Goal: Task Accomplishment & Management: Manage account settings

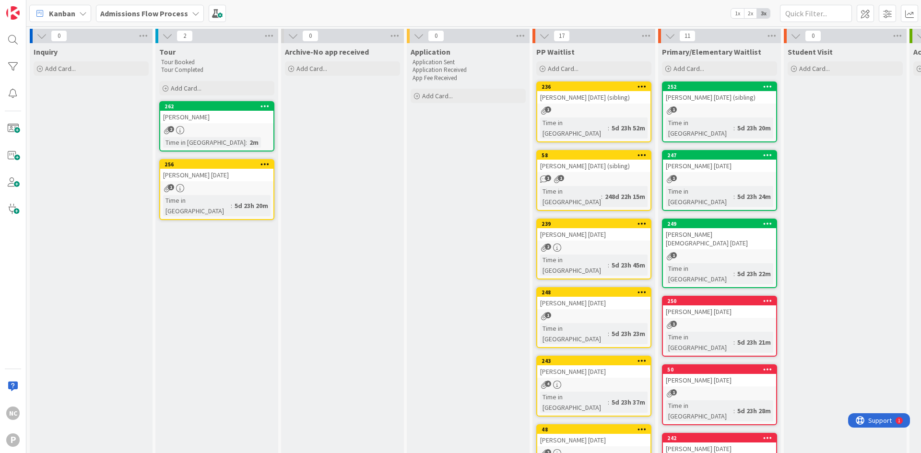
click at [130, 9] on b "Admissions Flow Process" at bounding box center [144, 14] width 88 height 10
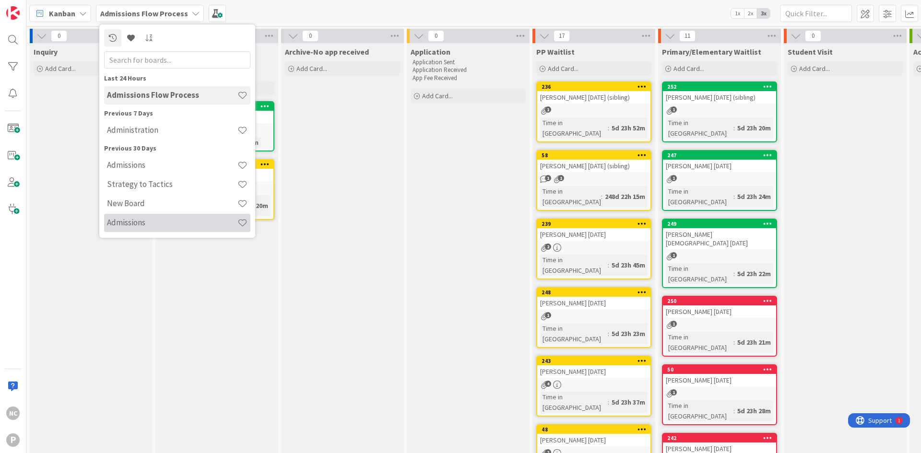
click at [161, 230] on div "Admissions" at bounding box center [177, 223] width 146 height 18
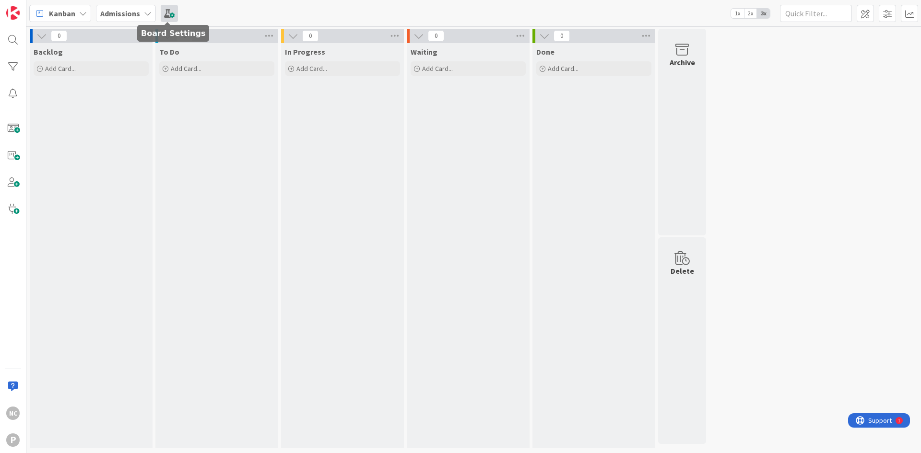
click at [171, 17] on span at bounding box center [169, 13] width 17 height 17
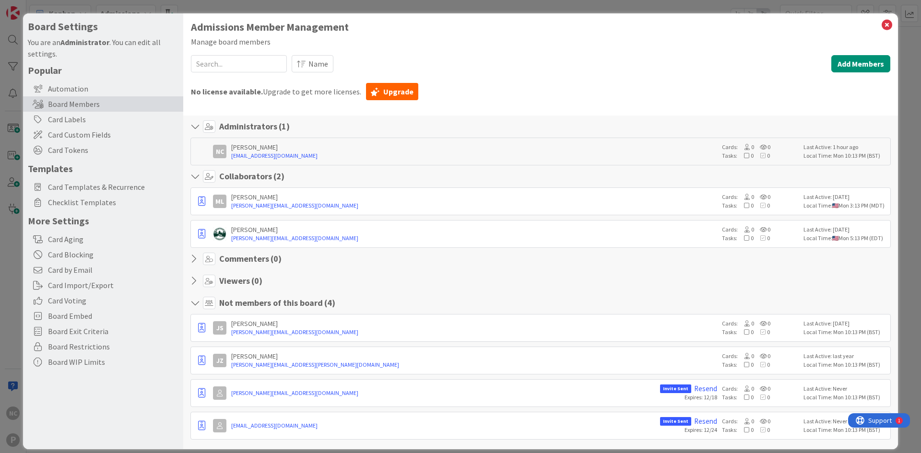
scroll to position [10, 0]
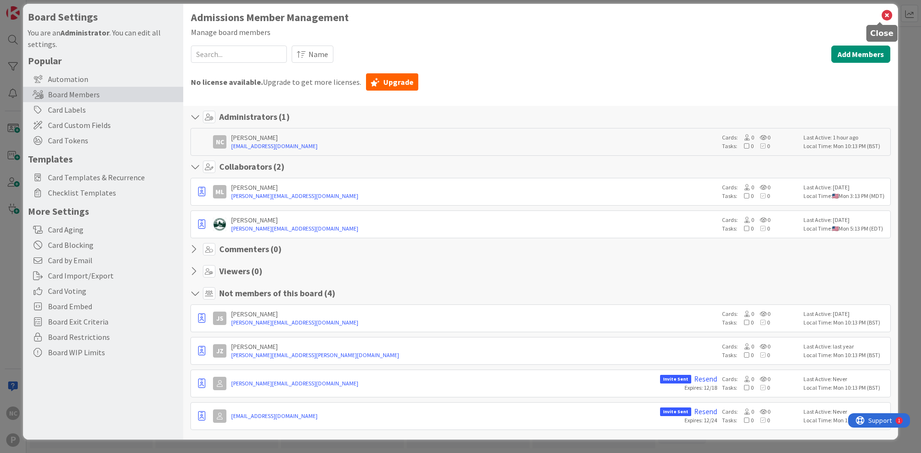
click at [881, 20] on icon at bounding box center [887, 15] width 12 height 13
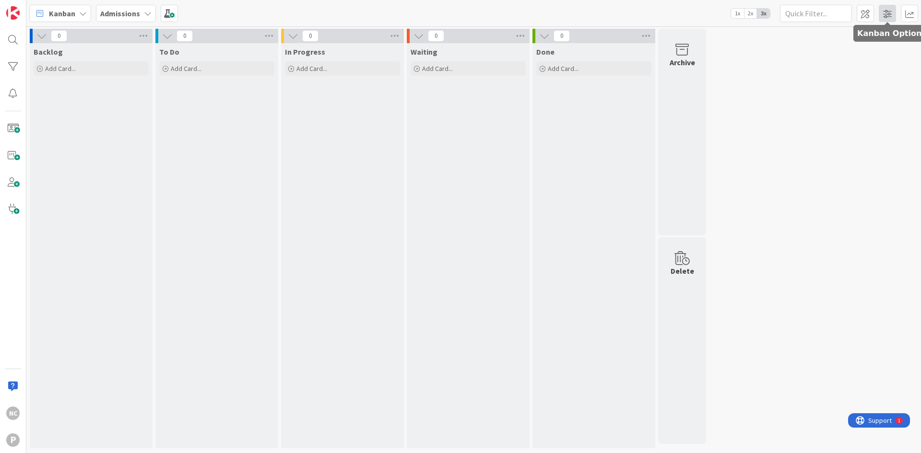
click at [891, 15] on span at bounding box center [887, 13] width 17 height 17
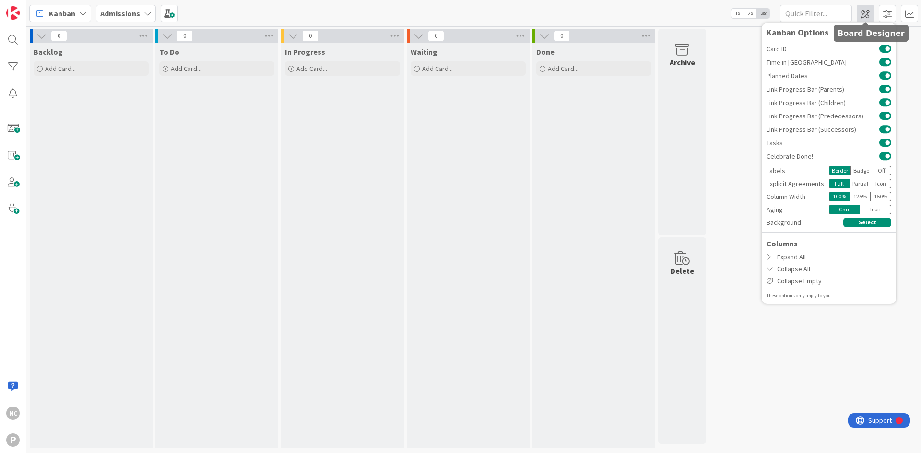
click at [863, 11] on span at bounding box center [865, 13] width 17 height 17
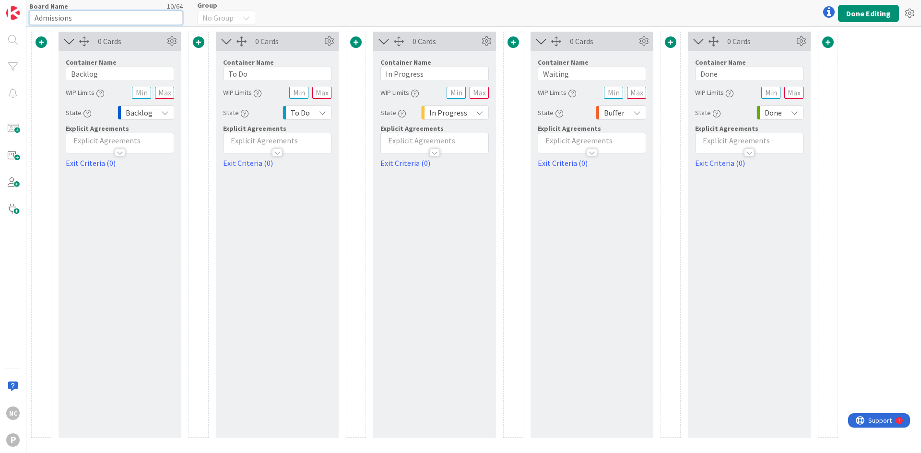
drag, startPoint x: 98, startPoint y: 20, endPoint x: 0, endPoint y: 28, distance: 98.2
click at [0, 28] on div "NC P Board Name 10 / 64 Admissions Group No Group Done Editing 0 Cards Containe…" at bounding box center [460, 226] width 921 height 453
drag, startPoint x: 52, startPoint y: 13, endPoint x: 75, endPoint y: 20, distance: 23.4
click at [79, 16] on input "Facilities'" at bounding box center [106, 18] width 154 height 14
click at [49, 24] on input "Facilities" at bounding box center [106, 18] width 154 height 14
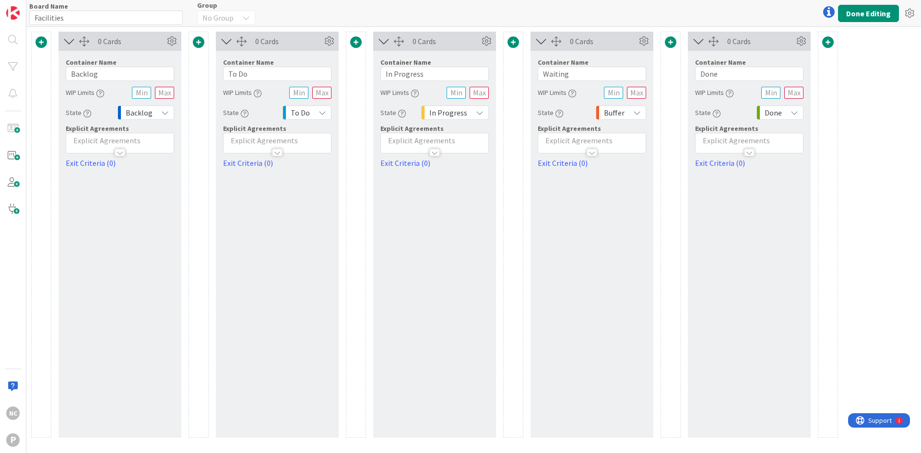
drag, startPoint x: 56, startPoint y: 15, endPoint x: 67, endPoint y: 9, distance: 12.7
click at [67, 9] on div "Board Name 11 / 64" at bounding box center [106, 6] width 154 height 9
click at [101, 15] on input "Facilities" at bounding box center [106, 18] width 154 height 14
click at [74, 19] on input "Facilities management" at bounding box center [106, 18] width 154 height 14
type input "Facilities Management"
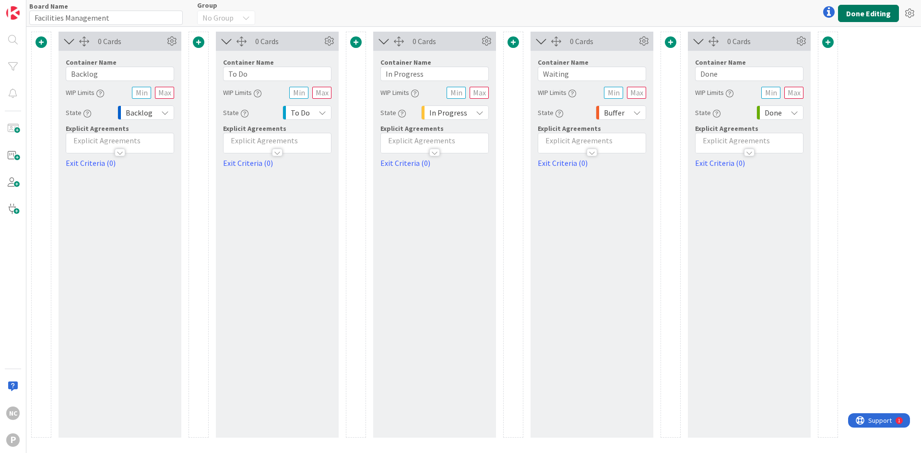
click at [871, 16] on button "Done Editing" at bounding box center [868, 13] width 61 height 17
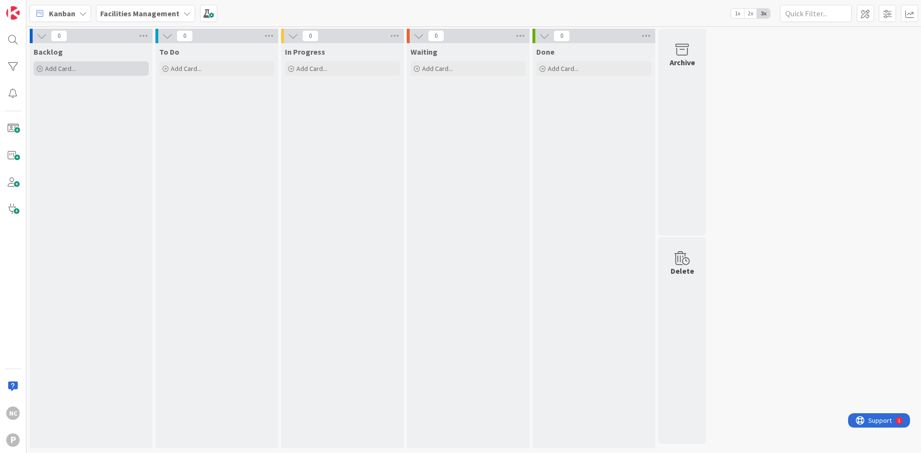
click at [69, 69] on span "Add Card..." at bounding box center [60, 68] width 31 height 9
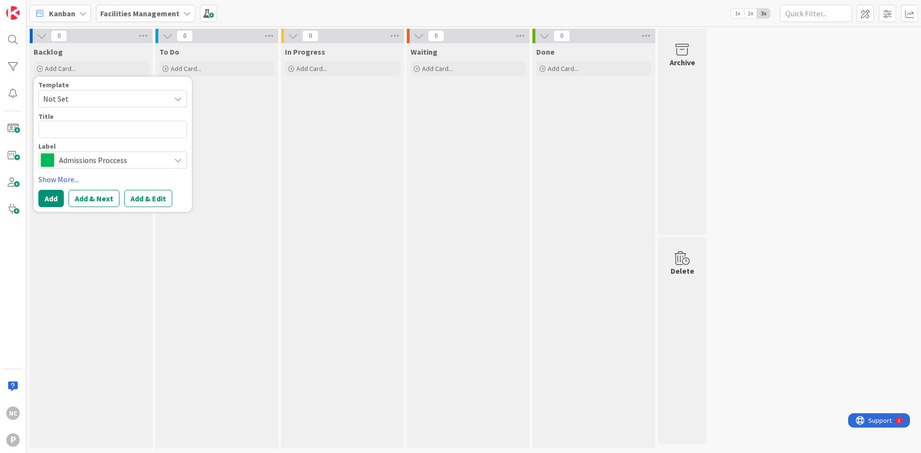
type textarea "x"
type textarea "M"
type textarea "x"
type textarea "Mi"
type textarea "x"
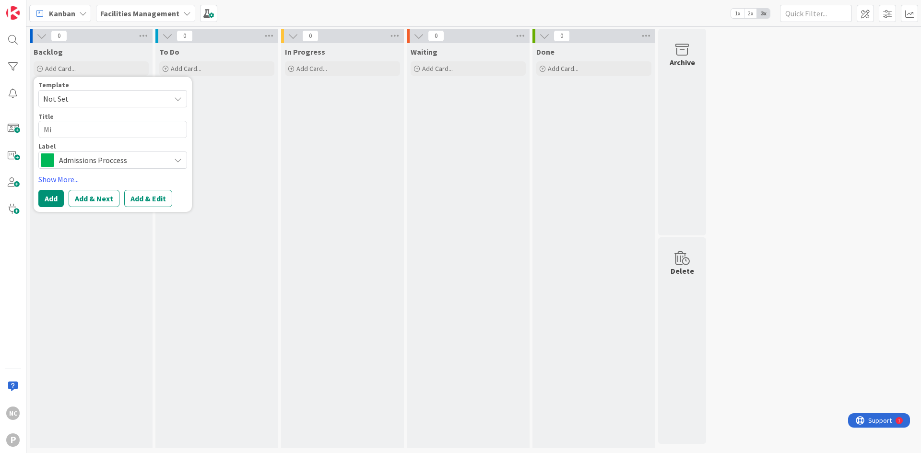
type textarea "Mic"
type textarea "x"
type textarea "Mich"
type textarea "x"
type textarea "Miche"
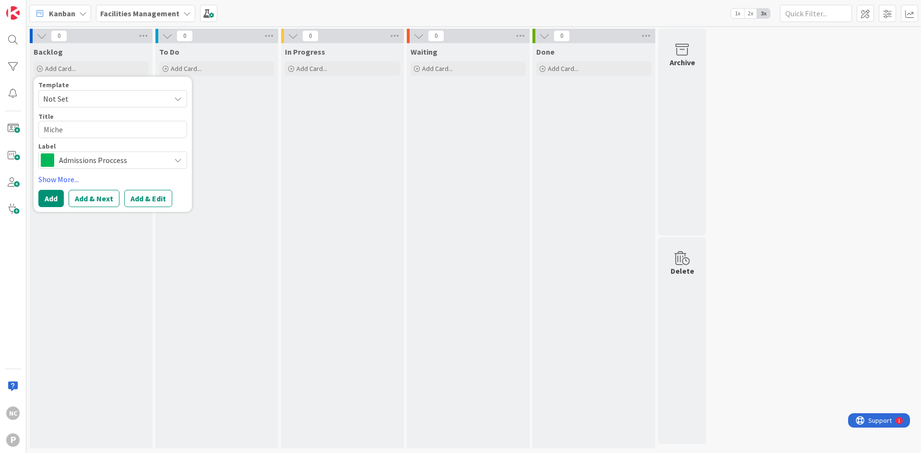
type textarea "x"
type textarea "[PERSON_NAME]"
type textarea "x"
type textarea "Miche"
type textarea "x"
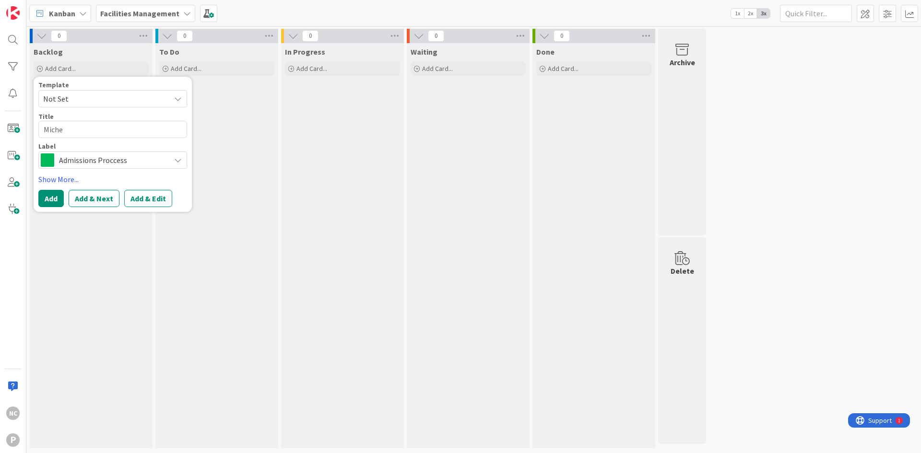
type textarea "Mich"
type textarea "x"
type textarea "Mic"
type textarea "x"
type textarea "Mi"
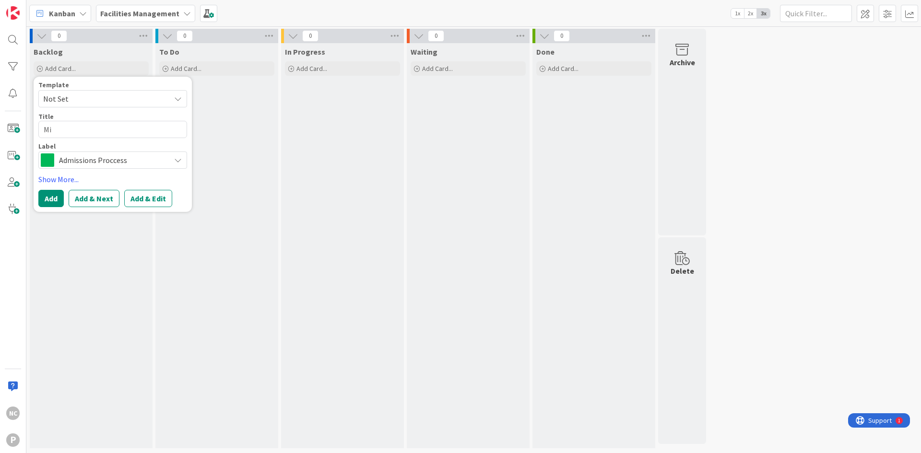
type textarea "x"
type textarea "M"
type textarea "x"
type textarea "P"
type textarea "x"
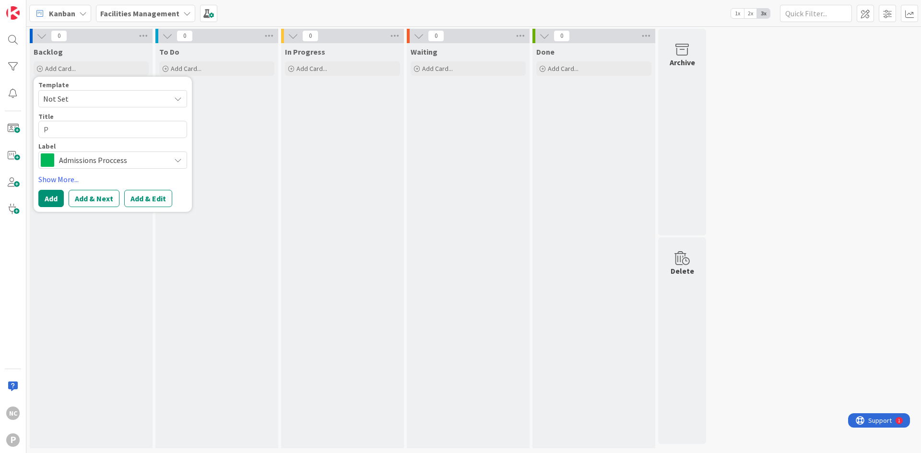
type textarea "P@"
type textarea "x"
type textarea "P@"
type textarea "x"
type textarea "P@ D"
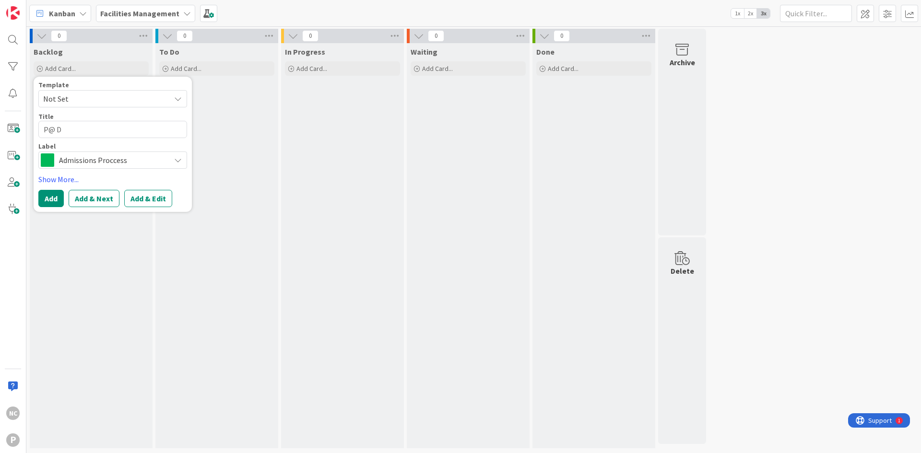
type textarea "x"
type textarea "P@ Di"
type textarea "x"
type textarea "P@ Dis"
type textarea "x"
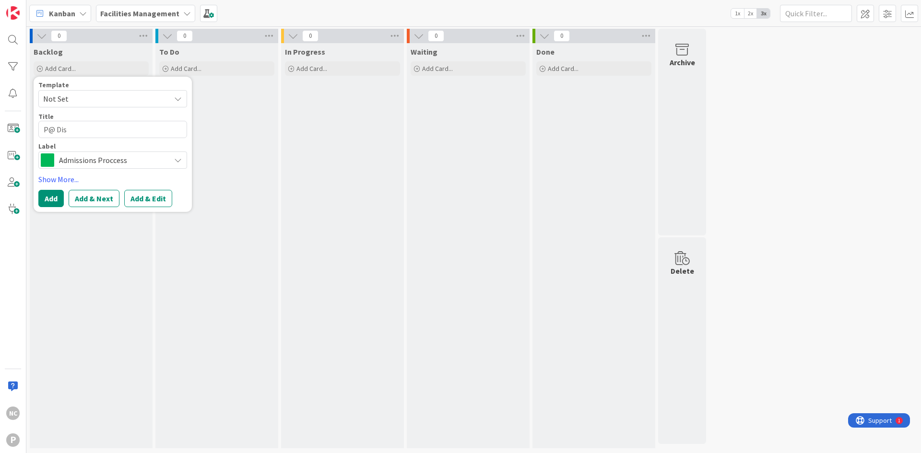
type textarea "P@ Dish"
type textarea "x"
type textarea "P@ Dishw"
type textarea "x"
type textarea "P@ Dishwa"
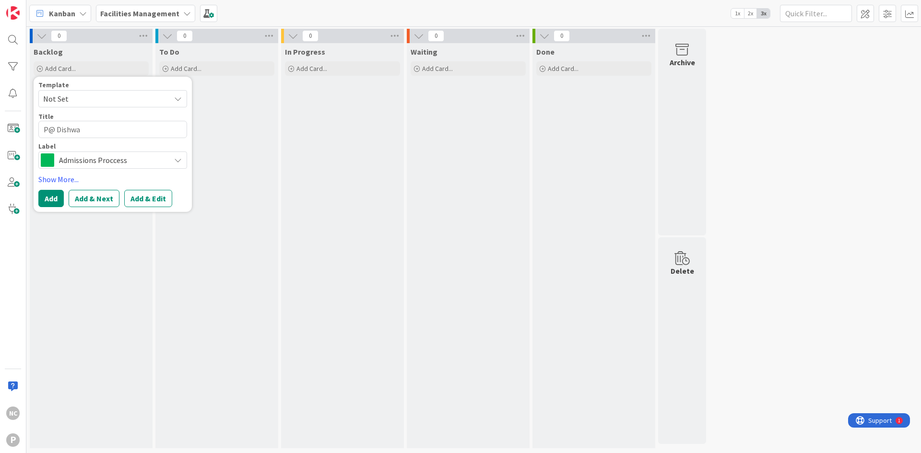
type textarea "x"
type textarea "P@ Dishwas"
type textarea "x"
type textarea "P@ Dishwa"
type textarea "x"
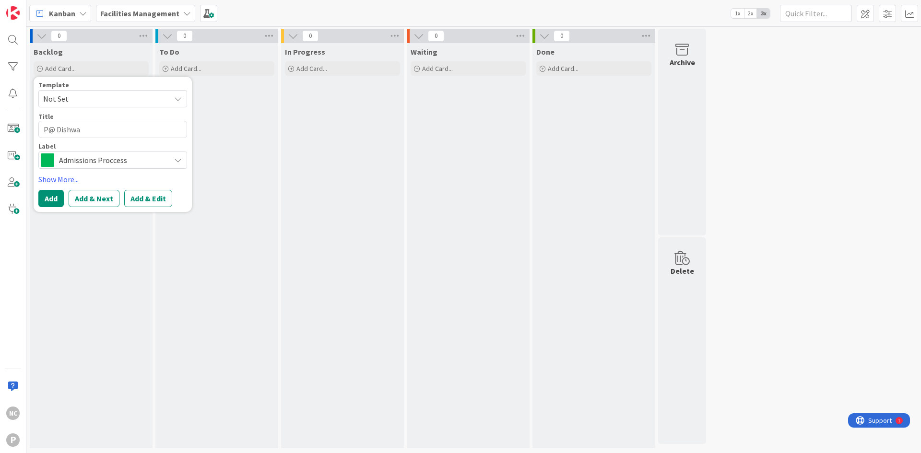
type textarea "P@ Dishw"
type textarea "x"
type textarea "P@ Dish"
type textarea "x"
type textarea "P@ Dis"
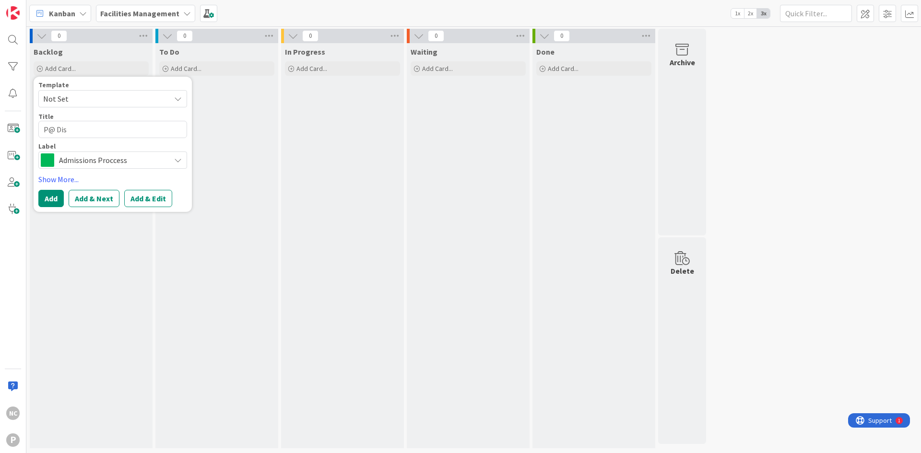
type textarea "x"
type textarea "P@ Di"
type textarea "x"
type textarea "P@ D"
type textarea "x"
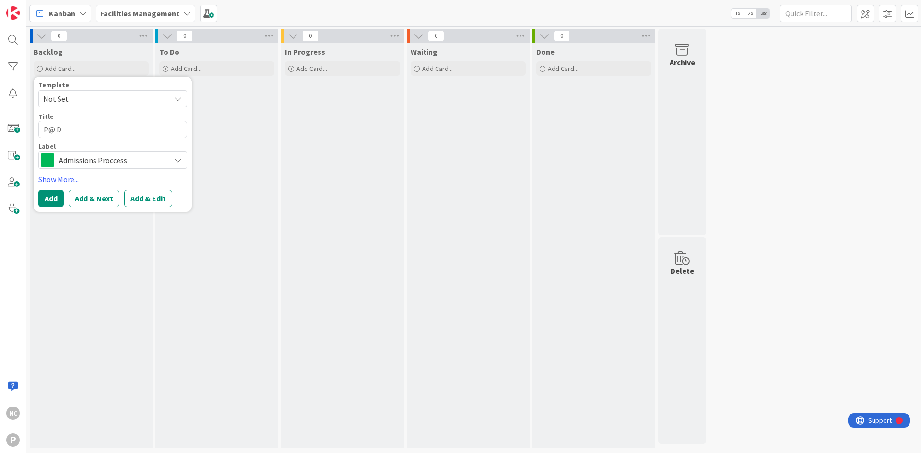
type textarea "P@"
type textarea "x"
type textarea "P@"
type textarea "x"
type textarea "P"
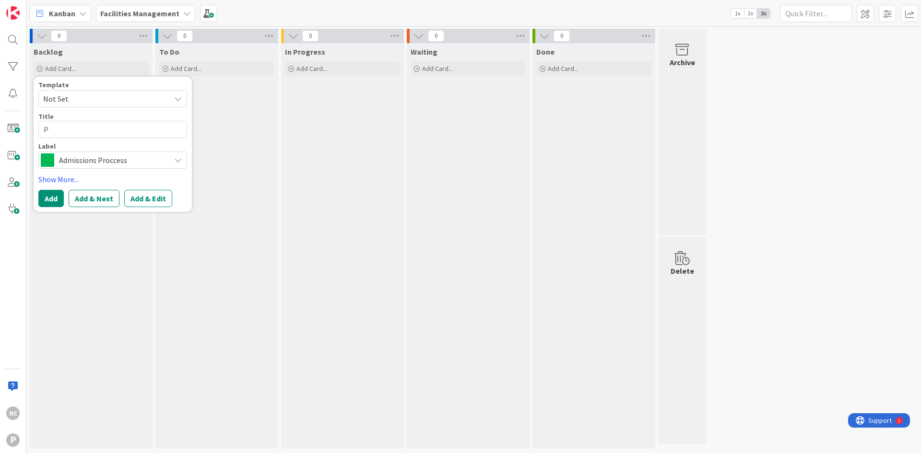
type textarea "x"
type textarea "P2"
type textarea "x"
type textarea "P2"
type textarea "x"
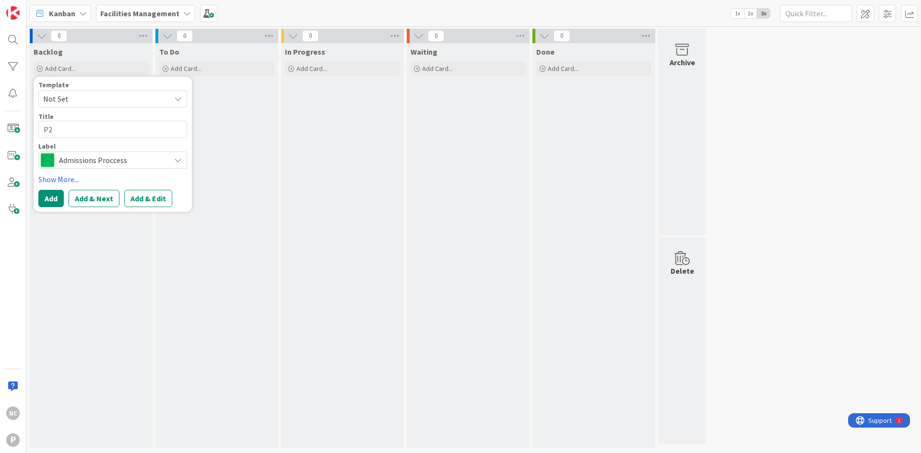
type textarea "P2 D"
type textarea "x"
type textarea "P2 Di"
type textarea "x"
type textarea "P2 Dis"
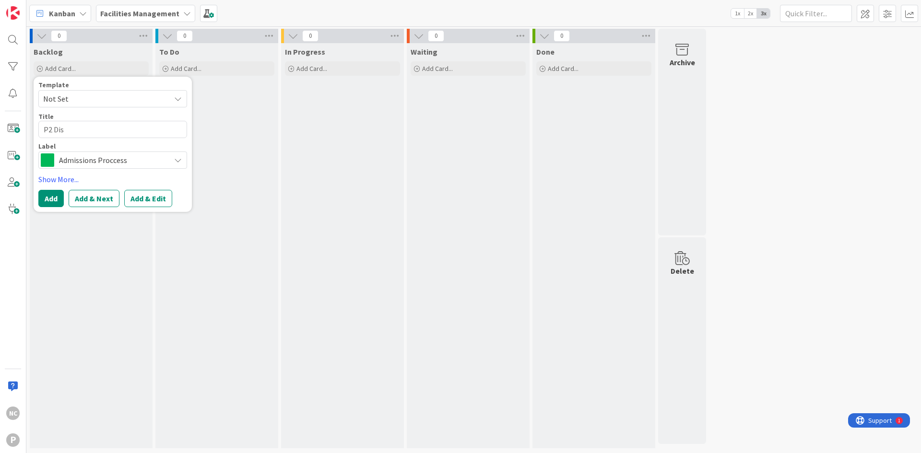
type textarea "x"
type textarea "P2 Dish"
type textarea "x"
type textarea "P2 Dishw"
type textarea "x"
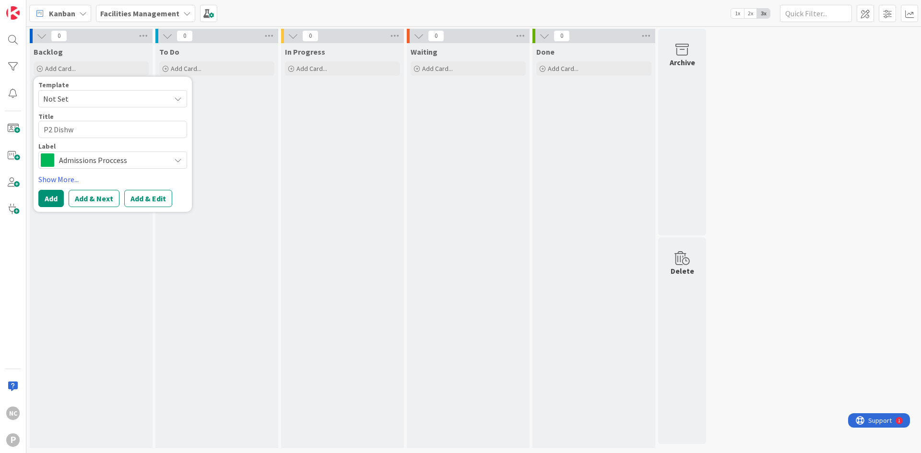
type textarea "P2 Dishwa"
type textarea "x"
type textarea "P2 [PERSON_NAME]"
type textarea "x"
type textarea "P2 Dishwa"
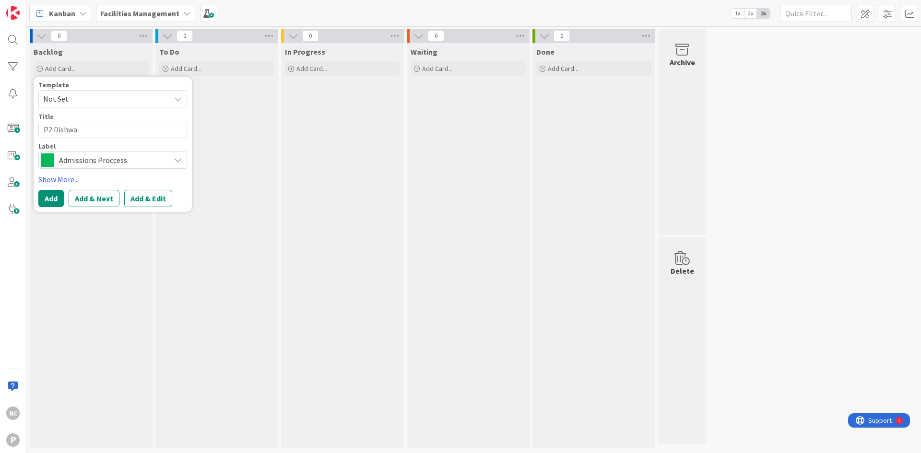
type textarea "x"
type textarea "P2 Dishwas"
type textarea "x"
type textarea "P2 Dishwash"
type textarea "x"
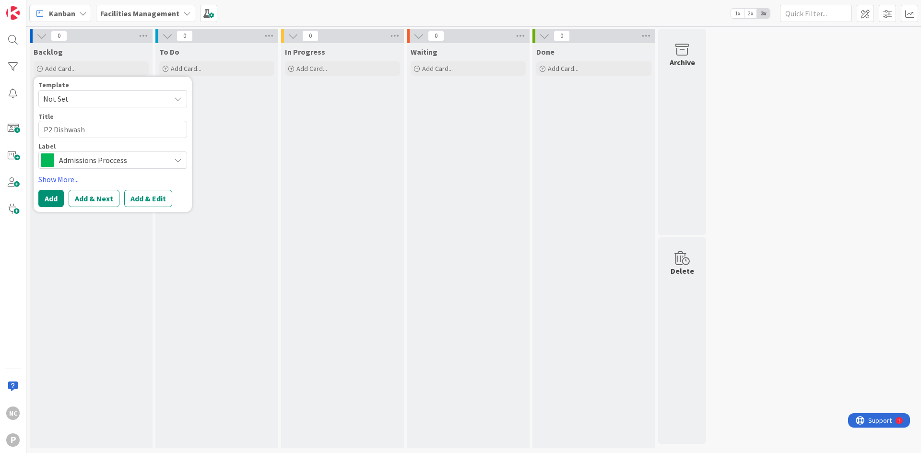
type textarea "P2 Dishwashe"
type textarea "x"
type textarea "P2 Dishwasher"
type textarea "x"
type textarea "P2 Dishwasher"
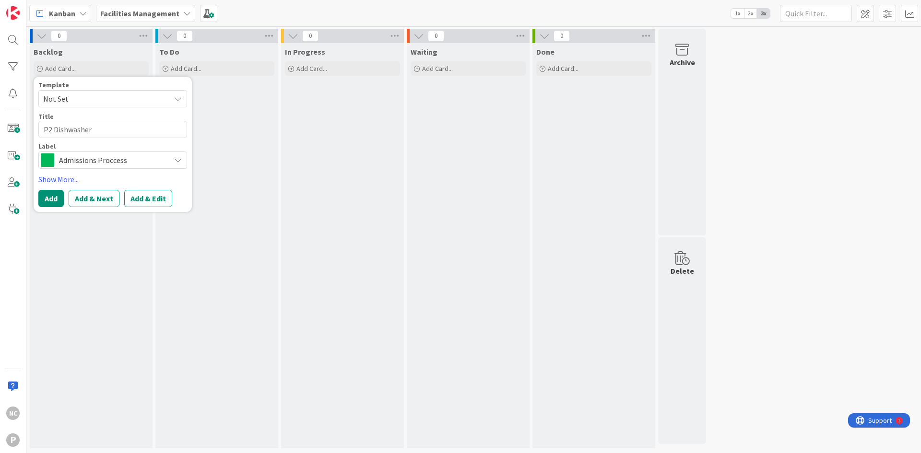
type textarea "x"
type textarea "P2 Dishwasher n"
type textarea "x"
type textarea "P2 Dishwasher nn"
type textarea "x"
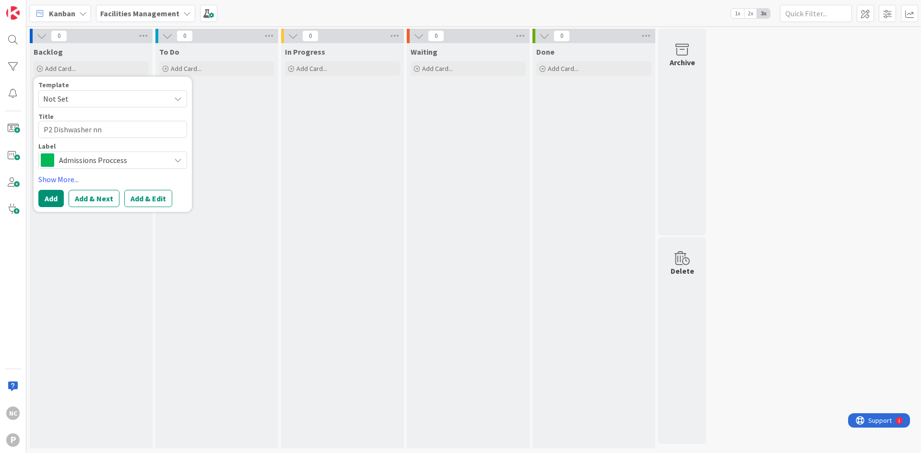
type textarea "P2 Dishwasher nne"
type textarea "x"
type textarea "P2 Dishwasher nn"
type textarea "x"
type textarea "P2 Dishwasher n"
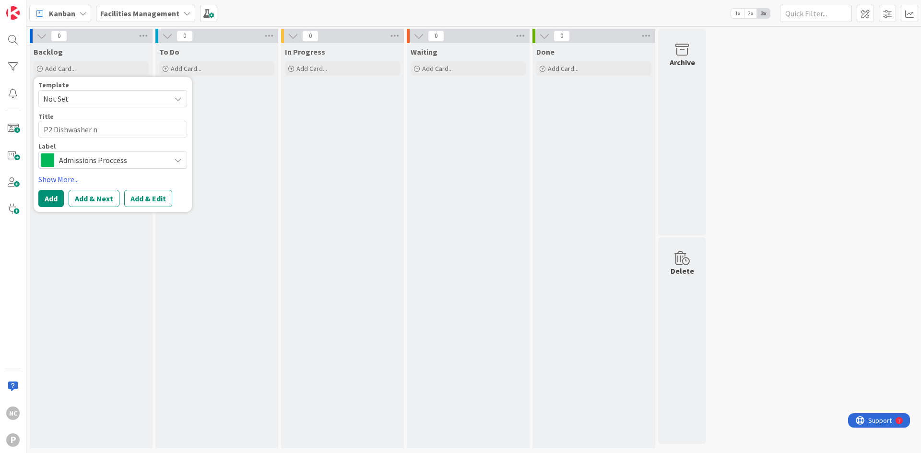
type textarea "x"
type textarea "P2 Dishwasher"
type textarea "x"
type textarea "P2 Dishwasher N"
type textarea "x"
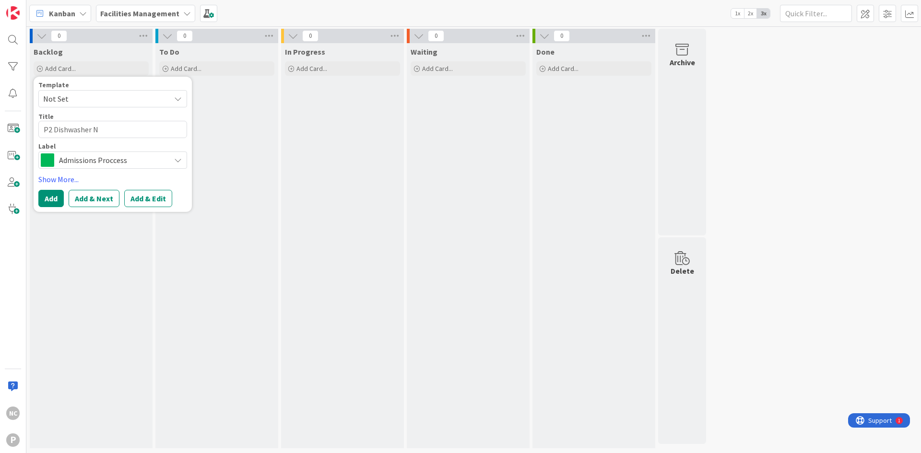
type textarea "P2 Dishwasher No"
type textarea "x"
type textarea "P2 Dishwasher N"
type textarea "x"
type textarea "P2 Dishwasher"
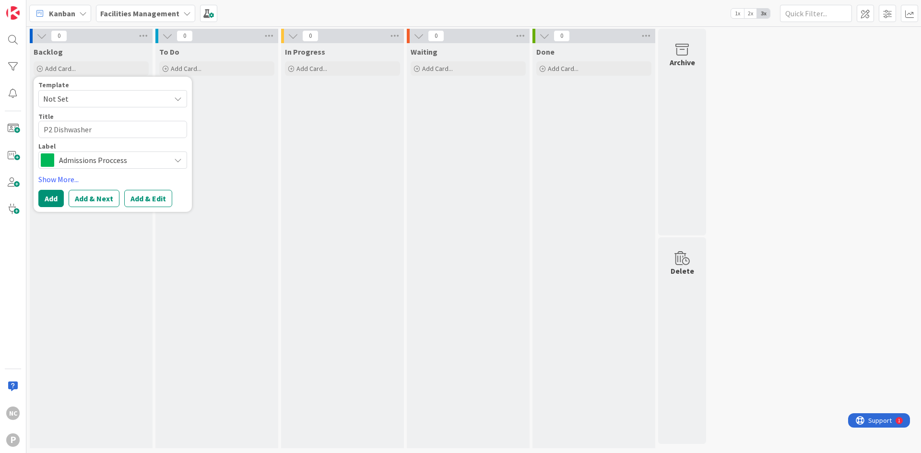
type textarea "x"
type textarea "P2 Dishwasher n"
type textarea "x"
type textarea "P2 Dishwasher no"
type textarea "x"
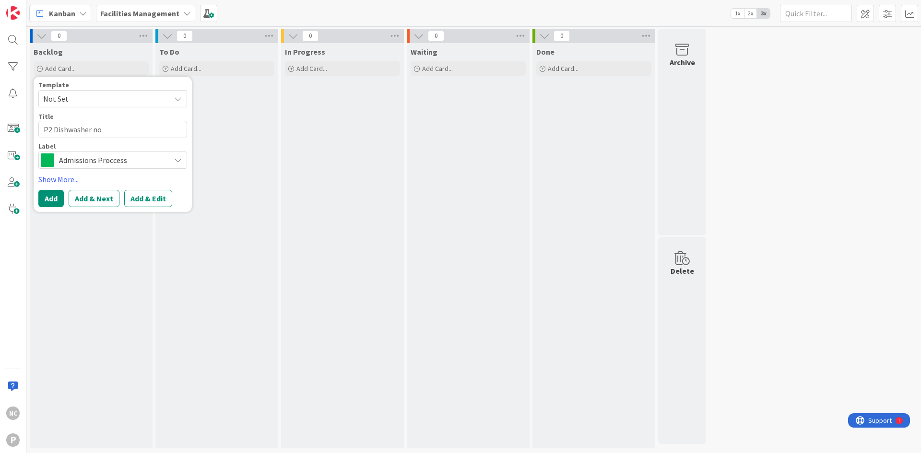
type textarea "P2 Dishwasher not"
type textarea "x"
type textarea "P2 Dishwasher no"
type textarea "x"
type textarea "P2 Dishwasher n"
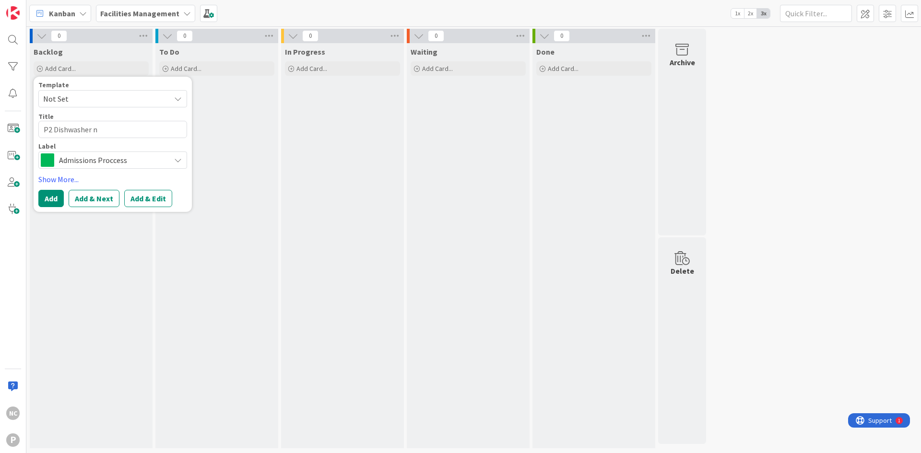
type textarea "x"
type textarea "P2 Dishwasher"
type textarea "x"
type textarea "P2 Dishwasher"
type textarea "x"
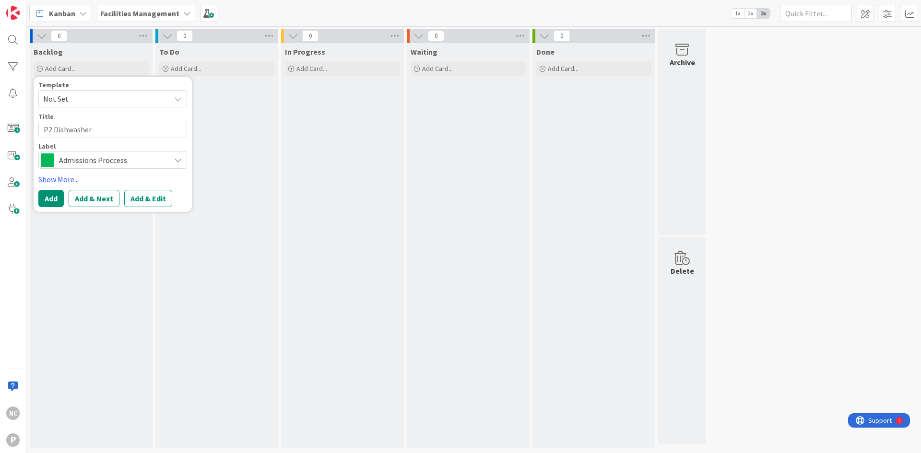
type textarea "P2 Dishwasher="
type textarea "x"
type textarea "P2 Dishwasher"
type textarea "x"
type textarea "P2 Dishwasher-"
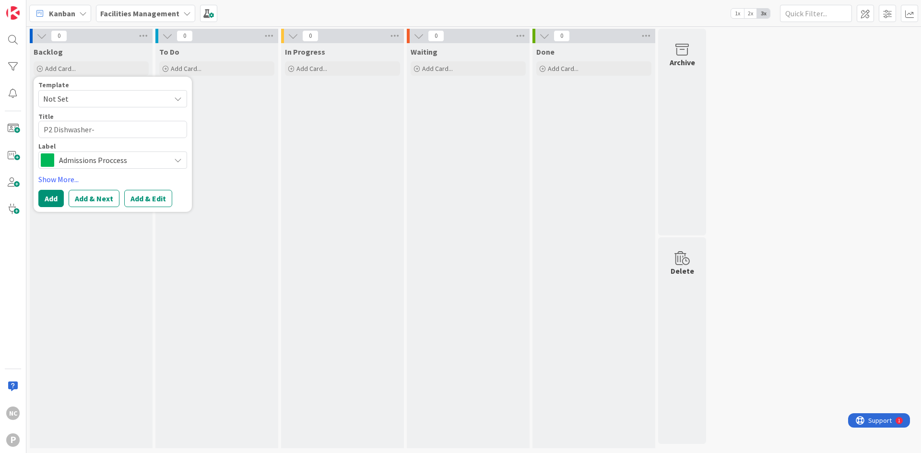
type textarea "x"
type textarea "P2 Dishwasher-n"
type textarea "x"
type textarea "P2 Dishwasher-no"
type textarea "x"
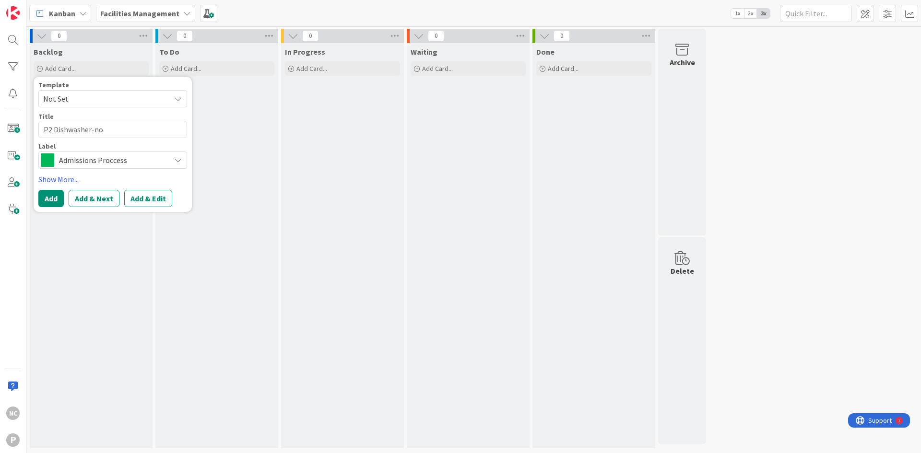
type textarea "P2 Dishwasher-not"
type textarea "x"
type textarea "P2 Dishwasher-not"
type textarea "x"
type textarea "P2 Dishwasher-not d"
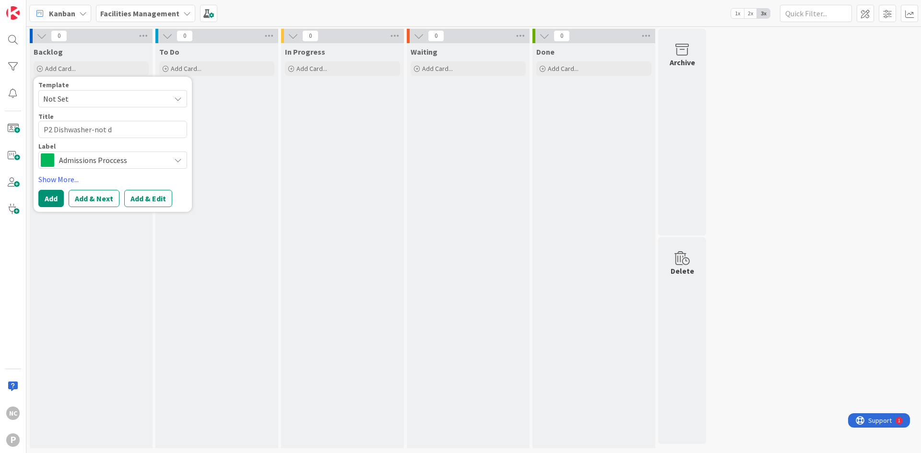
type textarea "x"
type textarea "P2 Dishwasher-not dra"
type textarea "x"
type textarea "P2 Dishwasher-not drai"
type textarea "x"
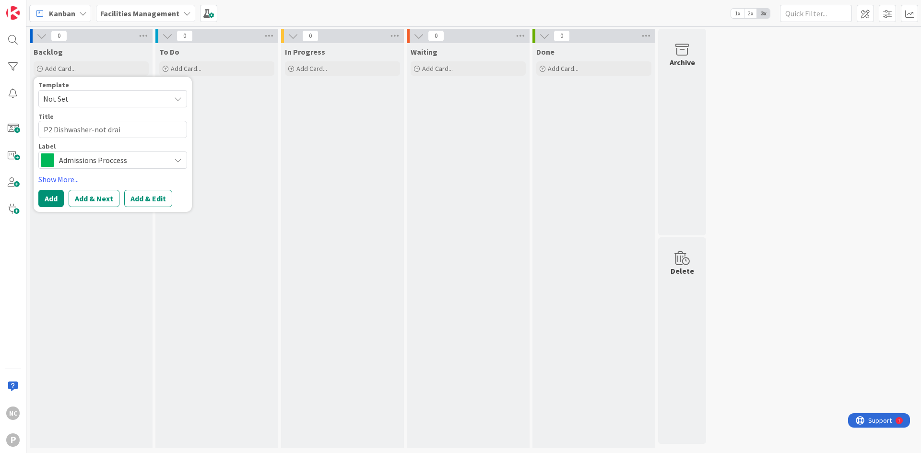
type textarea "P2 Dishwasher-not drain"
type textarea "x"
type textarea "P2 Dishwasher-not draini"
type textarea "x"
type textarea "P2 Dishwasher-not drainin"
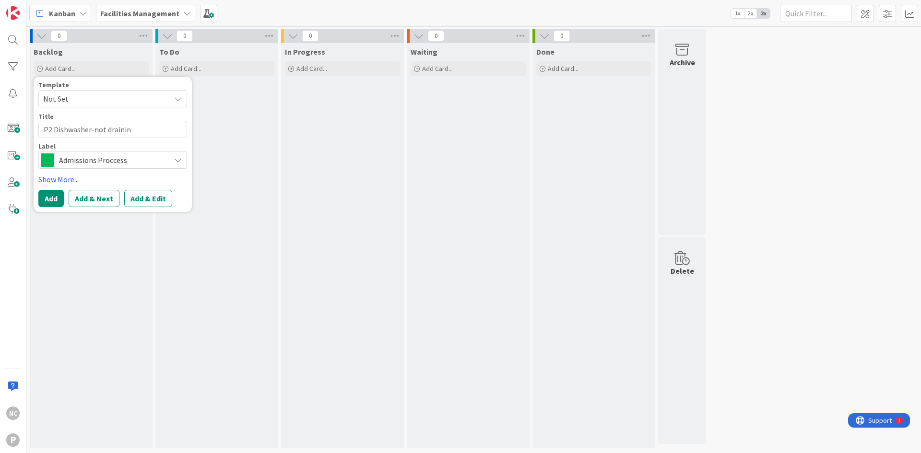
type textarea "x"
type textarea "P2 Dishwasher-not draining"
click at [59, 178] on link "Show More..." at bounding box center [112, 180] width 149 height 12
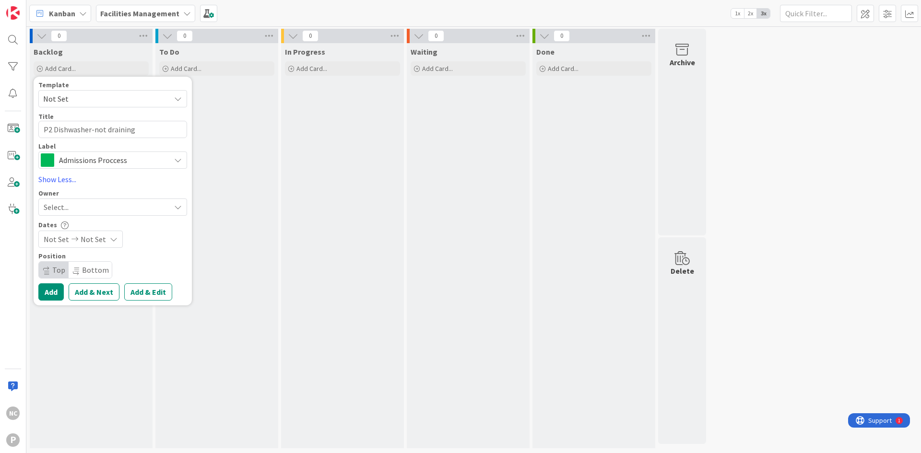
click at [112, 157] on span "Admissions Proccess" at bounding box center [112, 160] width 106 height 13
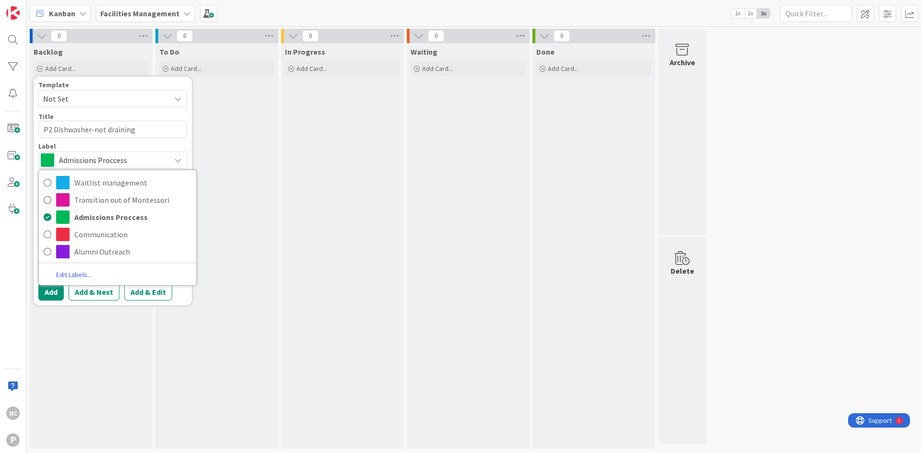
click at [91, 274] on link "Edit Labels..." at bounding box center [74, 275] width 70 height 13
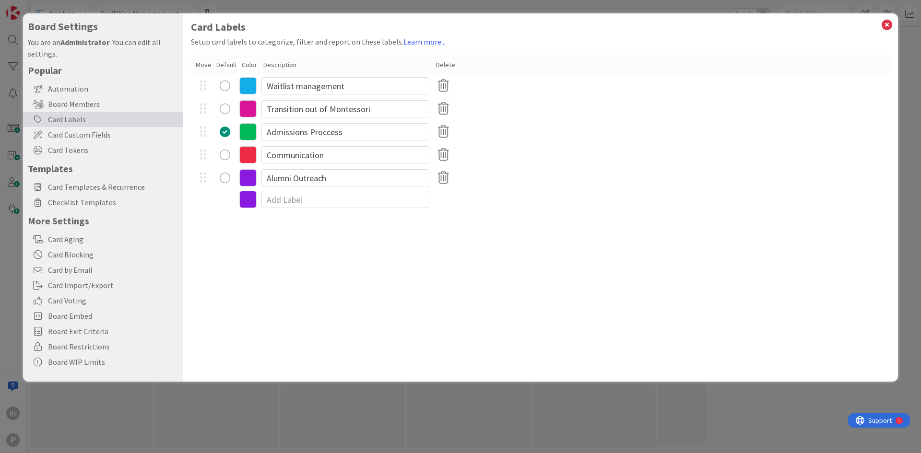
type textarea "x"
drag, startPoint x: 353, startPoint y: 85, endPoint x: 244, endPoint y: 108, distance: 110.8
click at [244, 108] on div "Waitlist management Transition out of Montessori Admissions Proccess Communicat…" at bounding box center [540, 131] width 699 height 115
type input "Appliances"
type textarea "x"
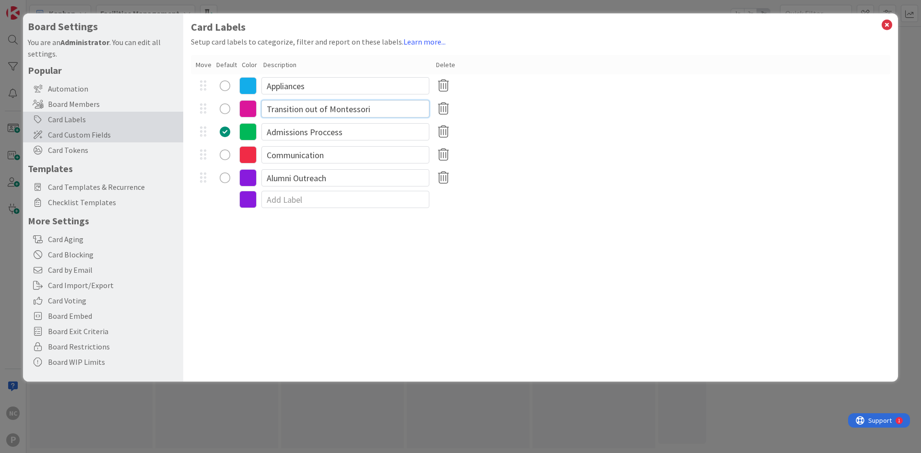
drag, startPoint x: 387, startPoint y: 115, endPoint x: 136, endPoint y: 127, distance: 251.6
click at [170, 121] on div "Board Settings You are an Administrator . You can edit all settings. Popular Au…" at bounding box center [460, 197] width 875 height 368
type input "Grounds"
click at [382, 141] on div "Admissions Proccess" at bounding box center [540, 131] width 699 height 23
type textarea "x"
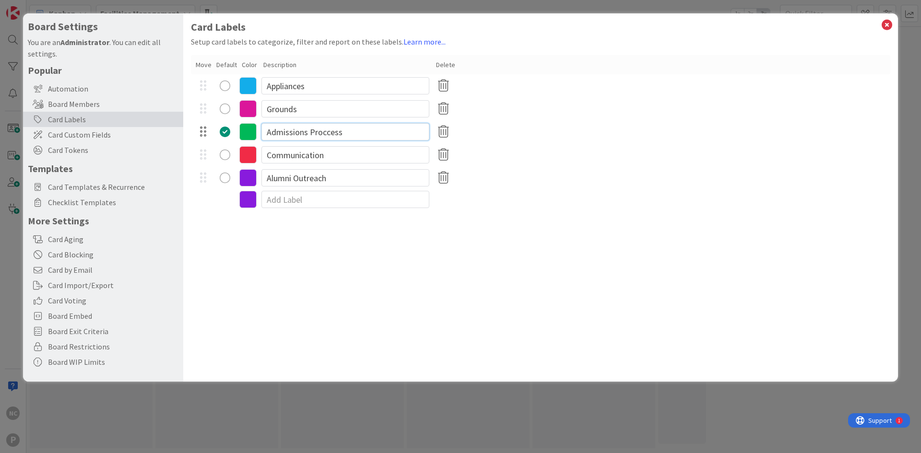
drag, startPoint x: 359, startPoint y: 135, endPoint x: 199, endPoint y: 138, distance: 159.8
click at [199, 138] on div "Admissions Proccess" at bounding box center [540, 131] width 699 height 23
type input "Plumbing"
type textarea "x"
drag, startPoint x: 322, startPoint y: 159, endPoint x: 230, endPoint y: 163, distance: 92.2
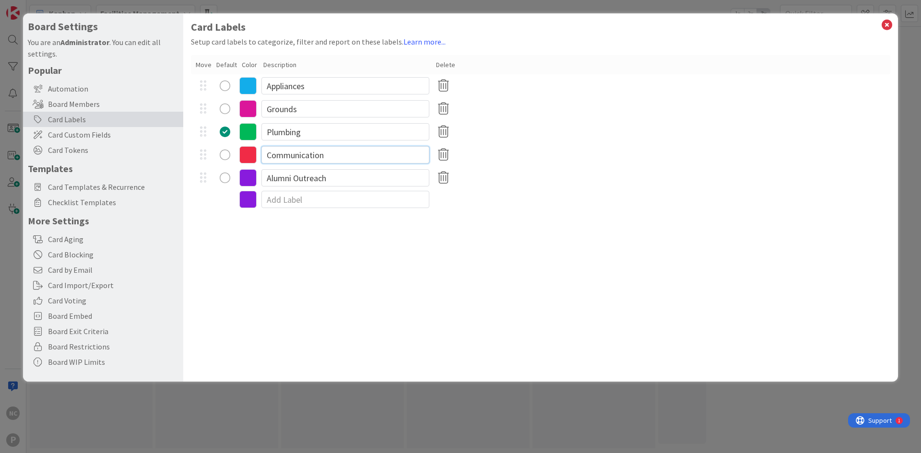
click at [230, 163] on div "Communication" at bounding box center [540, 154] width 699 height 23
type input "[PERSON_NAME]"
drag, startPoint x: 329, startPoint y: 161, endPoint x: 238, endPoint y: 163, distance: 90.7
click at [238, 163] on div "[PERSON_NAME]" at bounding box center [540, 154] width 699 height 23
type input "General"
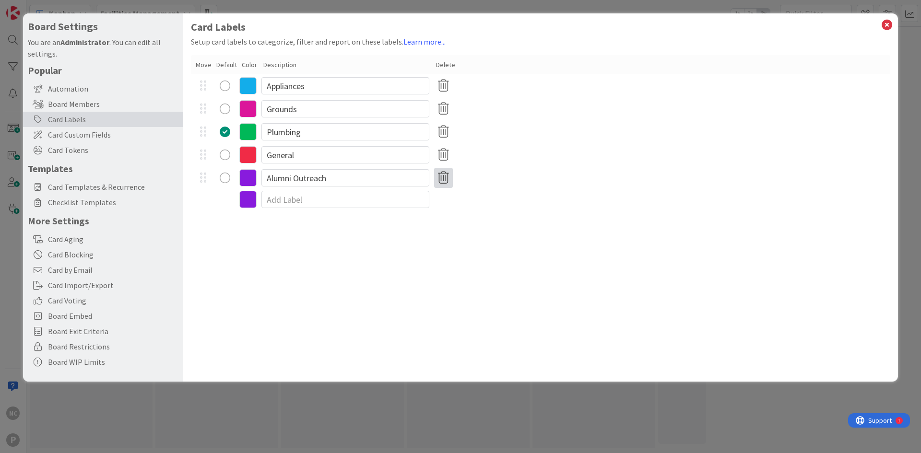
click at [440, 176] on icon at bounding box center [443, 178] width 19 height 20
click at [474, 225] on button "Remove" at bounding box center [459, 223] width 41 height 17
click at [226, 86] on div "radio" at bounding box center [225, 86] width 11 height 11
click at [892, 29] on icon at bounding box center [887, 24] width 12 height 13
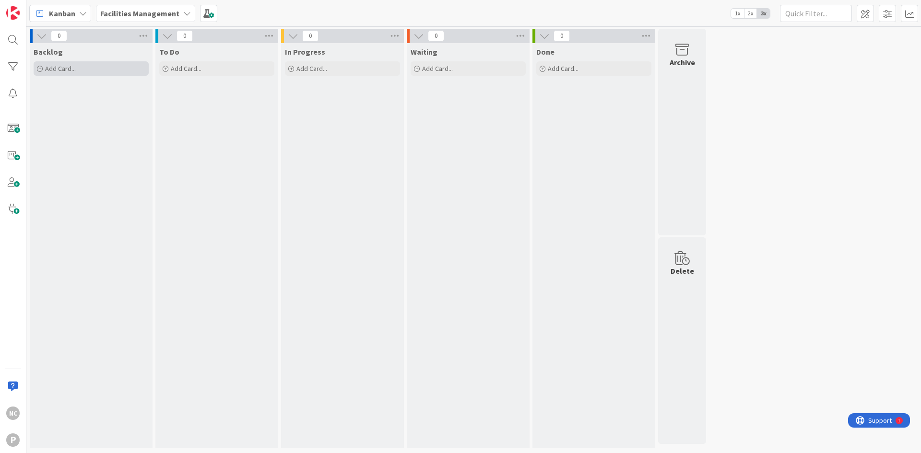
click at [105, 66] on div "Add Card..." at bounding box center [91, 68] width 115 height 14
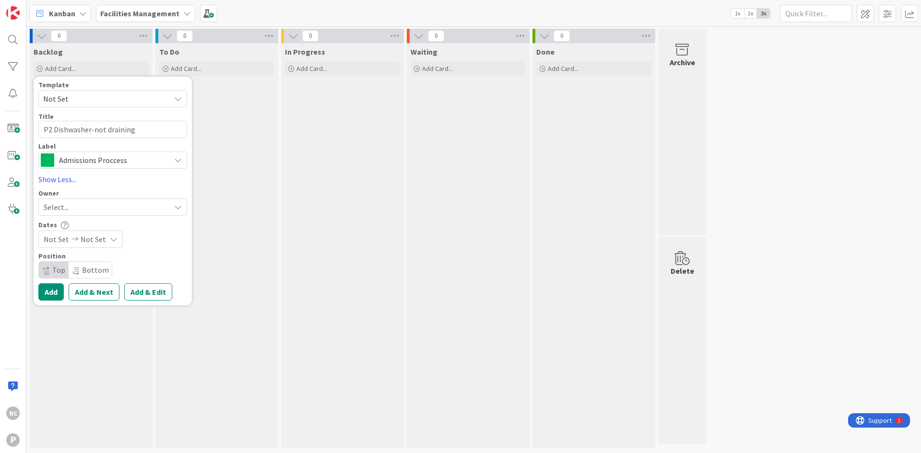
click at [134, 166] on span "Admissions Proccess" at bounding box center [112, 160] width 106 height 13
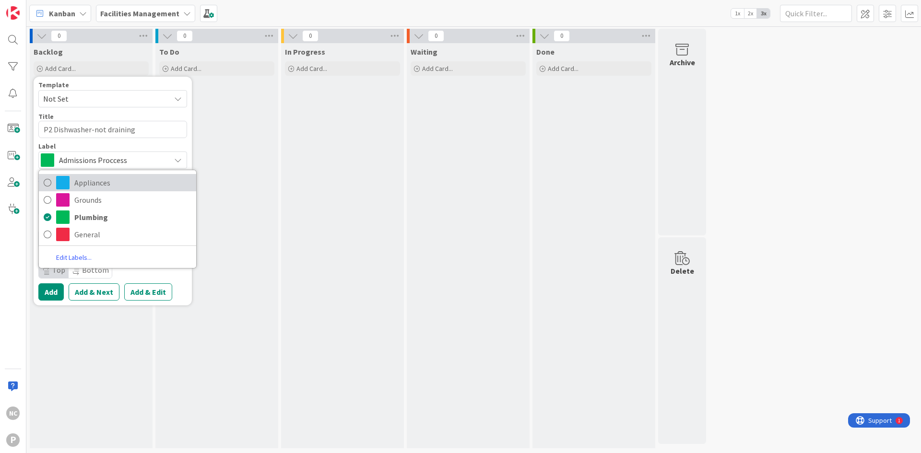
click at [119, 180] on span "Appliances" at bounding box center [132, 183] width 117 height 14
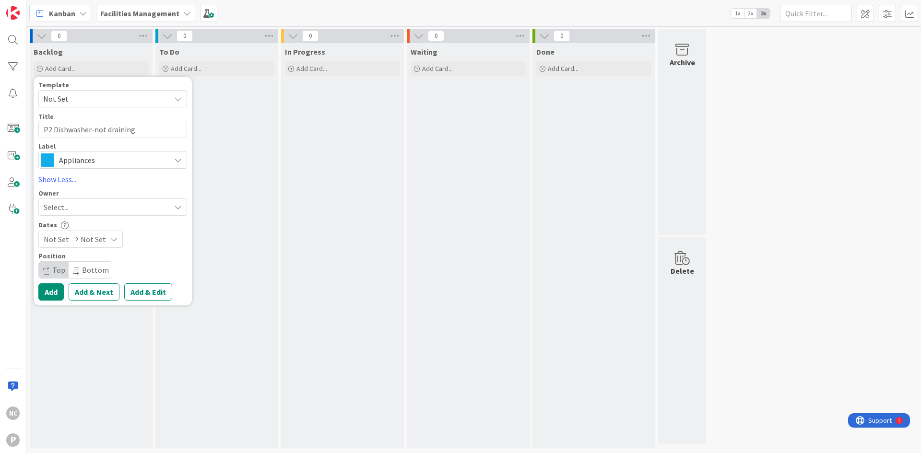
click at [94, 205] on div "Select..." at bounding box center [107, 207] width 127 height 12
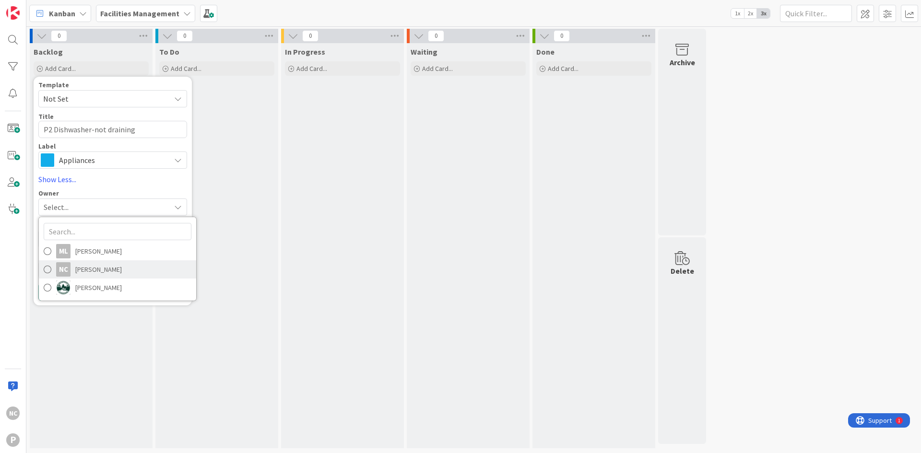
click at [96, 269] on span "[PERSON_NAME]" at bounding box center [98, 269] width 47 height 14
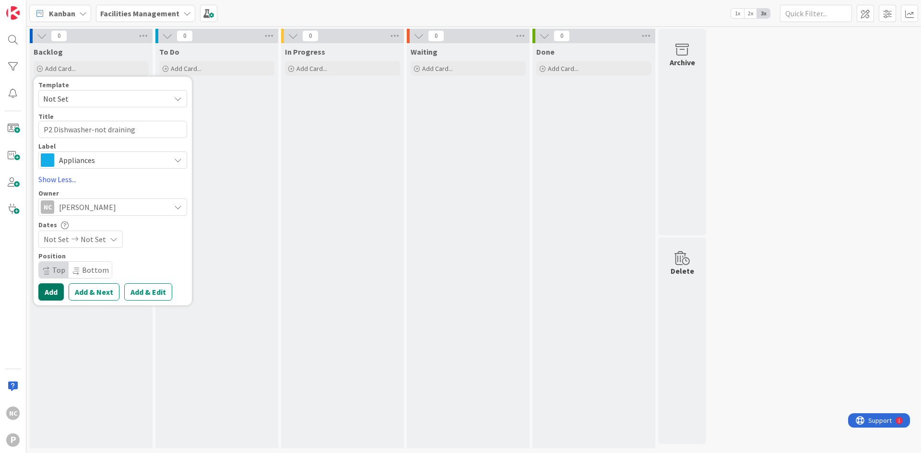
click at [56, 291] on button "Add" at bounding box center [50, 291] width 25 height 17
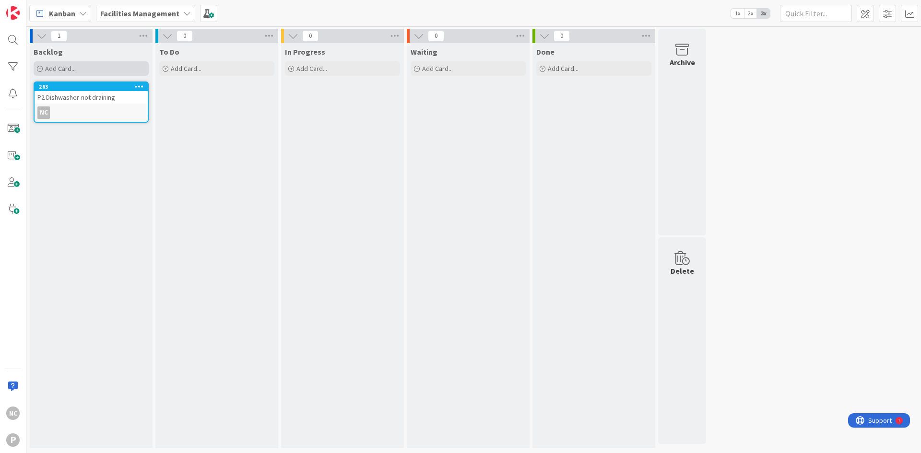
click at [58, 71] on span "Add Card..." at bounding box center [60, 68] width 31 height 9
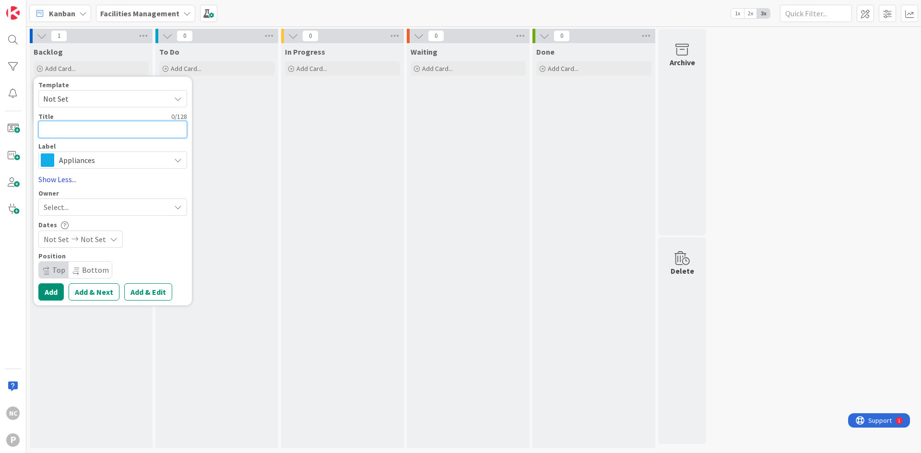
type textarea "x"
type textarea "U"
type textarea "x"
type textarea "UE"
type textarea "x"
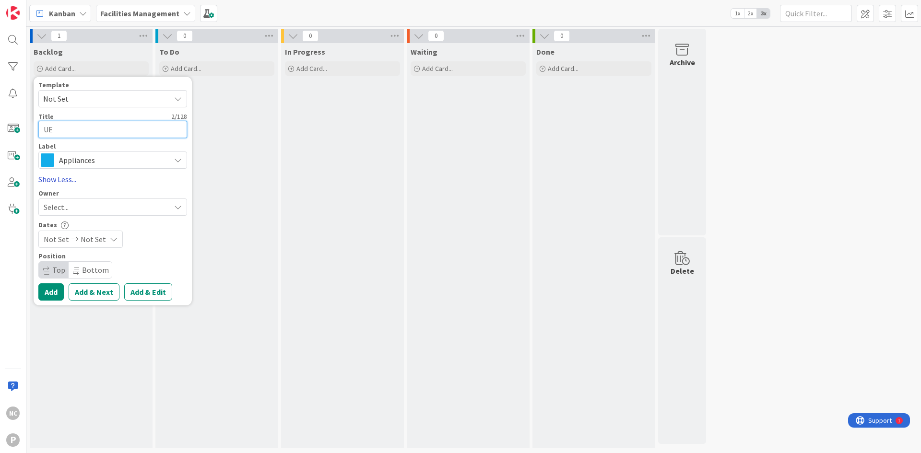
type textarea "UE"
type textarea "x"
type textarea "UE D"
type textarea "x"
type textarea "UE Di"
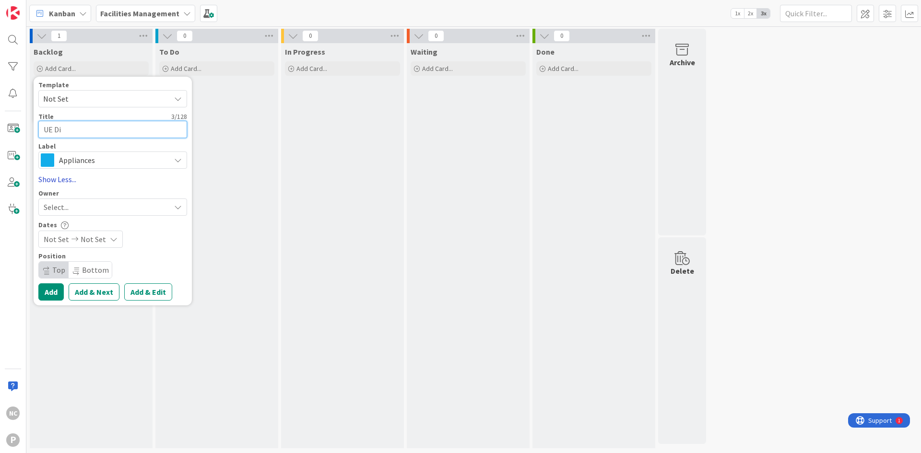
type textarea "x"
type textarea "UE Dis"
type textarea "x"
type textarea "UE Disp"
type textarea "x"
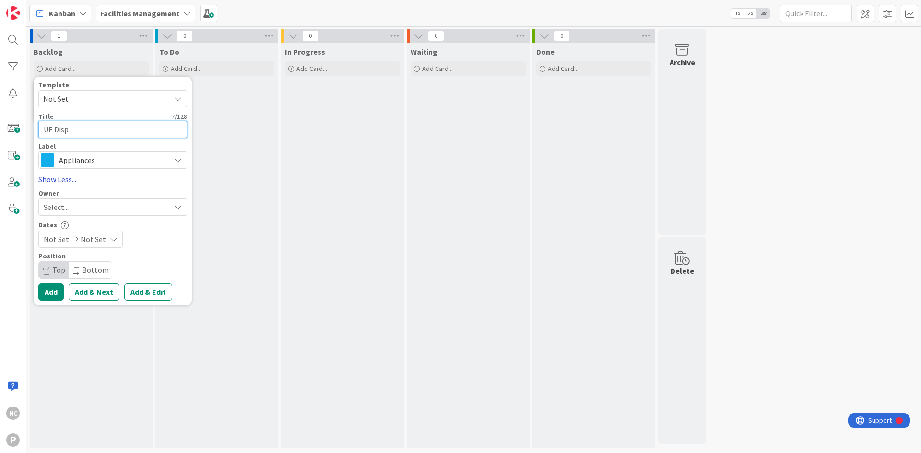
type textarea "UE Dispo"
type textarea "x"
type textarea "UE Dispon"
type textarea "x"
type textarea "UE Dispo"
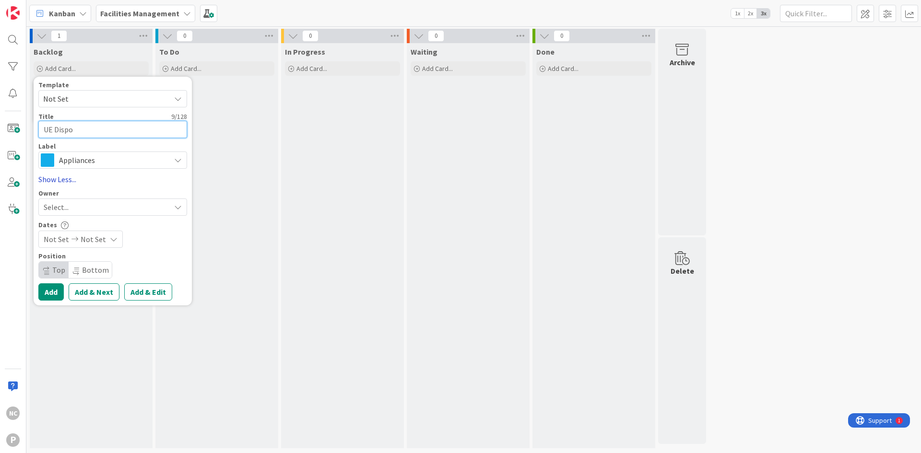
type textarea "x"
type textarea "UE Dispos"
type textarea "x"
type textarea "UE Disposa"
type textarea "x"
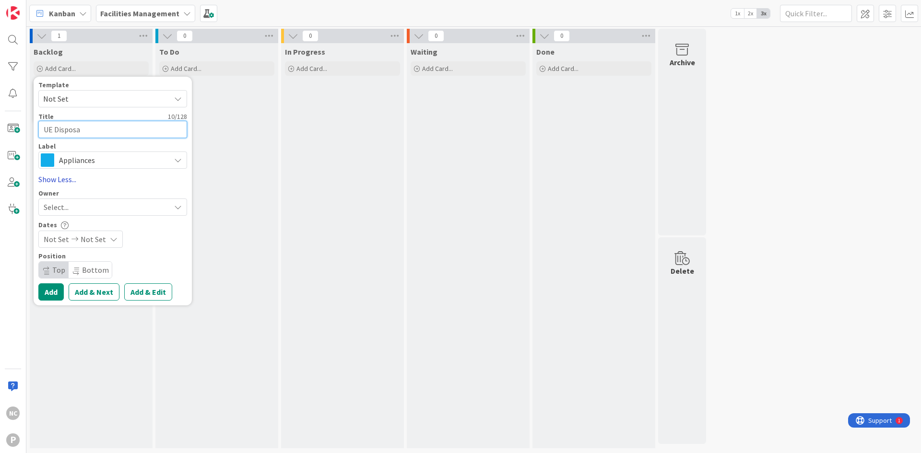
type textarea "UE Disposal"
type textarea "x"
type textarea "UE Disposal-"
type textarea "x"
type textarea "UE Disposal-n"
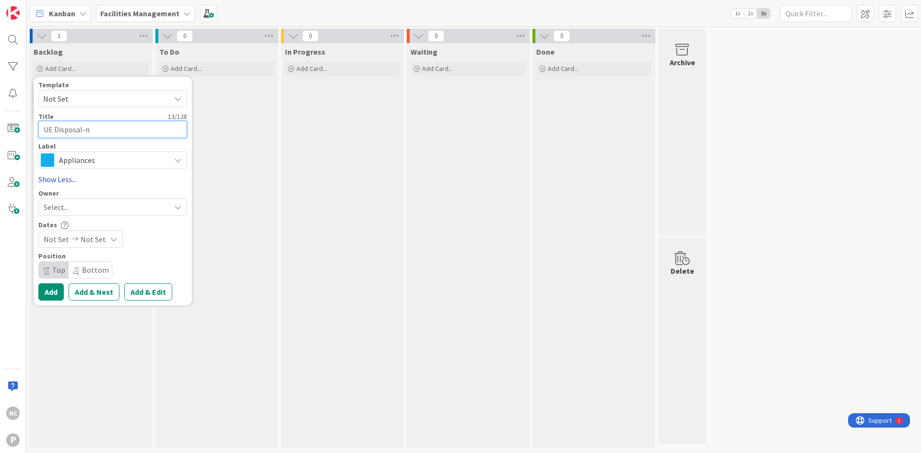
type textarea "x"
type textarea "UE Disposal-ne"
type textarea "x"
type textarea "UE Disposal-nee"
type textarea "x"
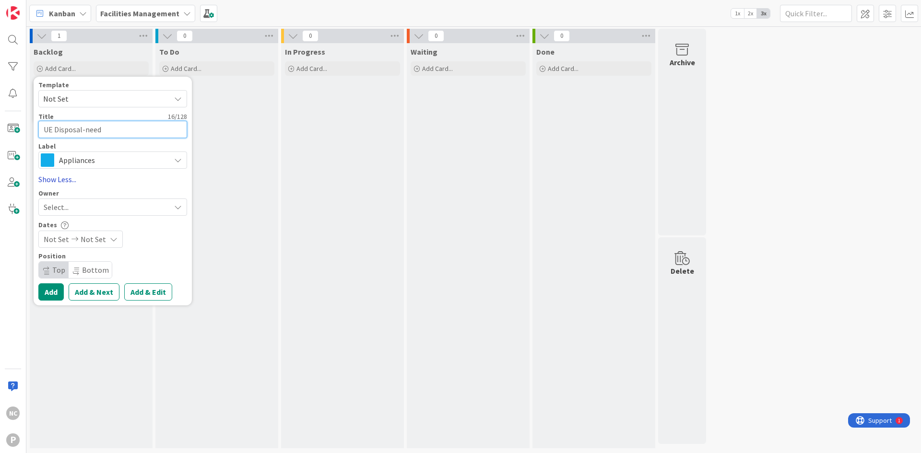
type textarea "UE Disposal-need"
type textarea "x"
click at [75, 212] on div "Select..." at bounding box center [107, 207] width 127 height 12
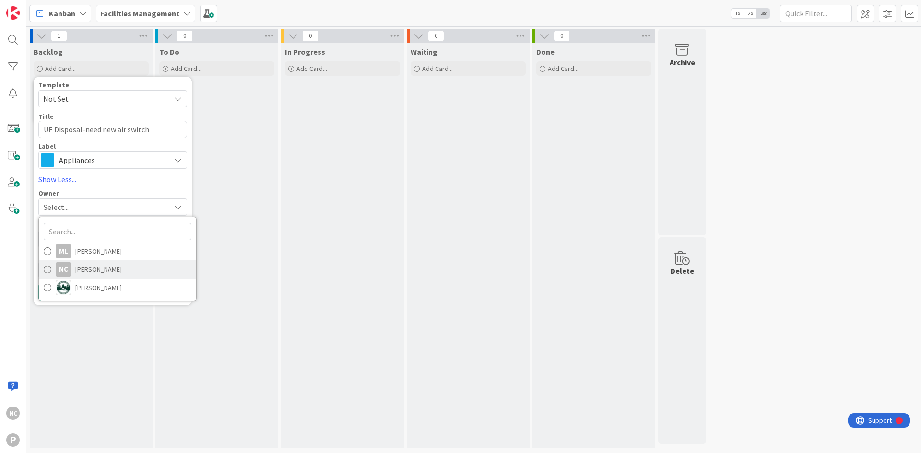
click at [79, 270] on span "[PERSON_NAME]" at bounding box center [98, 269] width 47 height 14
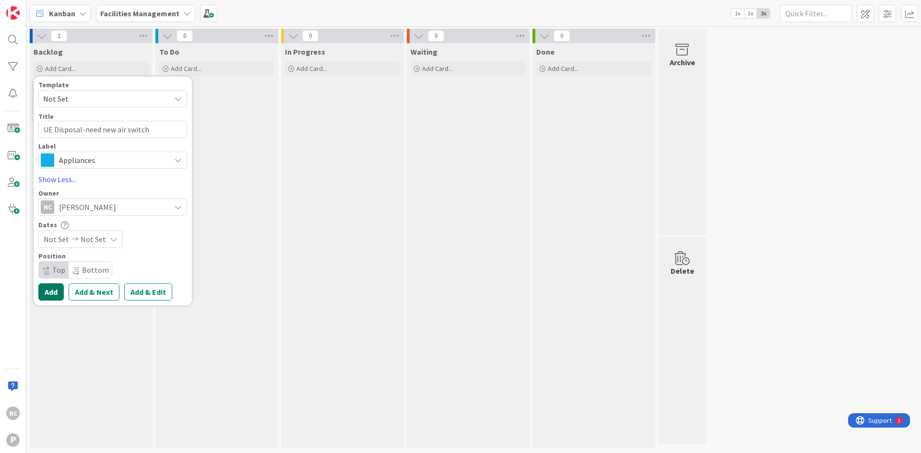
click at [52, 293] on button "Add" at bounding box center [50, 291] width 25 height 17
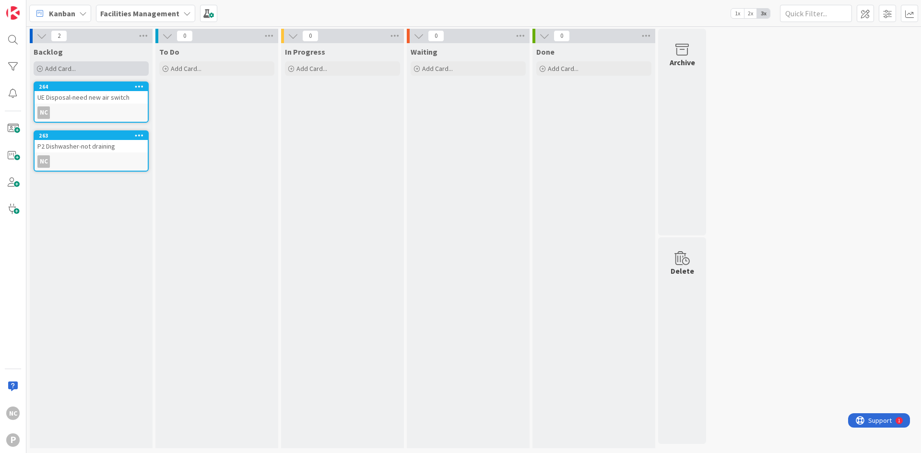
click at [77, 67] on div "Add Card..." at bounding box center [91, 68] width 115 height 14
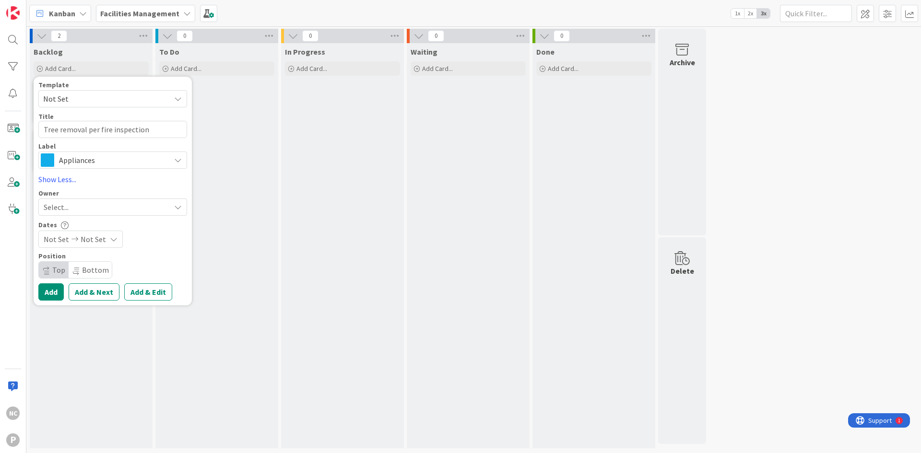
click at [139, 158] on span "Appliances" at bounding box center [112, 160] width 106 height 13
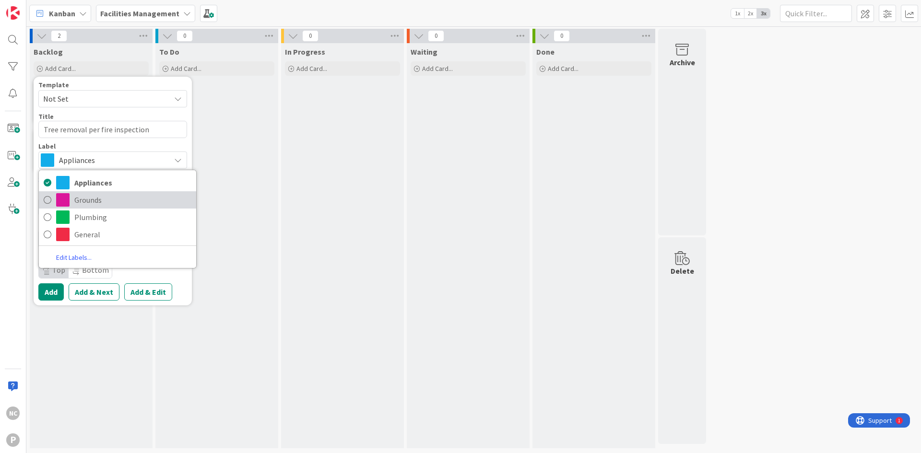
click at [109, 202] on span "Grounds" at bounding box center [132, 200] width 117 height 14
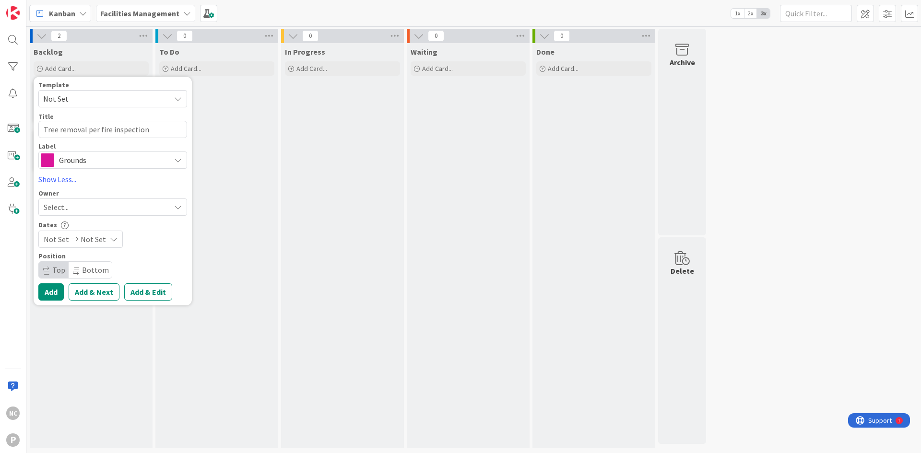
click at [77, 204] on div "Select..." at bounding box center [107, 207] width 127 height 12
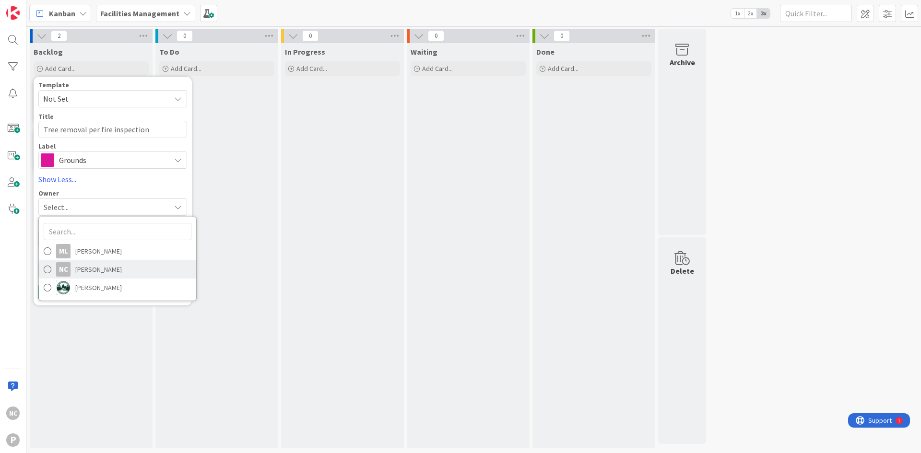
click at [75, 275] on span "[PERSON_NAME]" at bounding box center [98, 269] width 47 height 14
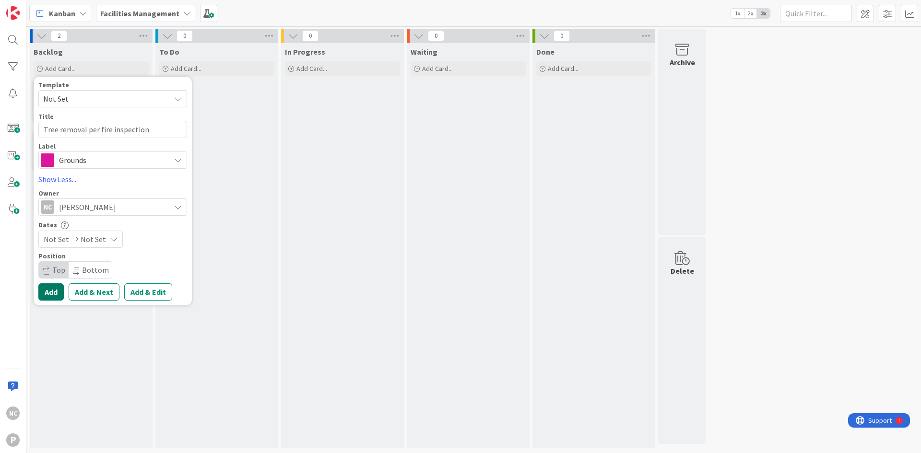
click at [48, 291] on button "Add" at bounding box center [50, 291] width 25 height 17
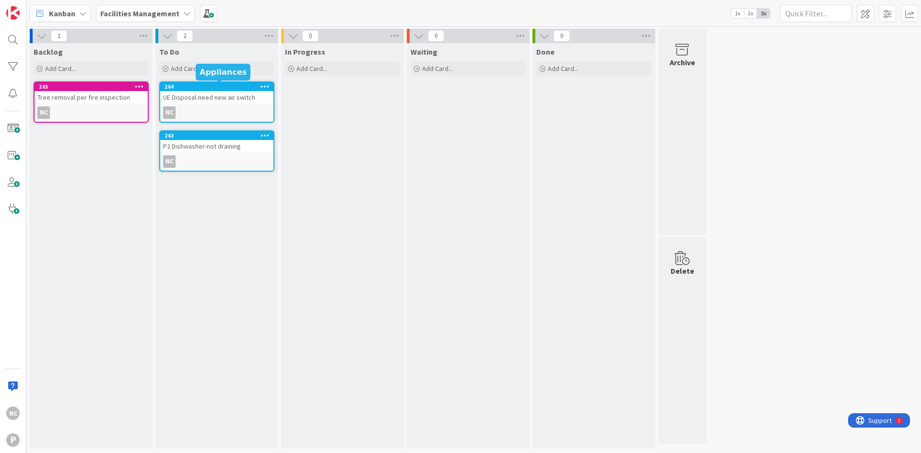
click at [219, 86] on div "264" at bounding box center [219, 86] width 109 height 7
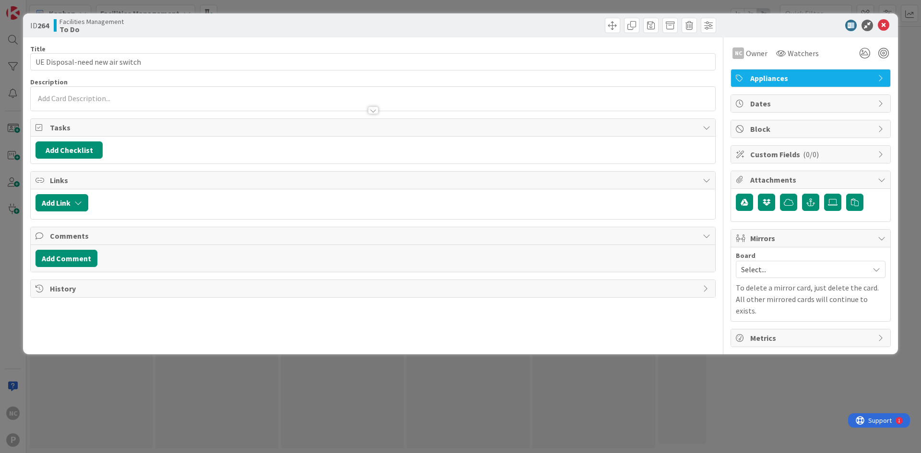
click at [59, 96] on div at bounding box center [373, 99] width 685 height 24
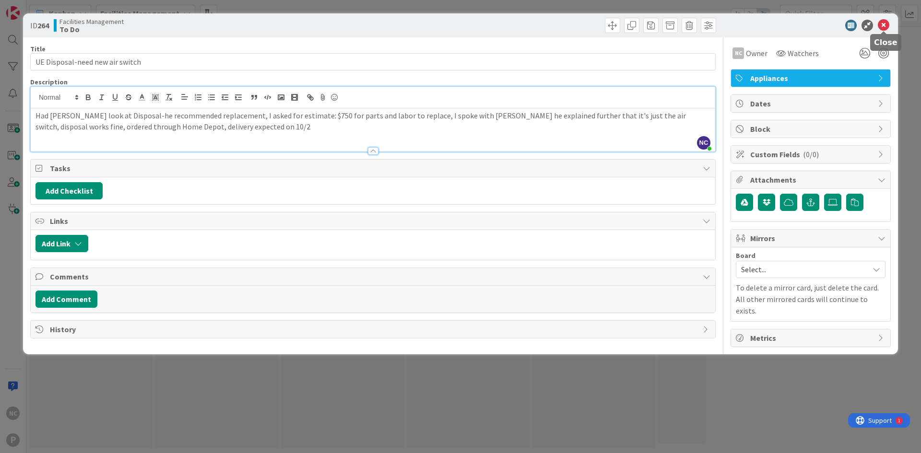
click at [883, 24] on icon at bounding box center [884, 26] width 12 height 12
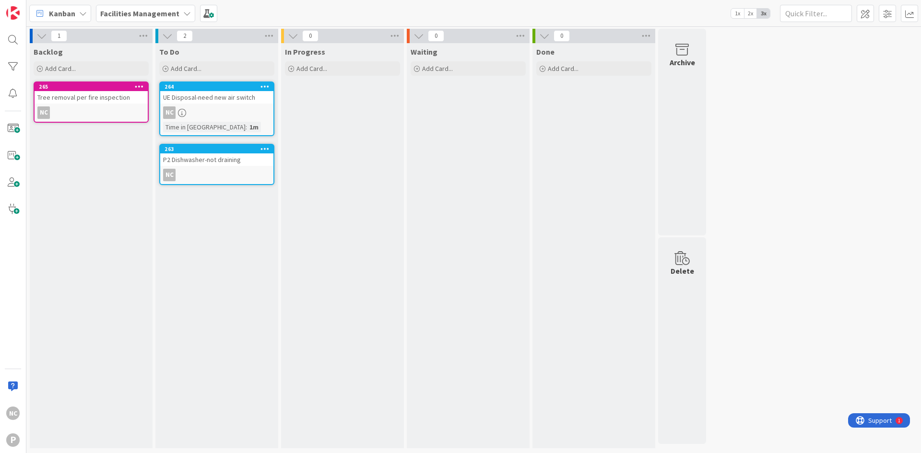
click at [243, 153] on div "263" at bounding box center [216, 149] width 113 height 9
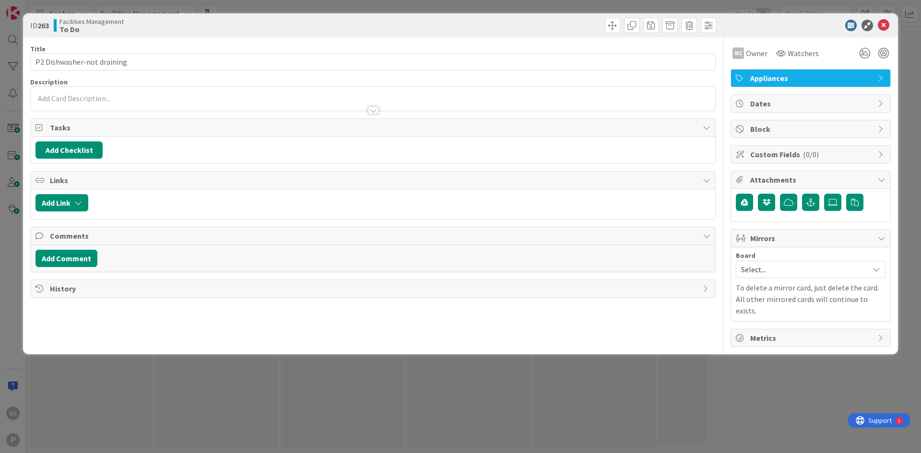
click at [109, 93] on p at bounding box center [372, 98] width 675 height 11
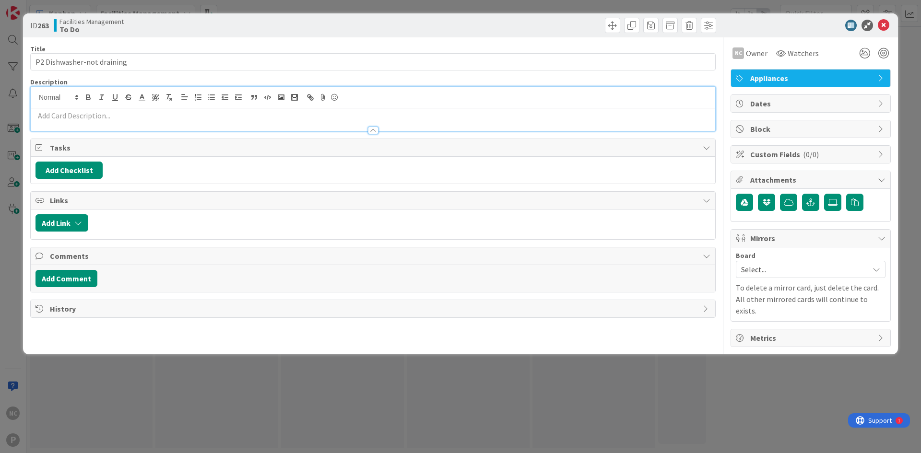
click at [143, 120] on p at bounding box center [372, 115] width 675 height 11
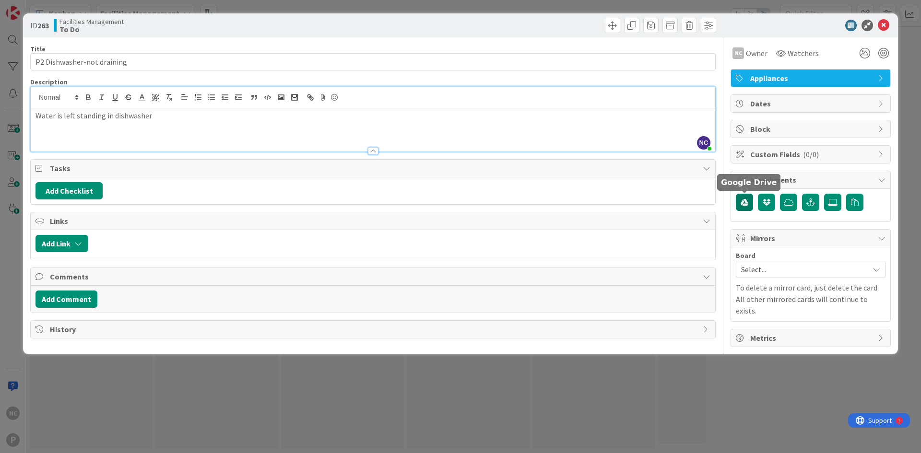
click at [744, 203] on icon "button" at bounding box center [745, 203] width 8 height 8
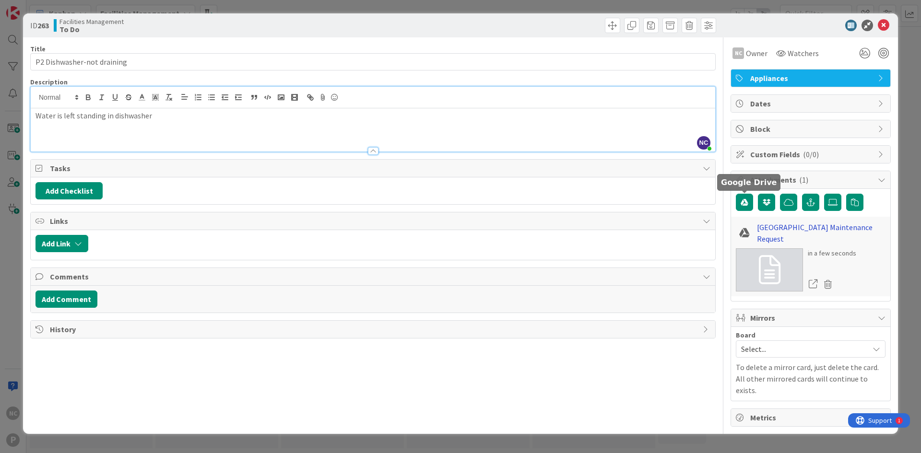
click at [779, 230] on link "[GEOGRAPHIC_DATA] Maintenance Request" at bounding box center [821, 233] width 129 height 23
click at [827, 287] on icon at bounding box center [827, 284] width 13 height 14
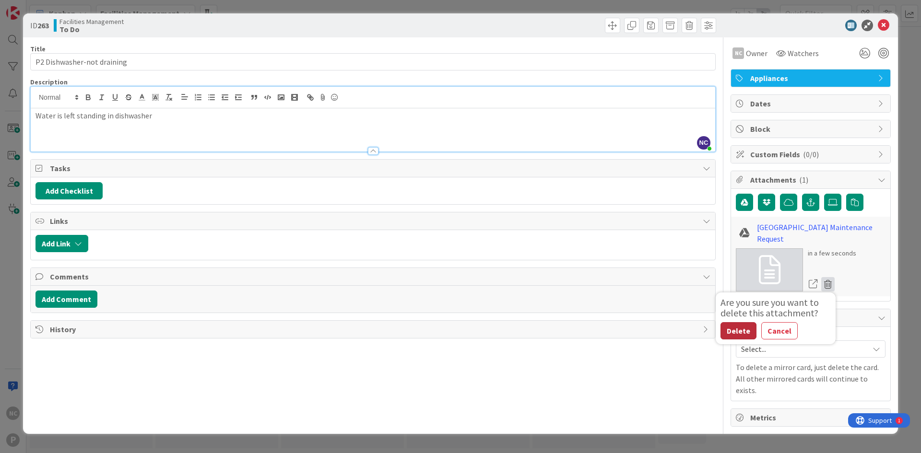
click at [738, 331] on button "Delete" at bounding box center [739, 330] width 36 height 17
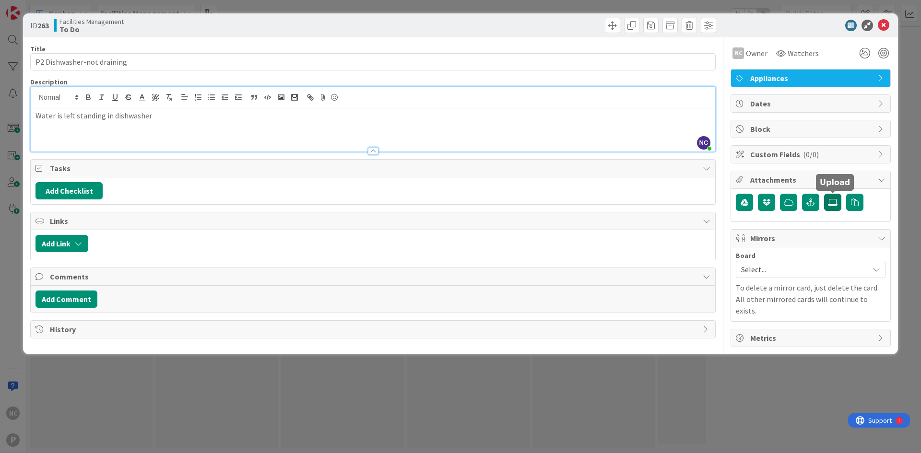
click at [829, 204] on icon at bounding box center [833, 203] width 10 height 8
click at [824, 194] on input "file" at bounding box center [824, 194] width 0 height 0
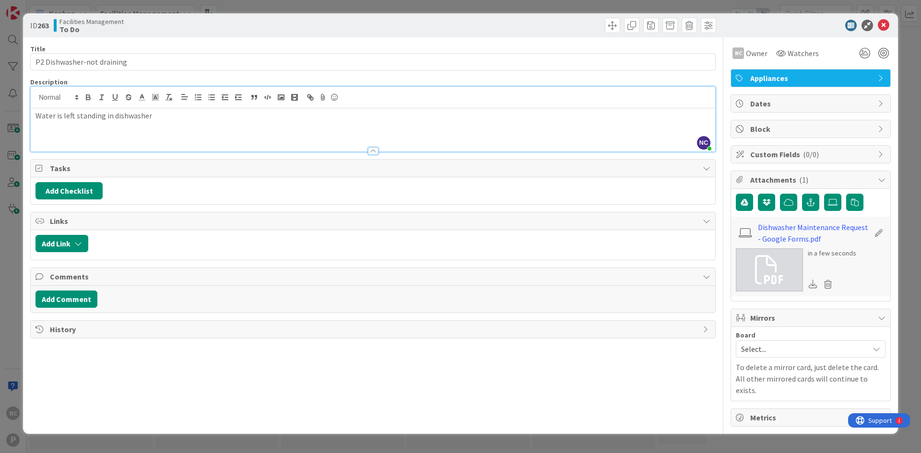
drag, startPoint x: 193, startPoint y: 119, endPoint x: 200, endPoint y: 118, distance: 6.5
click at [194, 119] on p "Water is left standing in dishwasher" at bounding box center [372, 115] width 675 height 11
click at [73, 116] on p "Water is left standing in dishwasher" at bounding box center [372, 115] width 675 height 11
click at [189, 124] on div "Water is left w/ standing in dishwasher" at bounding box center [373, 129] width 685 height 43
click at [81, 119] on p "Water is left w/ standing in dishwasher" at bounding box center [372, 115] width 675 height 11
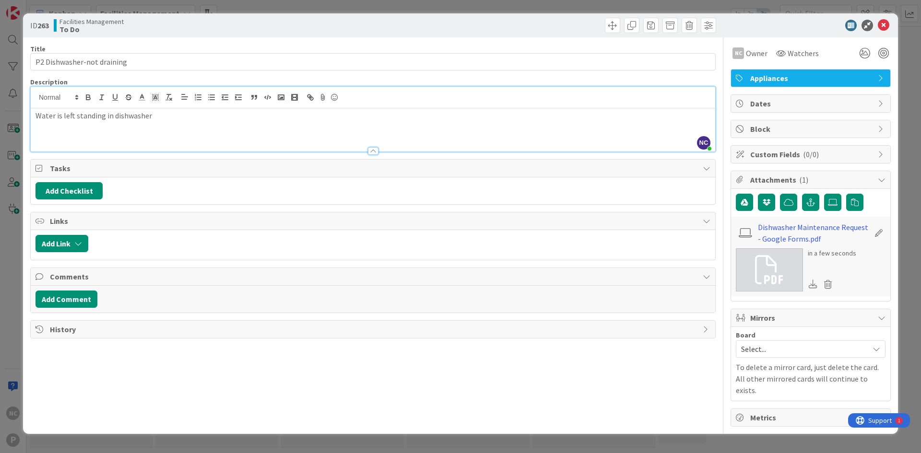
click at [173, 118] on p "Water is left standing in dishwasher" at bounding box center [372, 115] width 675 height 11
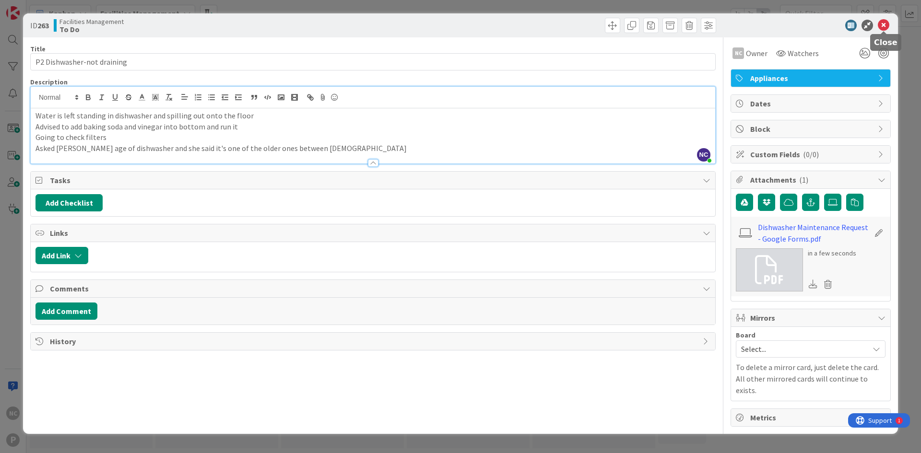
drag, startPoint x: 883, startPoint y: 29, endPoint x: 878, endPoint y: 31, distance: 5.2
click at [883, 29] on icon at bounding box center [884, 26] width 12 height 12
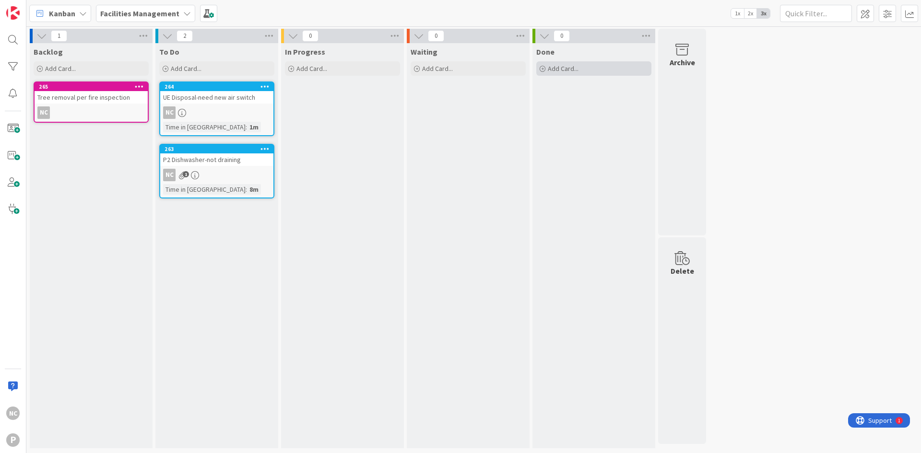
click at [564, 73] on div "Add Card..." at bounding box center [593, 68] width 115 height 14
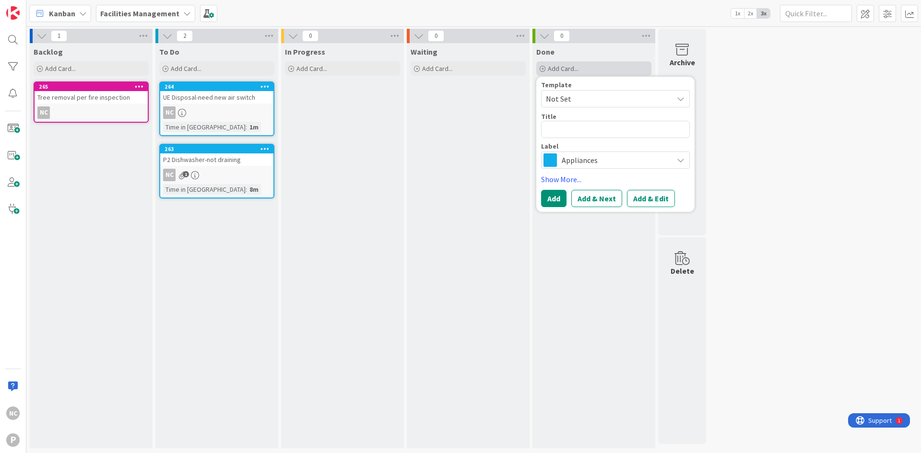
click at [567, 72] on span "Add Card..." at bounding box center [563, 68] width 31 height 9
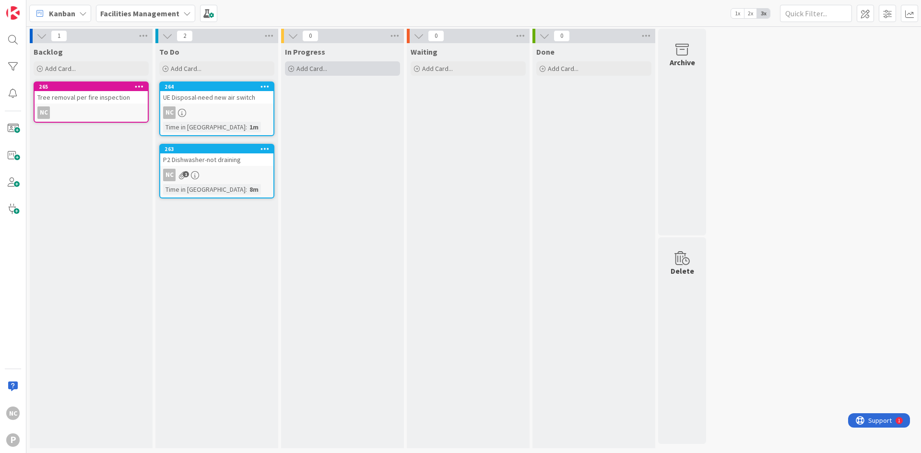
click at [356, 73] on div "Add Card..." at bounding box center [342, 68] width 115 height 14
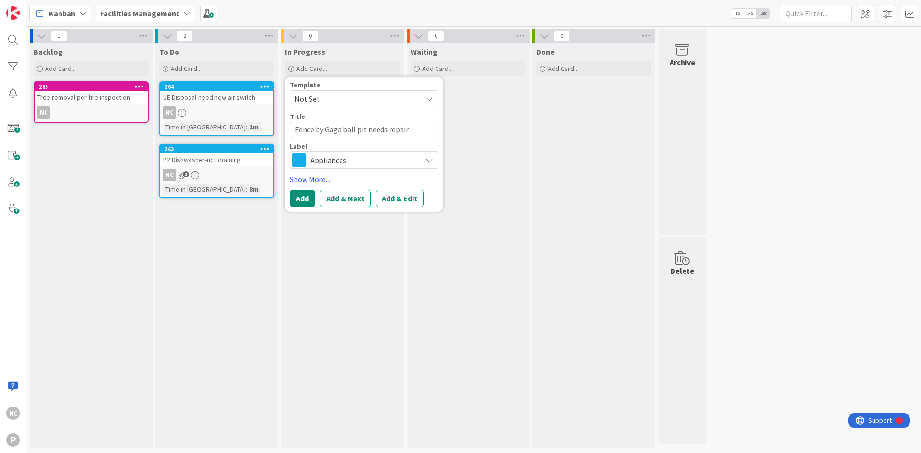
click at [325, 166] on span "Appliances" at bounding box center [363, 160] width 106 height 13
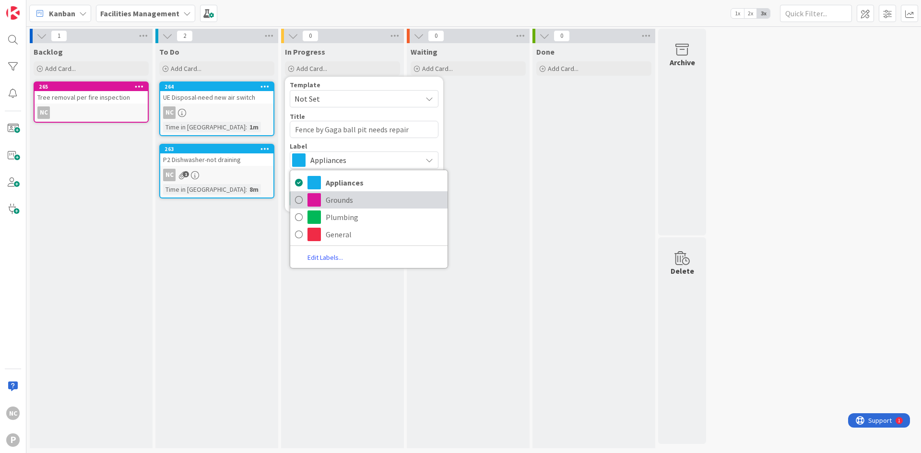
click at [331, 199] on span "Grounds" at bounding box center [384, 200] width 117 height 14
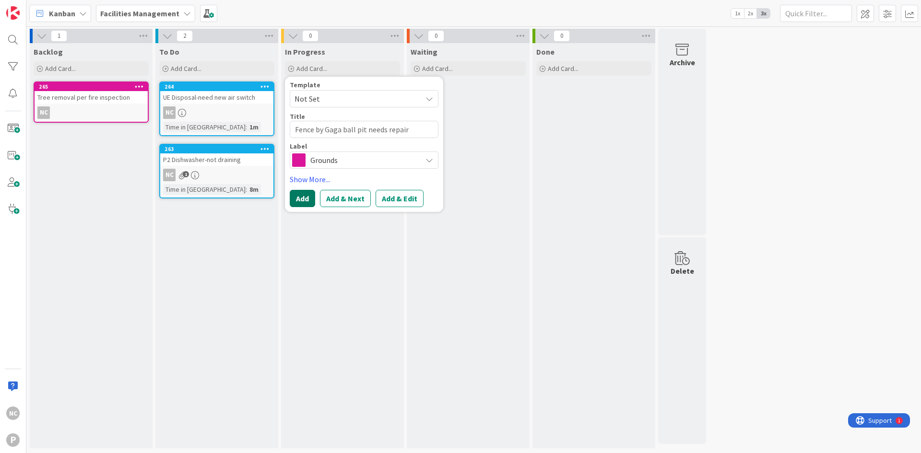
click at [304, 199] on button "Add" at bounding box center [302, 198] width 25 height 17
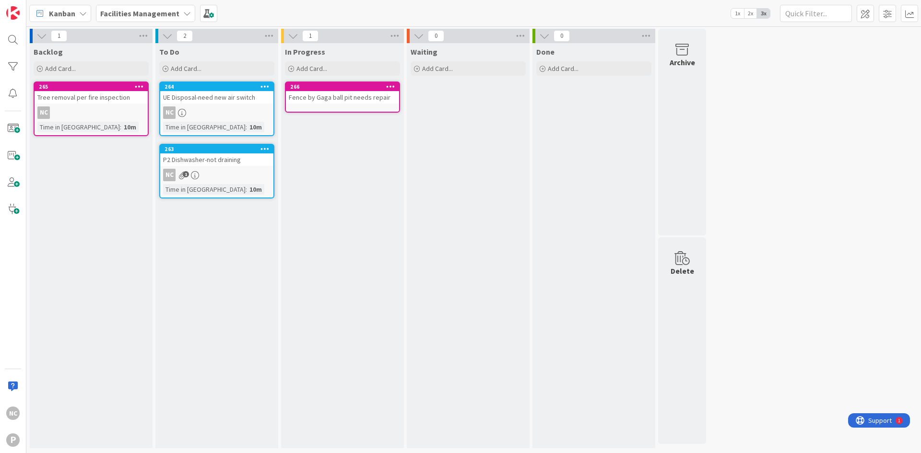
click at [342, 91] on div "266" at bounding box center [342, 87] width 113 height 9
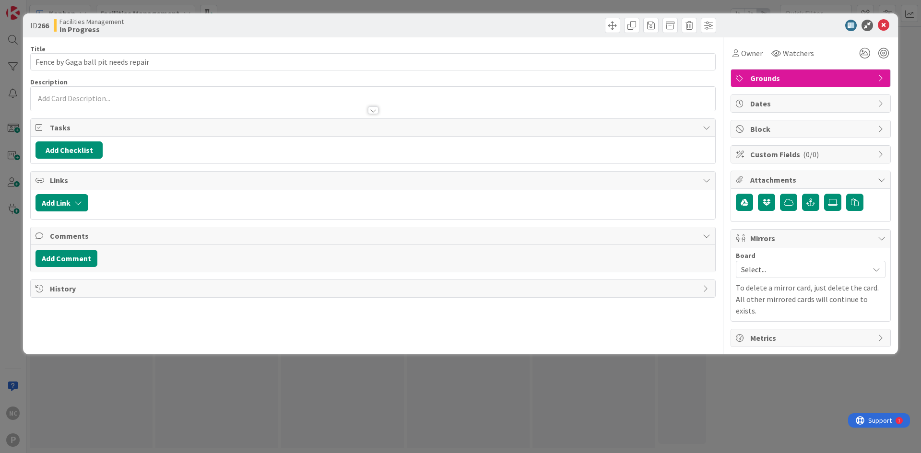
click at [179, 96] on p at bounding box center [372, 98] width 675 height 11
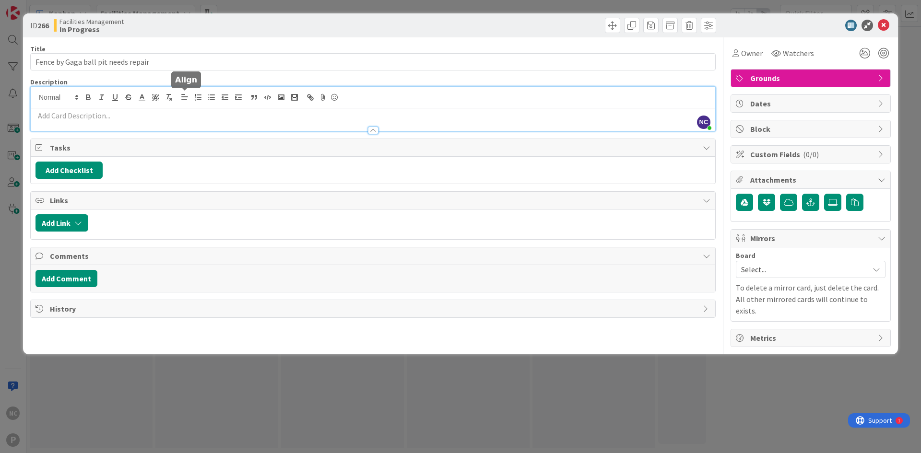
click at [197, 118] on p at bounding box center [372, 115] width 675 height 11
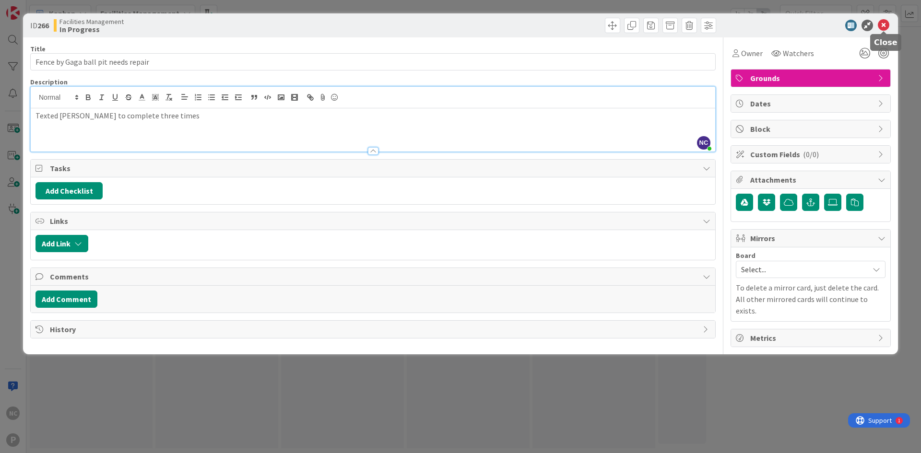
click at [889, 24] on icon at bounding box center [884, 26] width 12 height 12
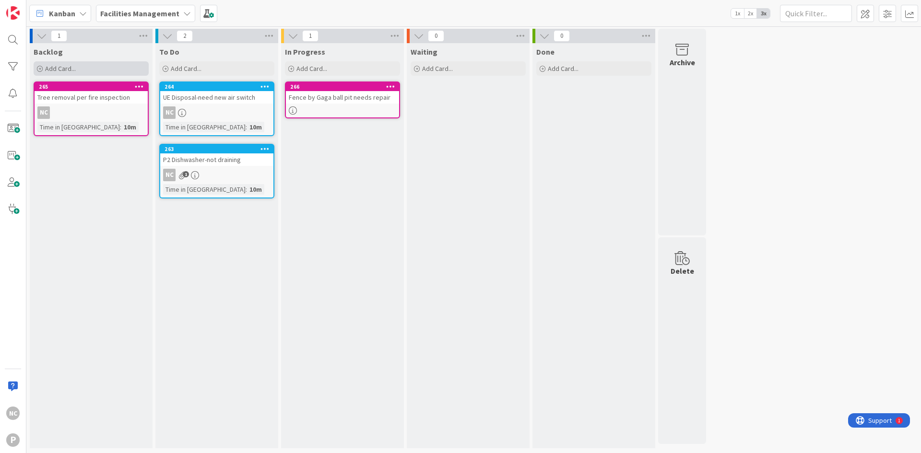
click at [60, 69] on span "Add Card..." at bounding box center [60, 68] width 31 height 9
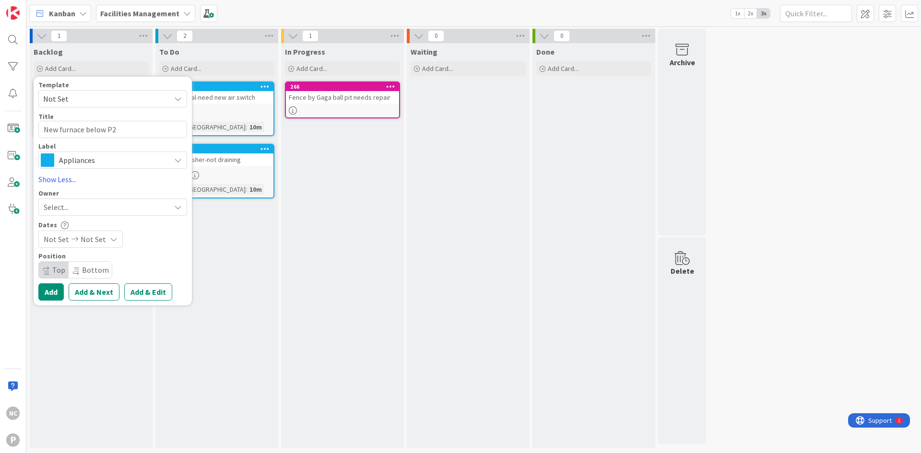
click at [116, 163] on span "Appliances" at bounding box center [112, 160] width 106 height 13
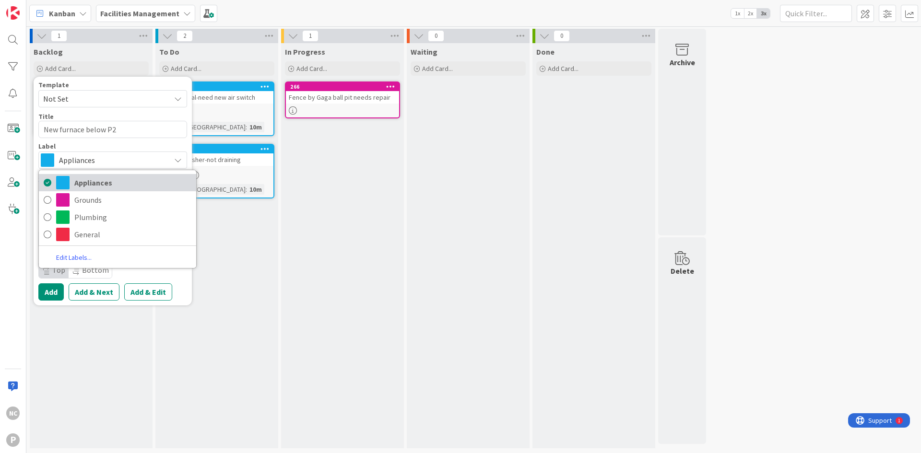
drag, startPoint x: 102, startPoint y: 176, endPoint x: 98, endPoint y: 184, distance: 9.4
click at [103, 175] on link "Appliances" at bounding box center [117, 182] width 157 height 17
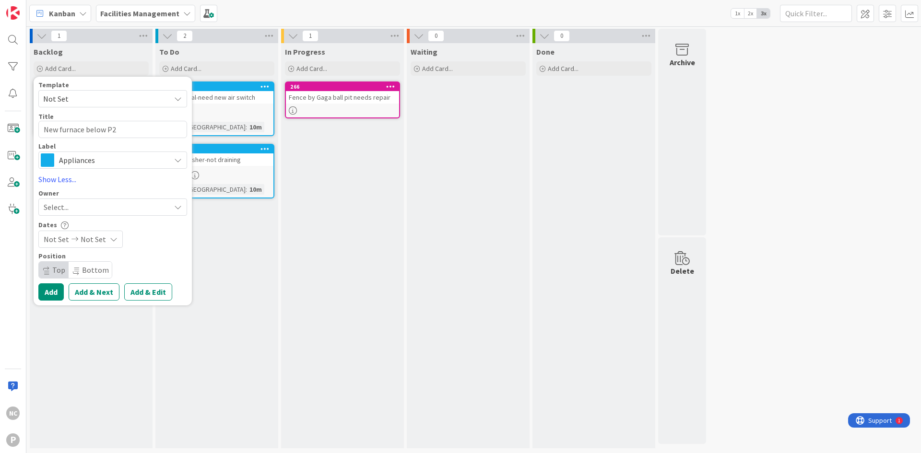
click at [82, 210] on div "Select..." at bounding box center [107, 207] width 127 height 12
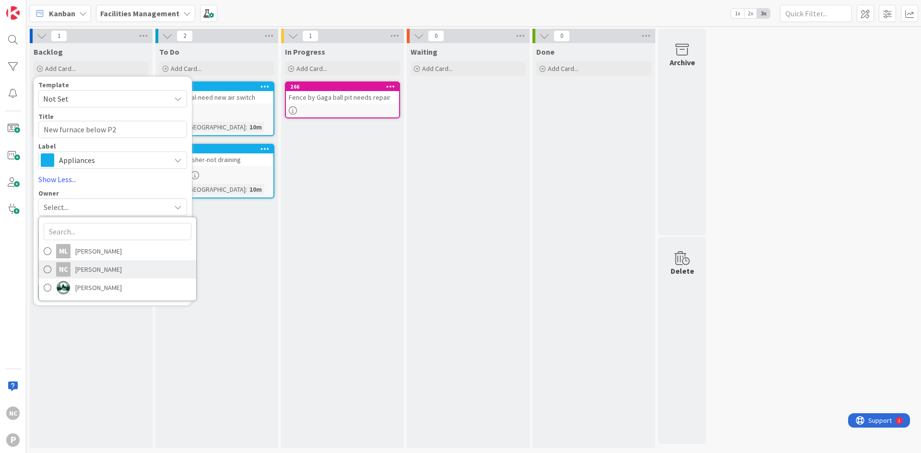
click at [92, 268] on span "[PERSON_NAME]" at bounding box center [98, 269] width 47 height 14
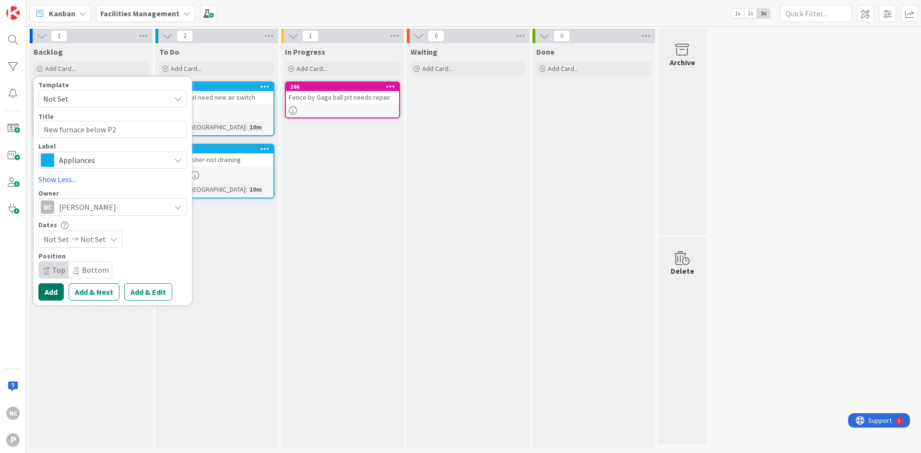
click at [45, 294] on button "Add" at bounding box center [50, 291] width 25 height 17
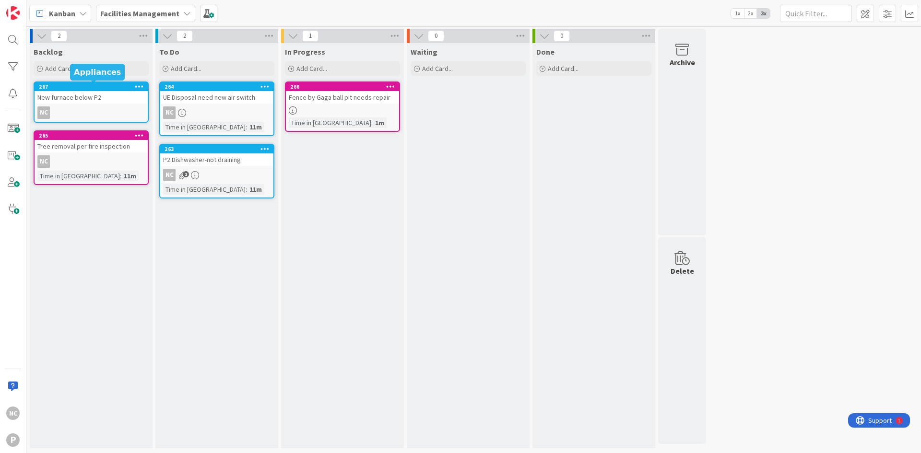
click at [97, 88] on div "267" at bounding box center [93, 86] width 109 height 7
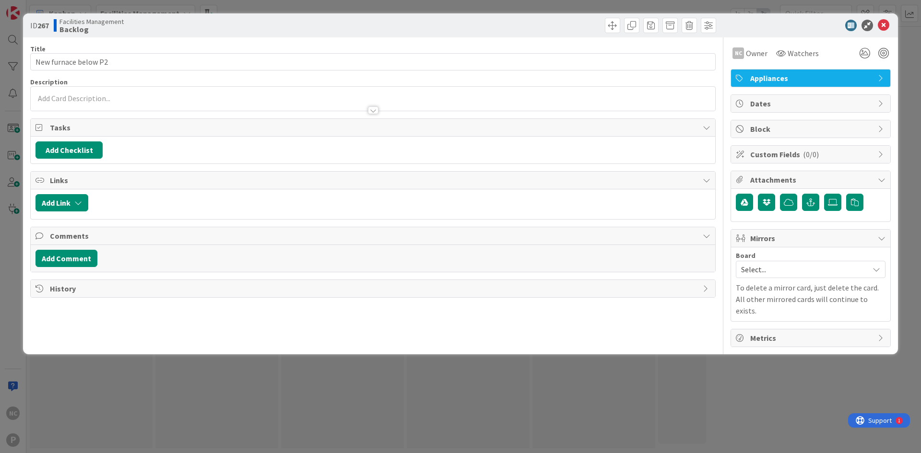
click at [116, 92] on div at bounding box center [373, 101] width 685 height 20
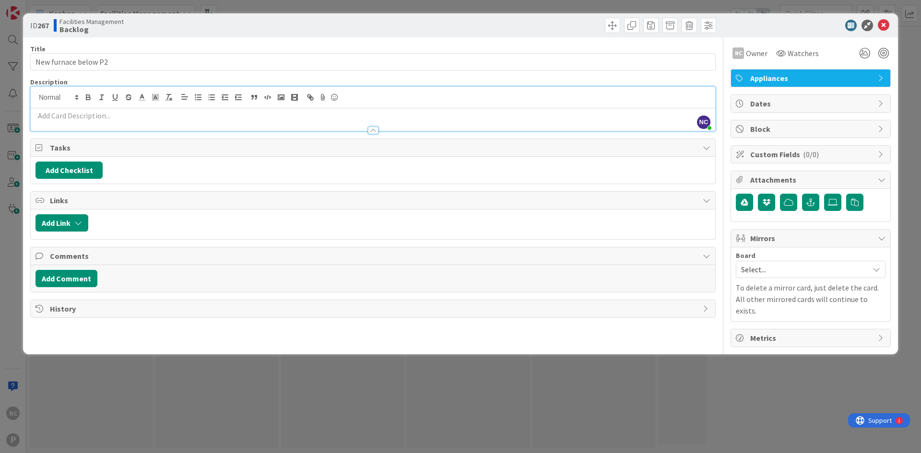
click at [136, 121] on div at bounding box center [373, 126] width 685 height 10
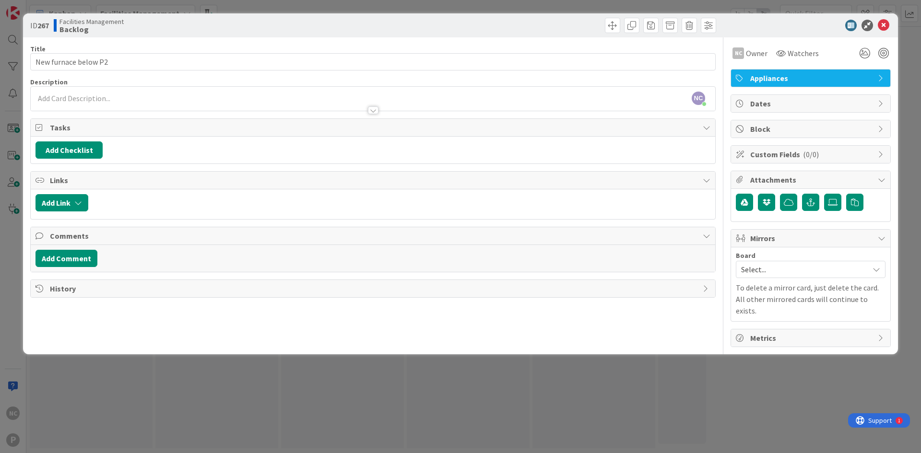
click at [144, 102] on div at bounding box center [373, 106] width 685 height 10
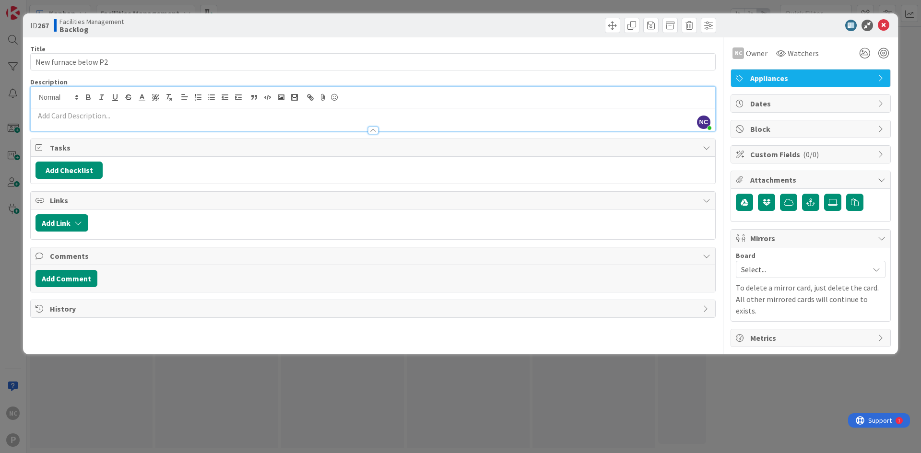
click at [112, 118] on p at bounding box center [372, 115] width 675 height 11
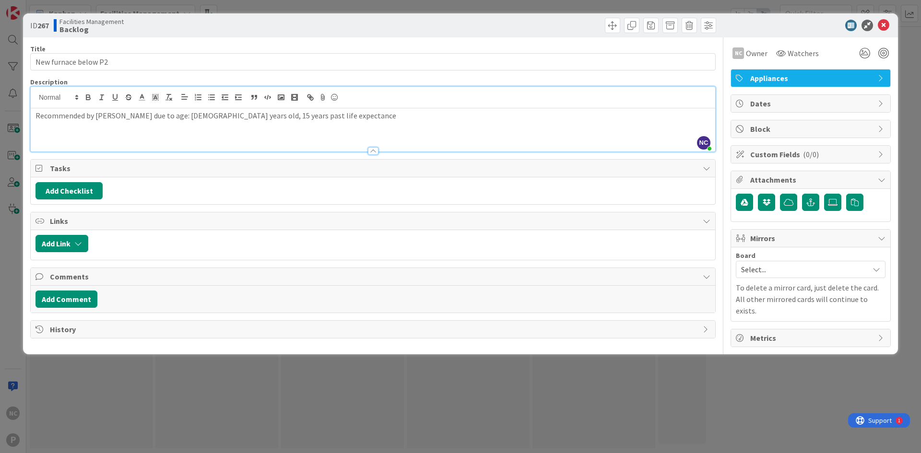
drag, startPoint x: 328, startPoint y: 126, endPoint x: 331, endPoint y: 119, distance: 7.1
click at [328, 126] on div "Recommended by [PERSON_NAME] due to age: [DEMOGRAPHIC_DATA] years old, 15 years…" at bounding box center [373, 129] width 685 height 43
click at [828, 201] on icon at bounding box center [833, 203] width 10 height 8
click at [824, 194] on input "file" at bounding box center [824, 194] width 0 height 0
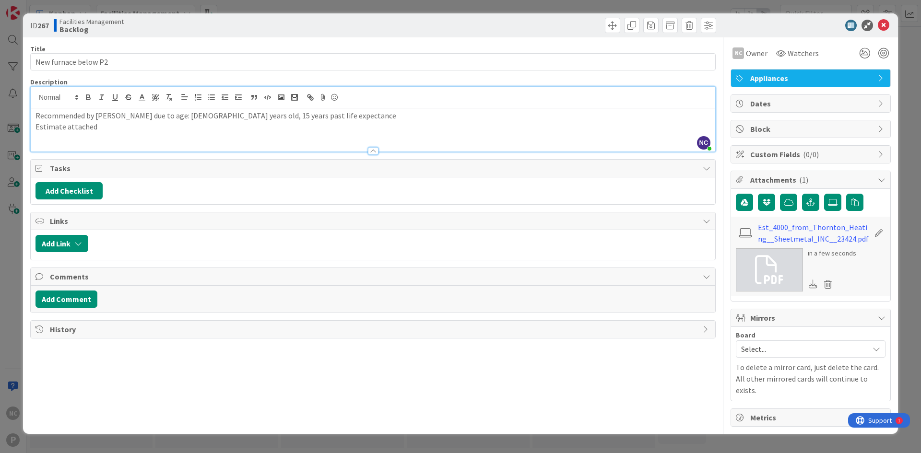
click at [116, 130] on p "Estimate attached" at bounding box center [372, 126] width 675 height 11
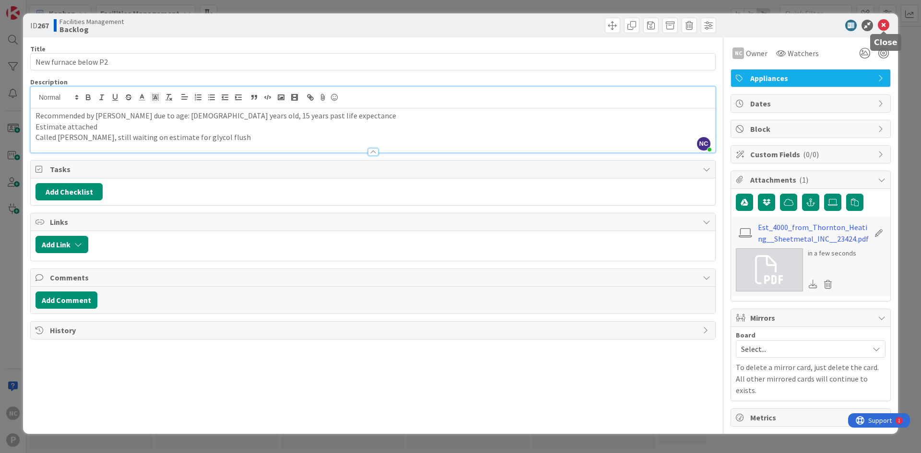
click at [886, 26] on icon at bounding box center [884, 26] width 12 height 12
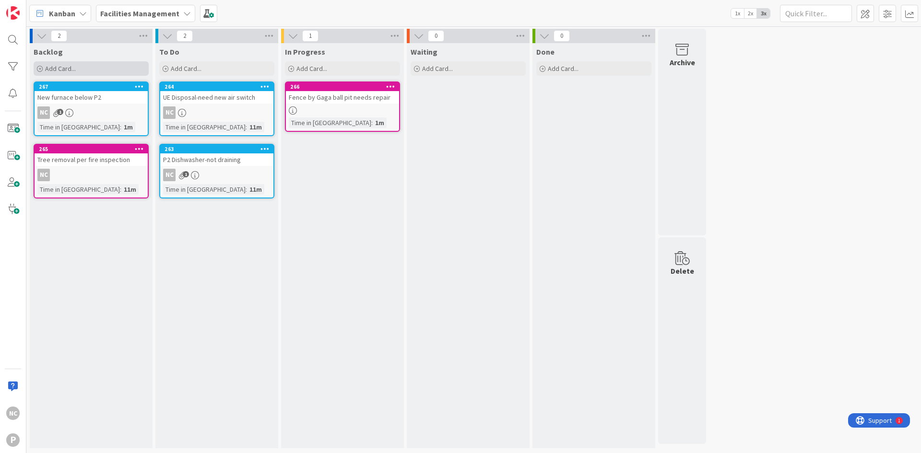
click at [55, 69] on span "Add Card..." at bounding box center [60, 68] width 31 height 9
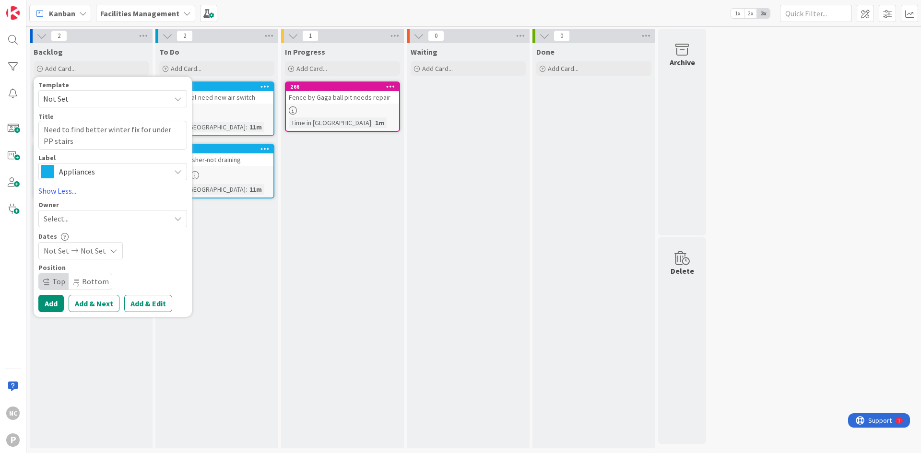
click at [86, 173] on span "Appliances" at bounding box center [112, 171] width 106 height 13
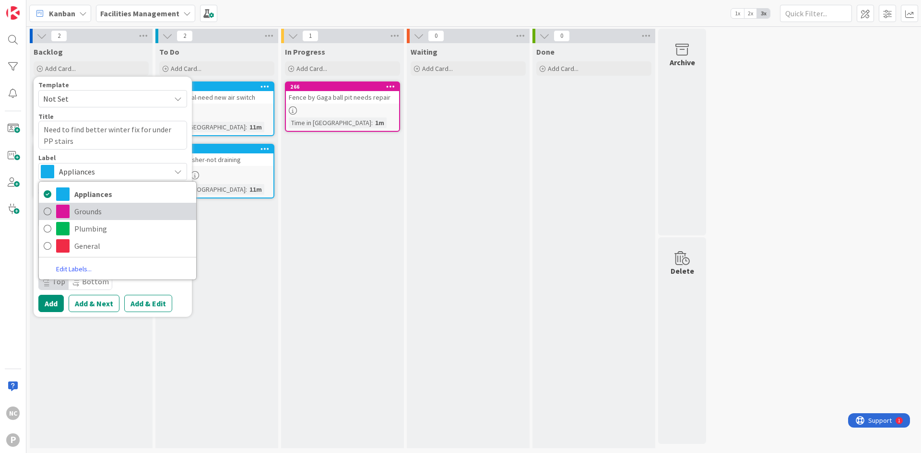
click at [79, 211] on span "Grounds" at bounding box center [132, 211] width 117 height 14
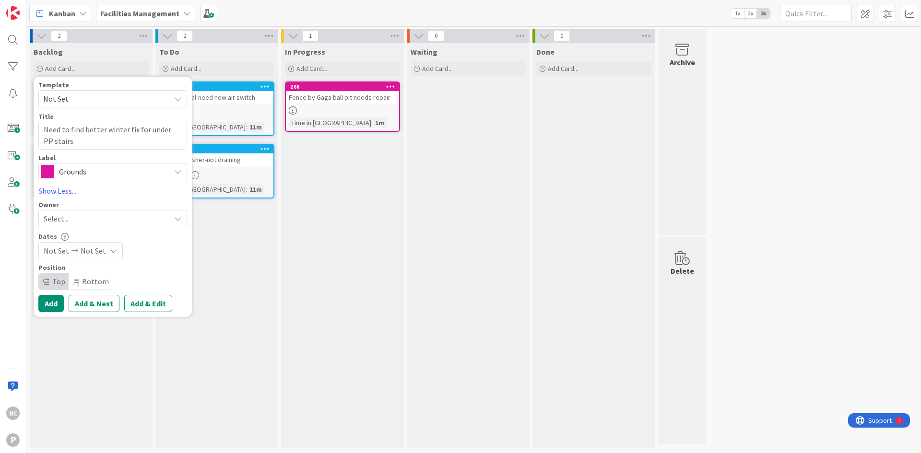
click at [86, 216] on div "Select..." at bounding box center [107, 219] width 127 height 12
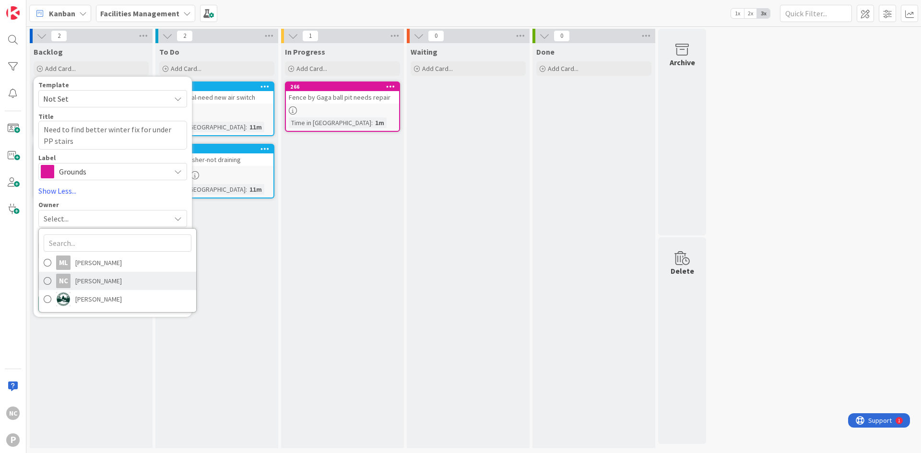
click at [81, 278] on span "[PERSON_NAME]" at bounding box center [98, 281] width 47 height 14
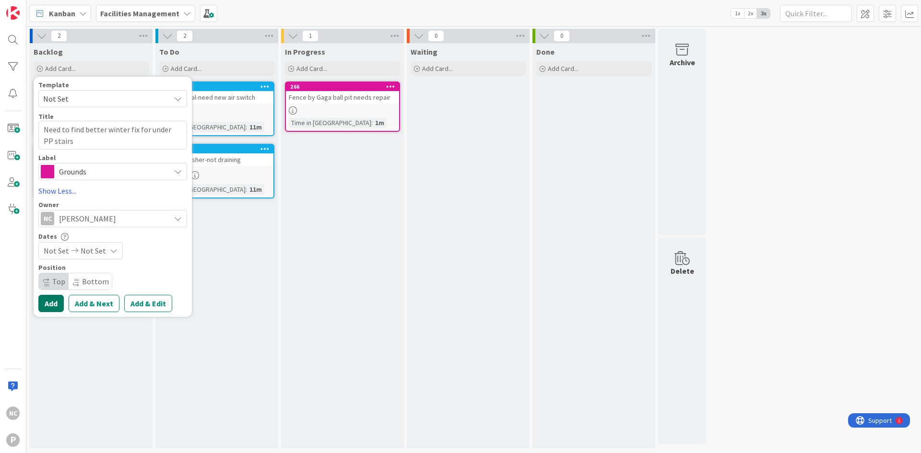
click at [54, 299] on button "Add" at bounding box center [50, 303] width 25 height 17
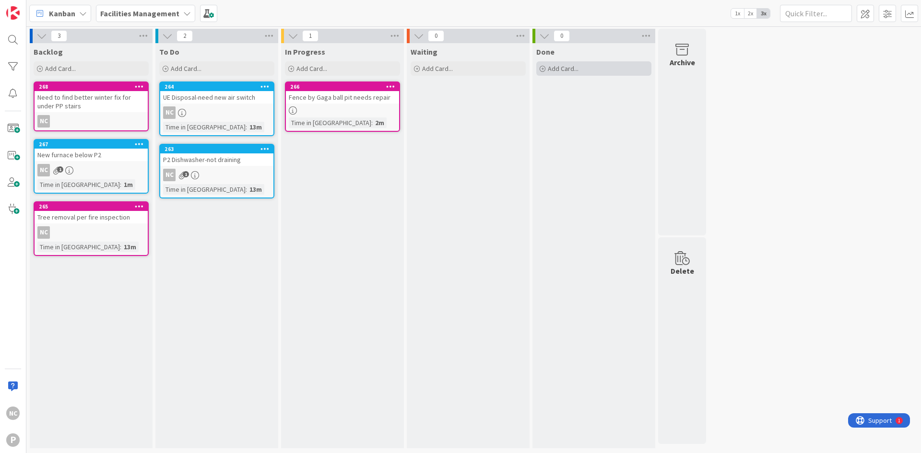
click at [582, 70] on div "Add Card..." at bounding box center [593, 68] width 115 height 14
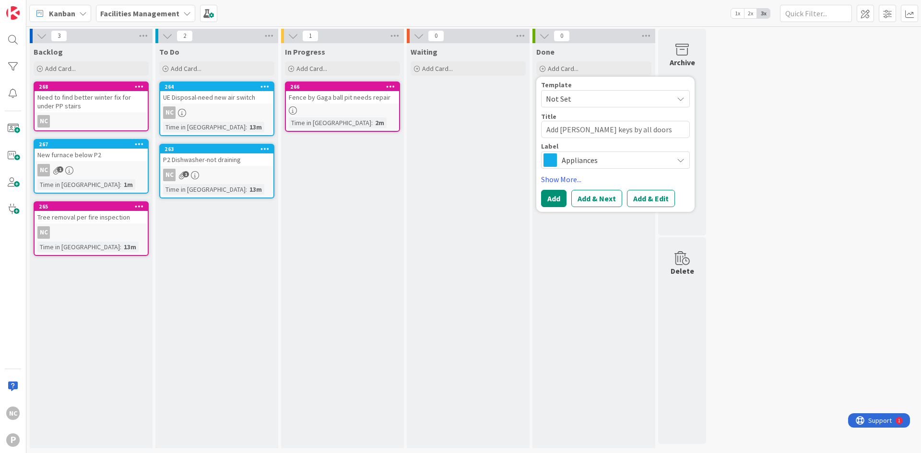
click at [571, 162] on span "Appliances" at bounding box center [615, 160] width 106 height 13
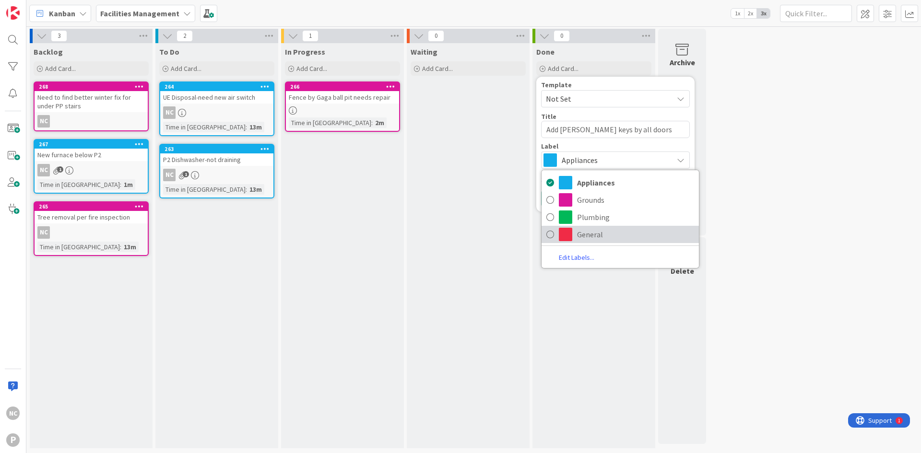
click at [597, 236] on span "General" at bounding box center [635, 234] width 117 height 14
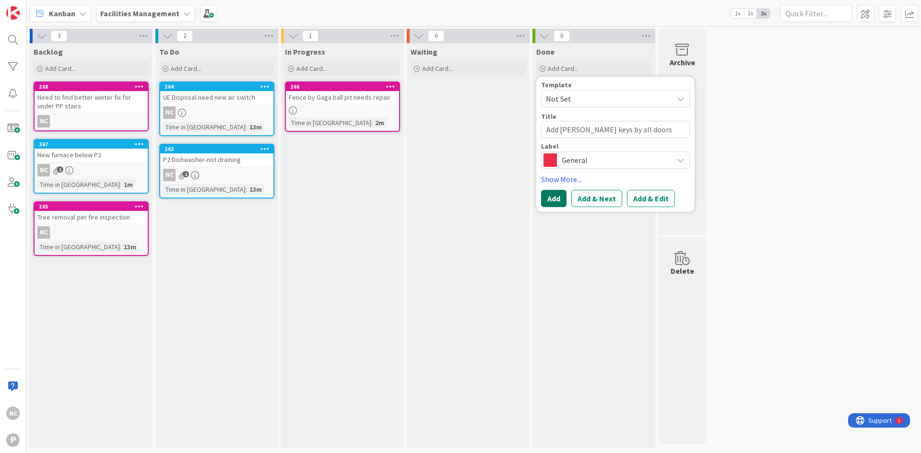
click at [559, 200] on button "Add" at bounding box center [553, 198] width 25 height 17
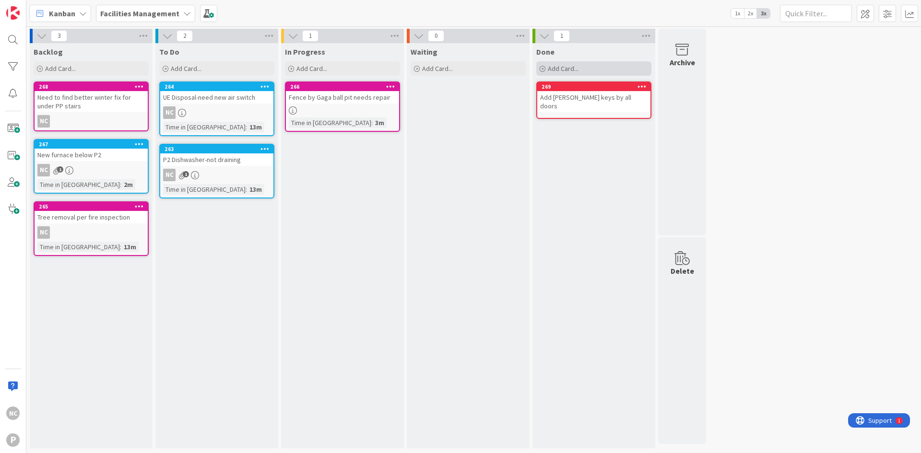
click at [579, 69] on div "Add Card..." at bounding box center [593, 68] width 115 height 14
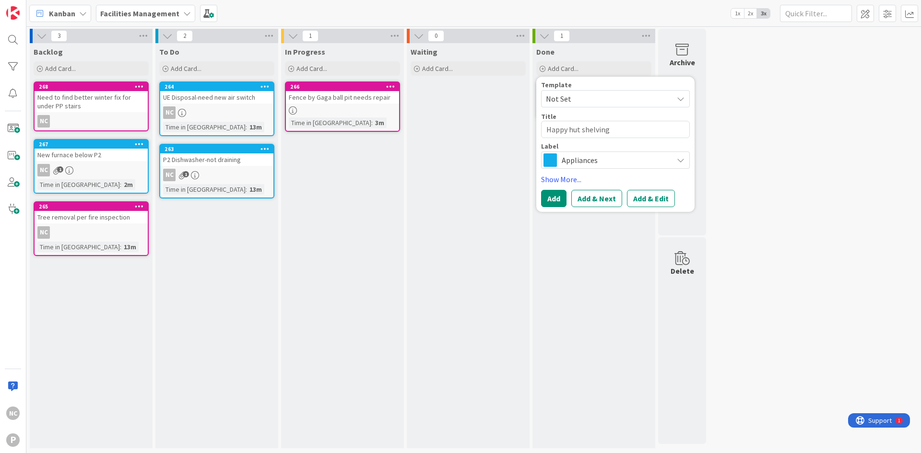
click at [576, 160] on span "Appliances" at bounding box center [615, 160] width 106 height 13
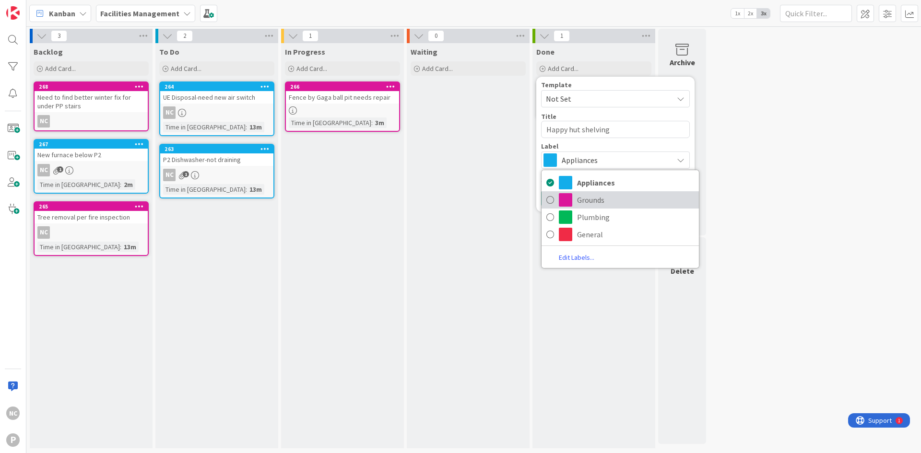
click at [585, 195] on span "Grounds" at bounding box center [635, 200] width 117 height 14
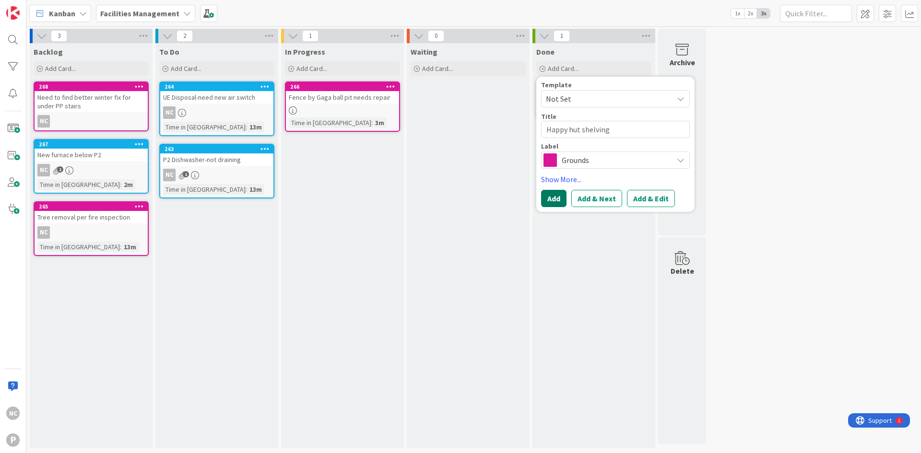
click at [555, 204] on button "Add" at bounding box center [553, 198] width 25 height 17
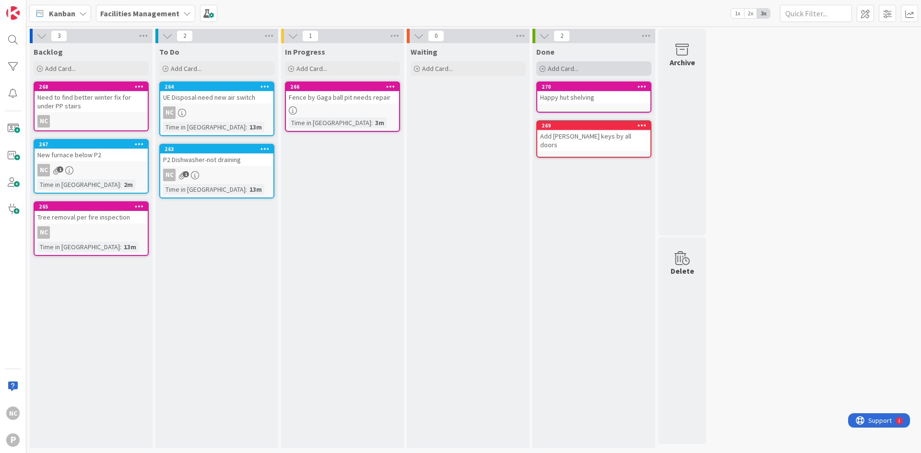
click at [573, 68] on span "Add Card..." at bounding box center [563, 68] width 31 height 9
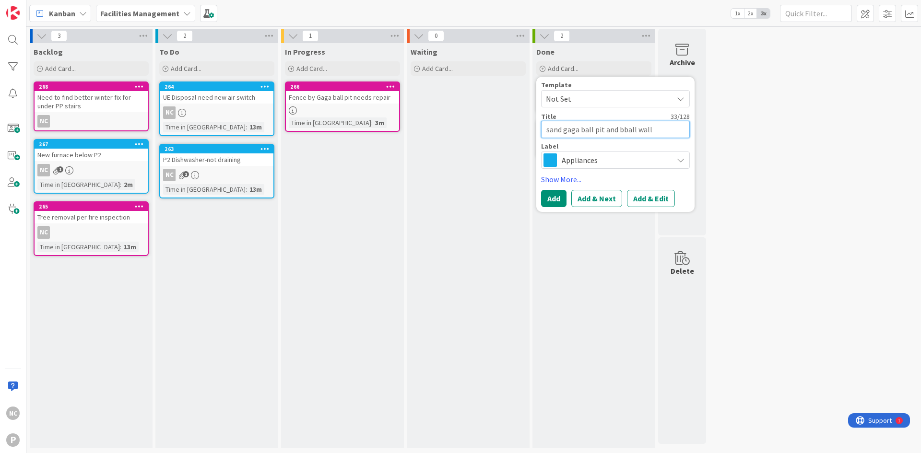
click at [561, 135] on textarea "sand gaga ball pit and bball wall" at bounding box center [615, 129] width 149 height 17
click at [591, 160] on span "Appliances" at bounding box center [615, 160] width 106 height 13
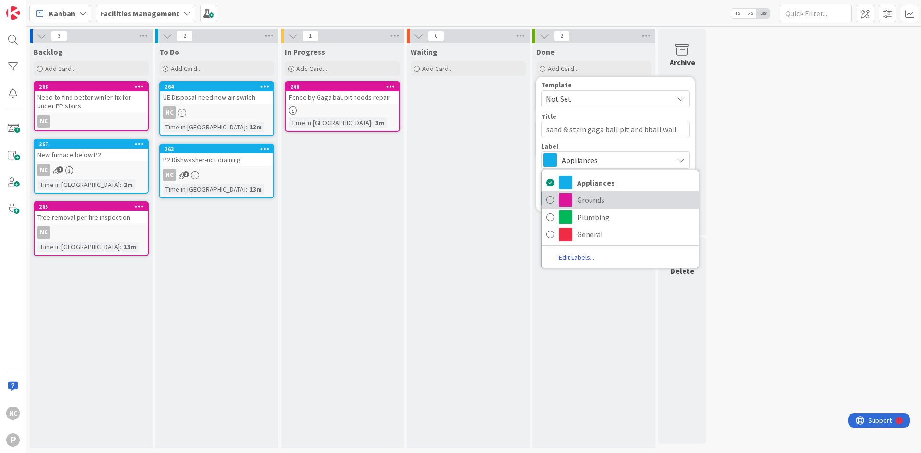
drag, startPoint x: 589, startPoint y: 198, endPoint x: 585, endPoint y: 204, distance: 7.7
click at [589, 198] on span "Grounds" at bounding box center [635, 200] width 117 height 14
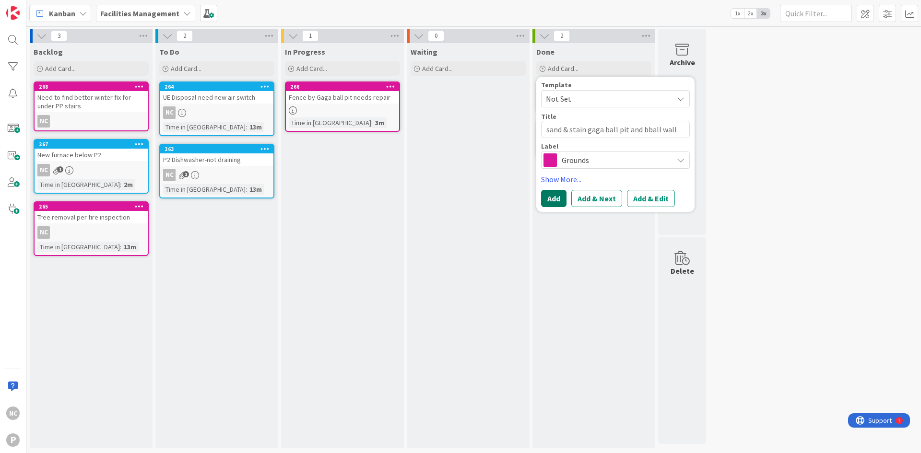
click at [546, 197] on button "Add" at bounding box center [553, 198] width 25 height 17
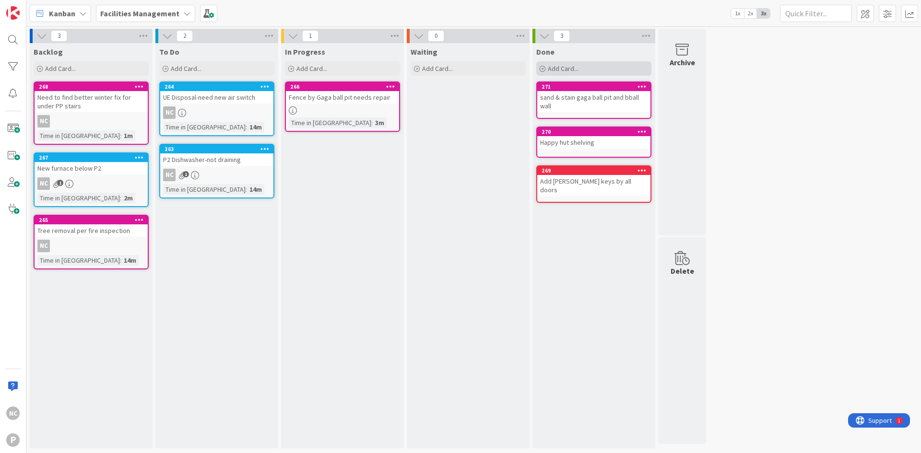
click at [574, 64] on div "Add Card..." at bounding box center [593, 68] width 115 height 14
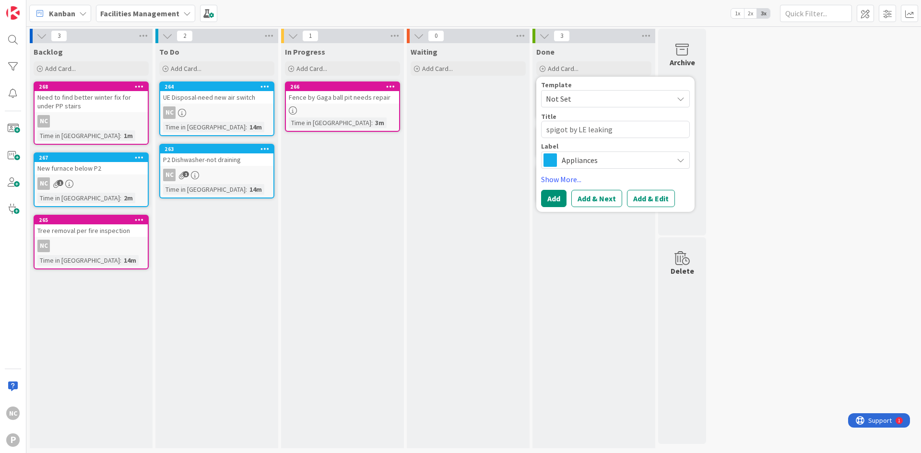
click at [570, 169] on div "Template Not Set Title 20 / 128 spigot by LE leaking Label Appliances Appliance…" at bounding box center [615, 145] width 149 height 126
click at [571, 164] on span "Appliances" at bounding box center [615, 160] width 106 height 13
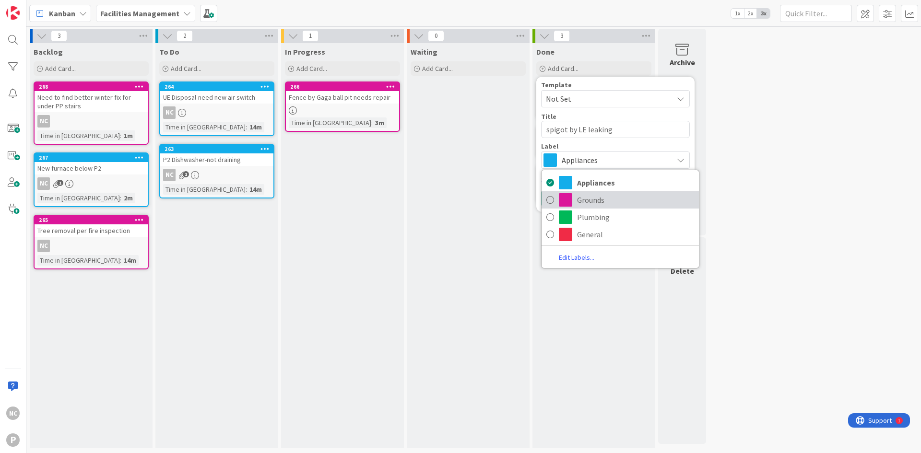
click at [572, 201] on link "Grounds" at bounding box center [620, 199] width 157 height 17
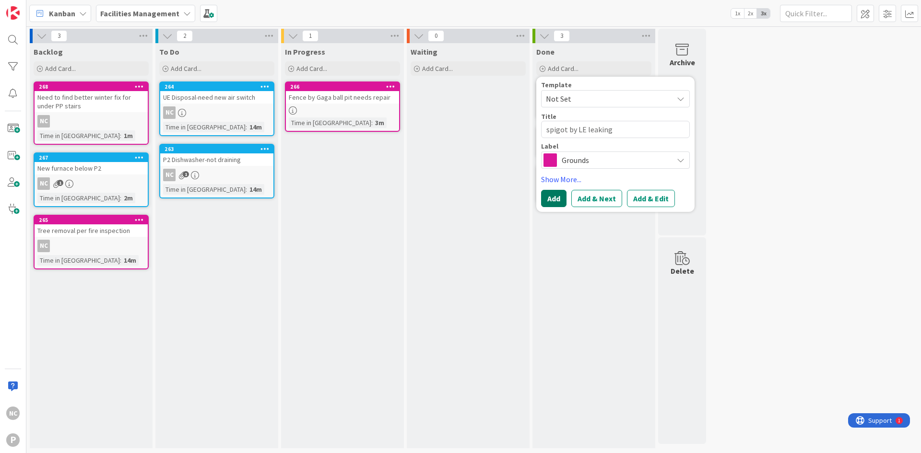
click at [549, 200] on button "Add" at bounding box center [553, 198] width 25 height 17
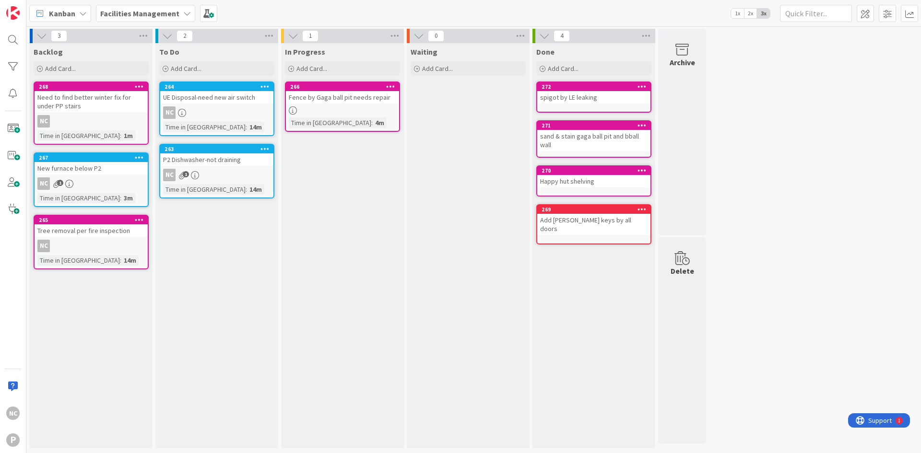
click at [568, 98] on div "spigot by LE leaking" at bounding box center [593, 97] width 113 height 12
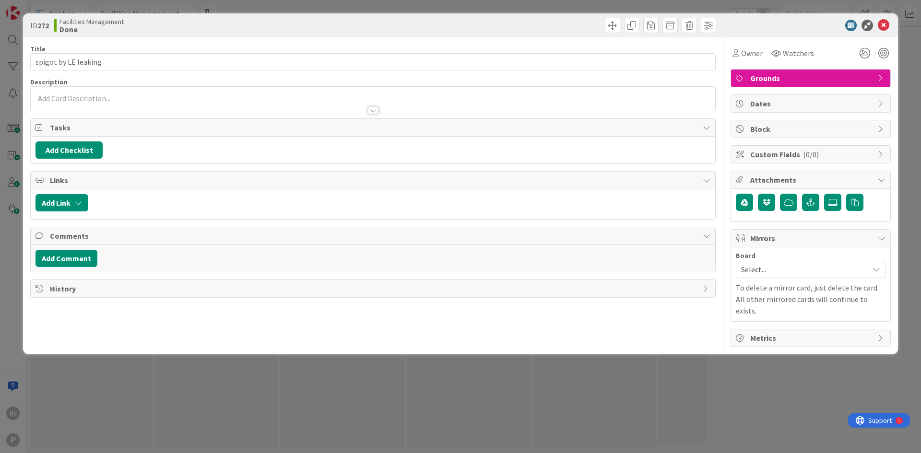
click at [104, 104] on div at bounding box center [373, 106] width 685 height 10
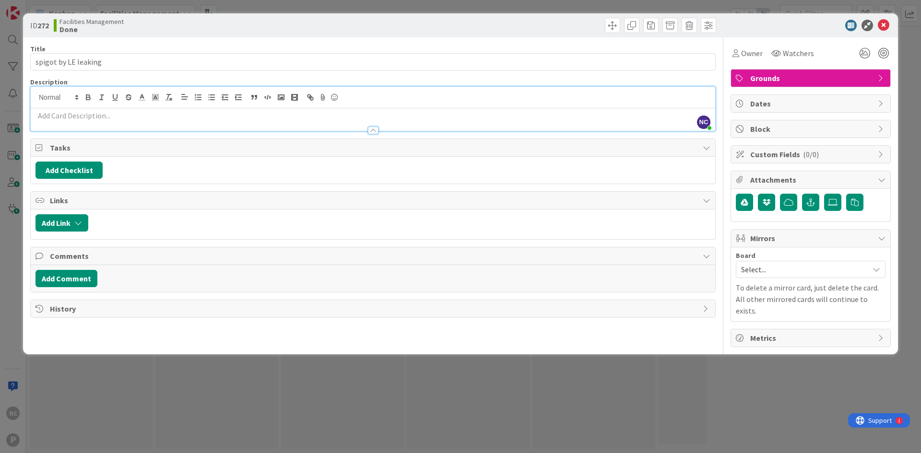
click at [117, 116] on p at bounding box center [372, 115] width 675 height 11
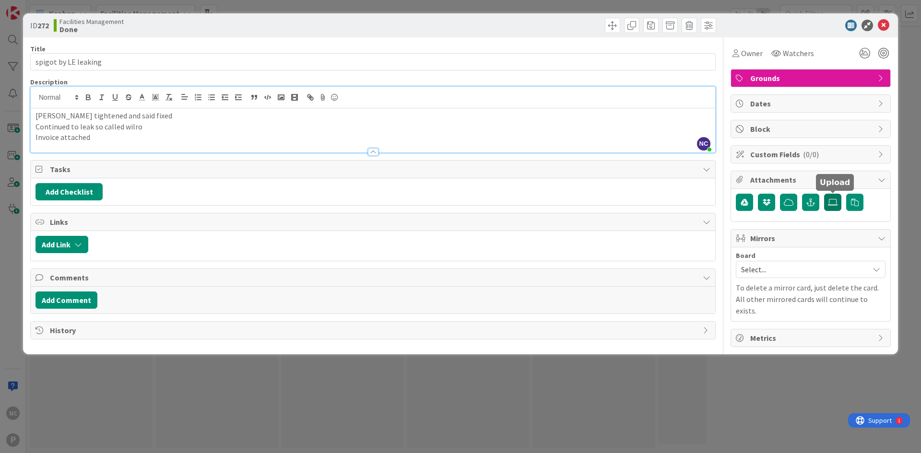
click at [828, 203] on icon at bounding box center [833, 203] width 10 height 8
click at [824, 194] on input "file" at bounding box center [824, 194] width 0 height 0
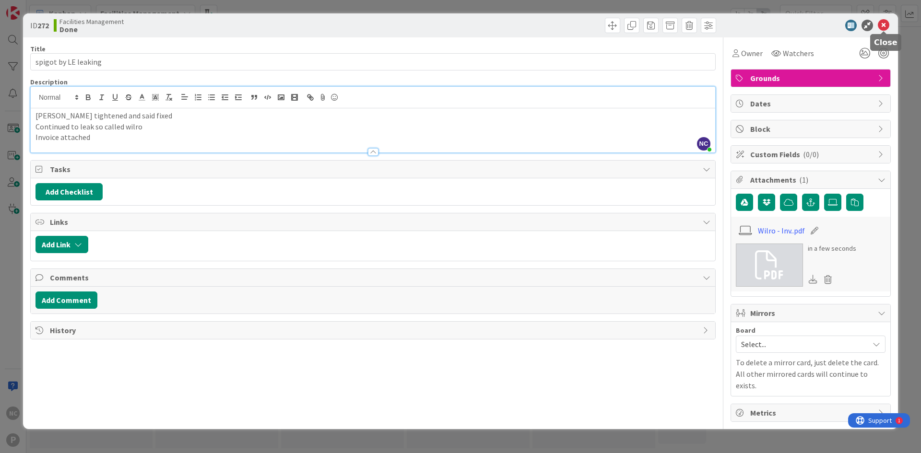
click at [882, 24] on icon at bounding box center [884, 26] width 12 height 12
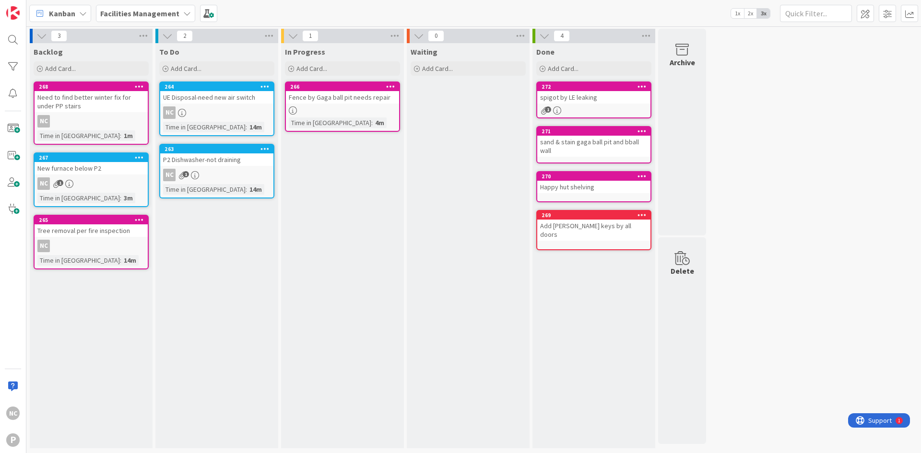
click at [593, 146] on div "sand & stain gaga ball pit and bball wall" at bounding box center [593, 146] width 113 height 21
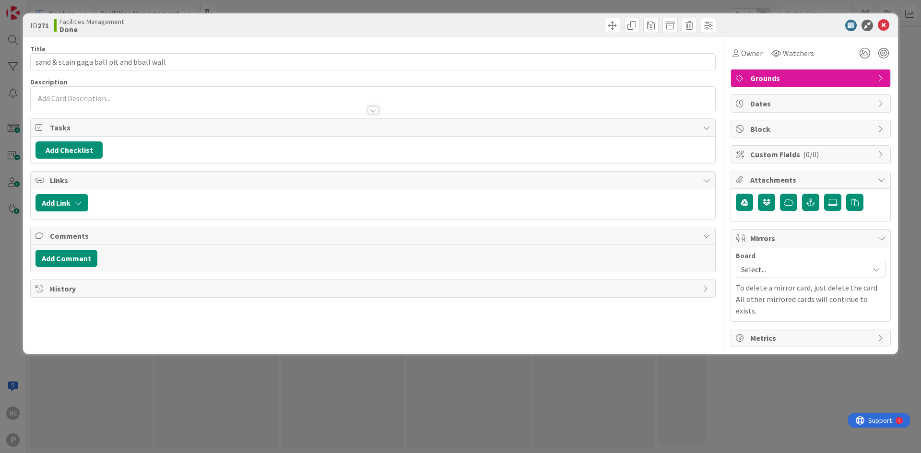
click at [142, 102] on div at bounding box center [373, 106] width 685 height 10
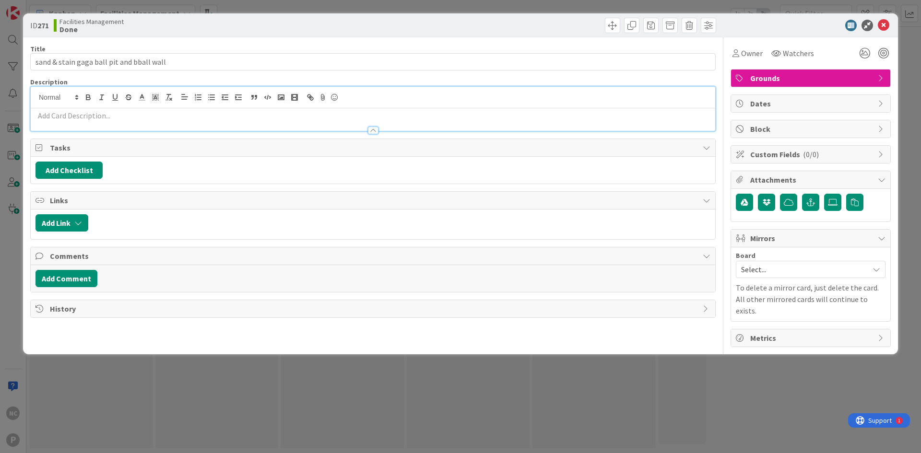
click at [140, 114] on p at bounding box center [372, 115] width 675 height 11
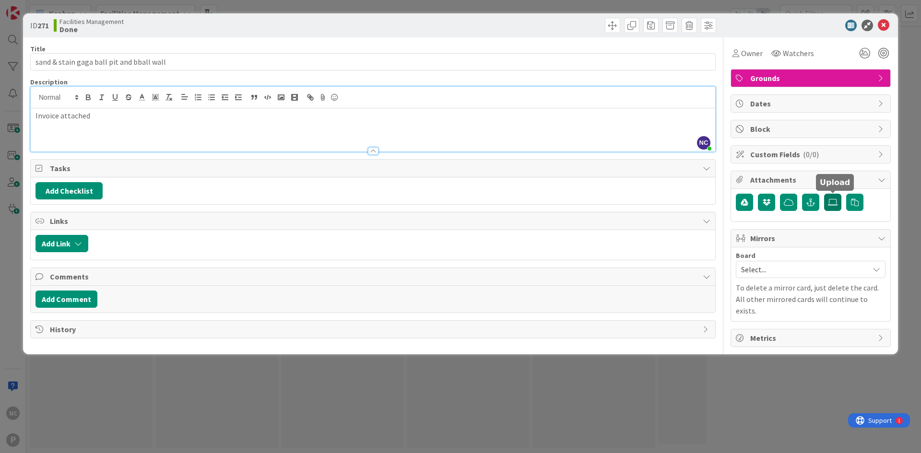
click at [830, 203] on icon at bounding box center [833, 203] width 10 height 8
click at [824, 194] on input "file" at bounding box center [824, 194] width 0 height 0
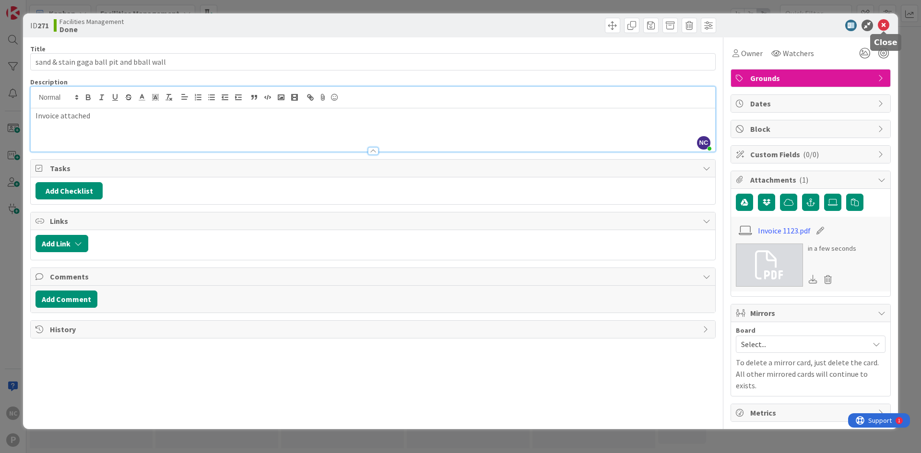
click at [882, 28] on icon at bounding box center [884, 26] width 12 height 12
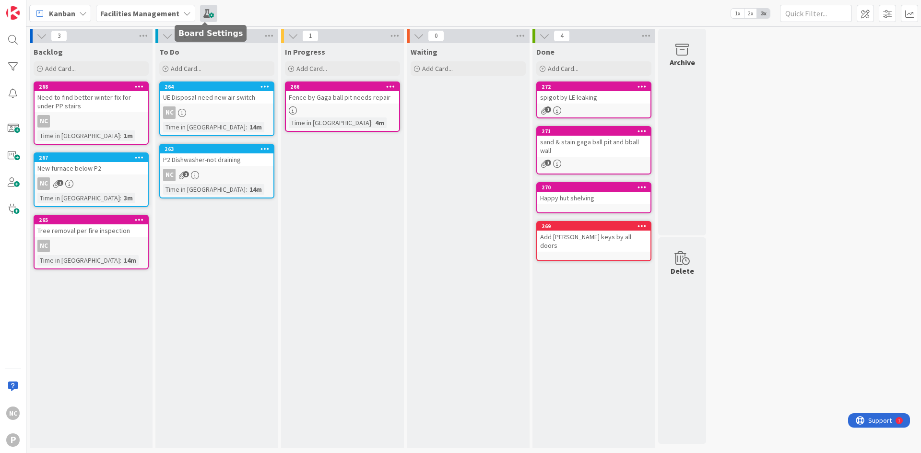
click at [209, 14] on span at bounding box center [208, 13] width 17 height 17
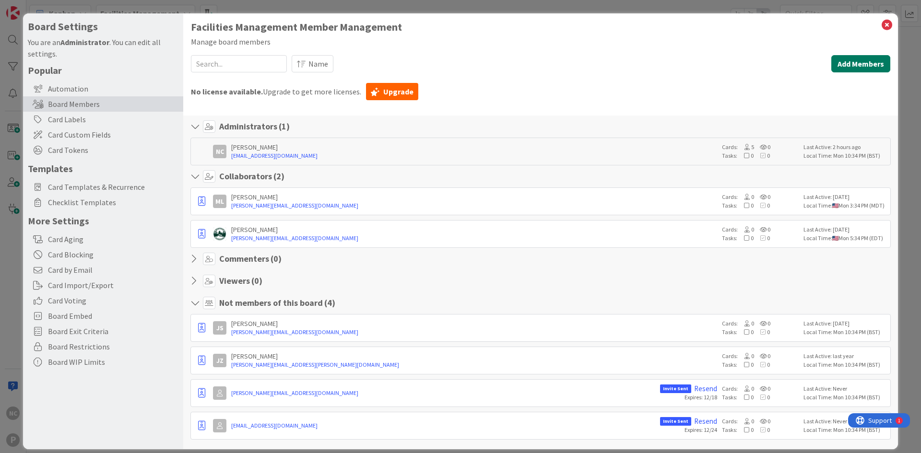
click at [849, 59] on button "Add Members" at bounding box center [860, 63] width 59 height 17
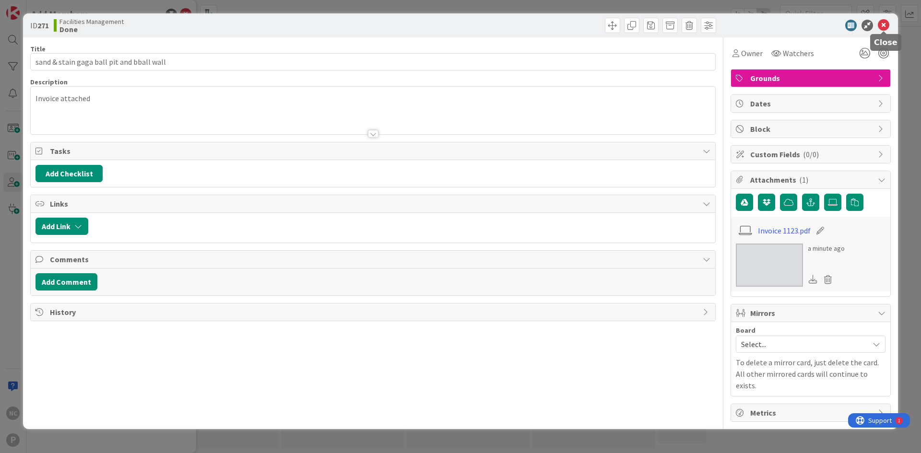
click at [884, 30] on icon at bounding box center [884, 26] width 12 height 12
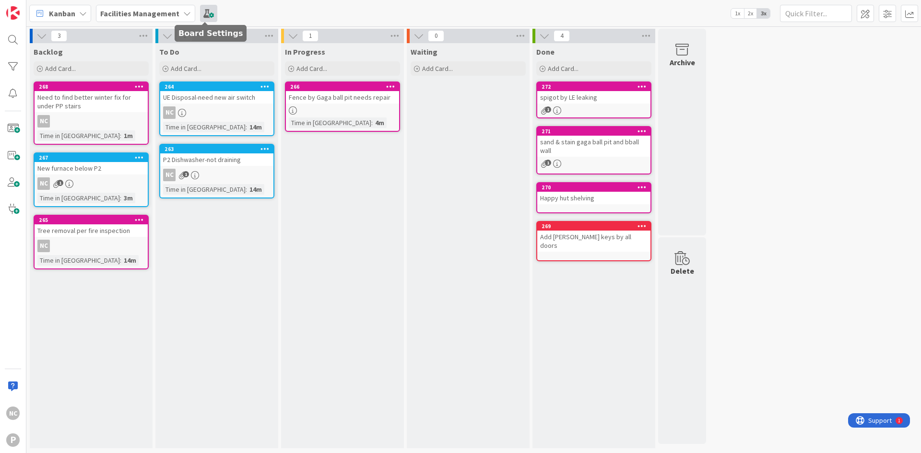
click at [209, 15] on span at bounding box center [208, 13] width 17 height 17
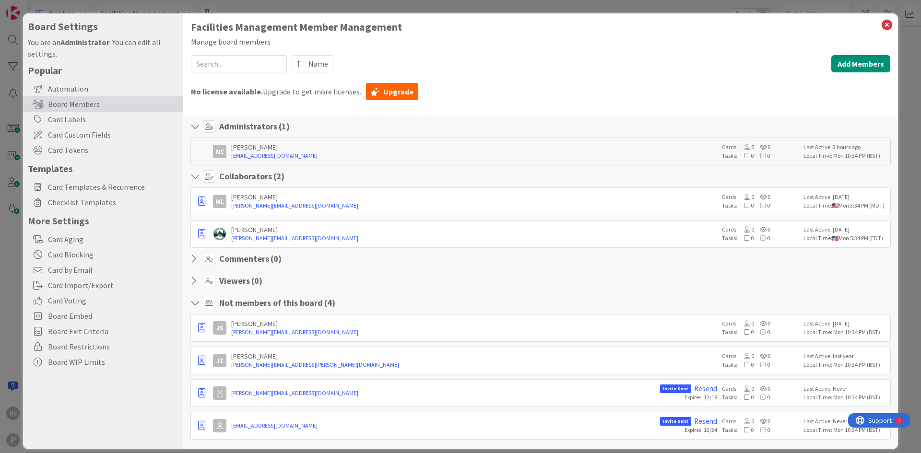
click at [560, 421] on div "[PERSON_NAME][EMAIL_ADDRESS][DOMAIN_NAME] Invite Sent Resend Expires: 12/24 Car…" at bounding box center [540, 426] width 700 height 28
click at [316, 426] on link "[EMAIL_ADDRESS][DOMAIN_NAME]" at bounding box center [443, 426] width 424 height 9
click at [365, 422] on link "[EMAIL_ADDRESS][DOMAIN_NAME]" at bounding box center [443, 426] width 424 height 9
click at [881, 24] on icon at bounding box center [887, 24] width 12 height 13
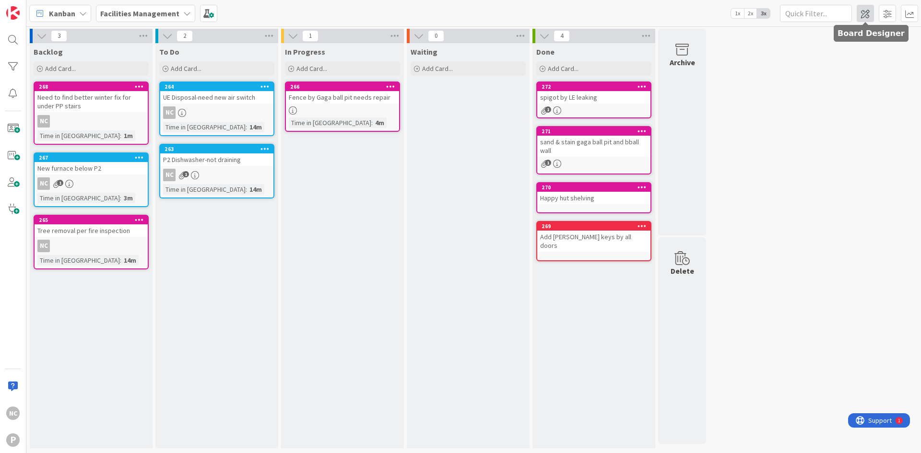
click at [870, 19] on span at bounding box center [865, 13] width 17 height 17
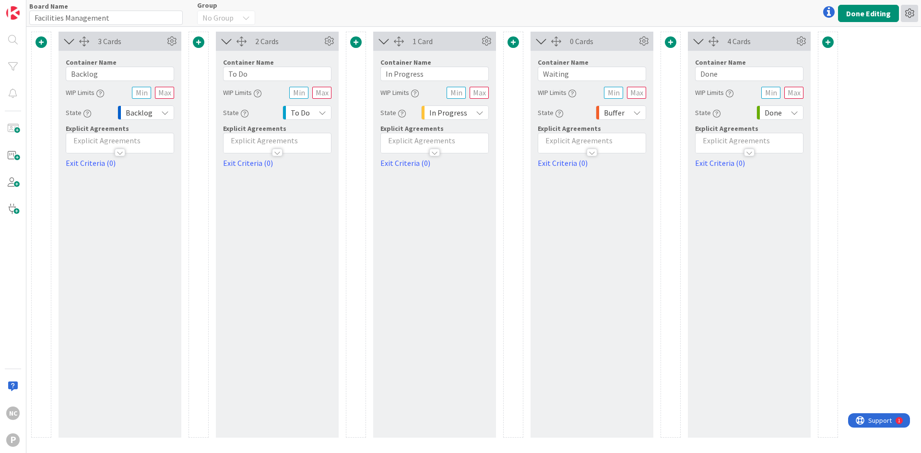
click at [915, 11] on icon at bounding box center [909, 13] width 17 height 17
click at [877, 17] on button "Done Editing" at bounding box center [868, 13] width 61 height 17
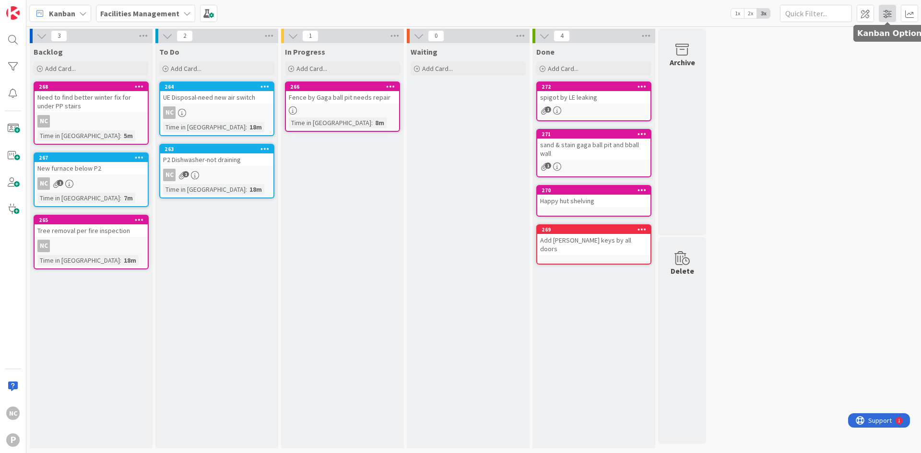
click at [886, 17] on span at bounding box center [887, 13] width 17 height 17
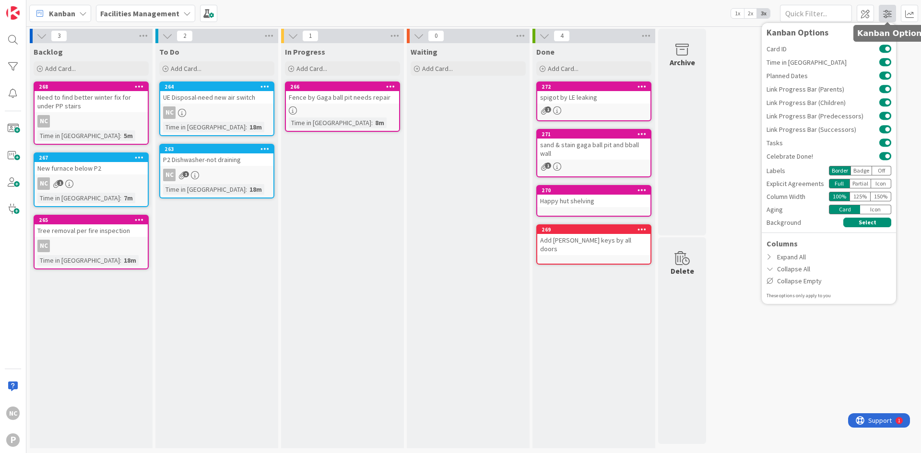
click at [886, 17] on span at bounding box center [887, 13] width 17 height 17
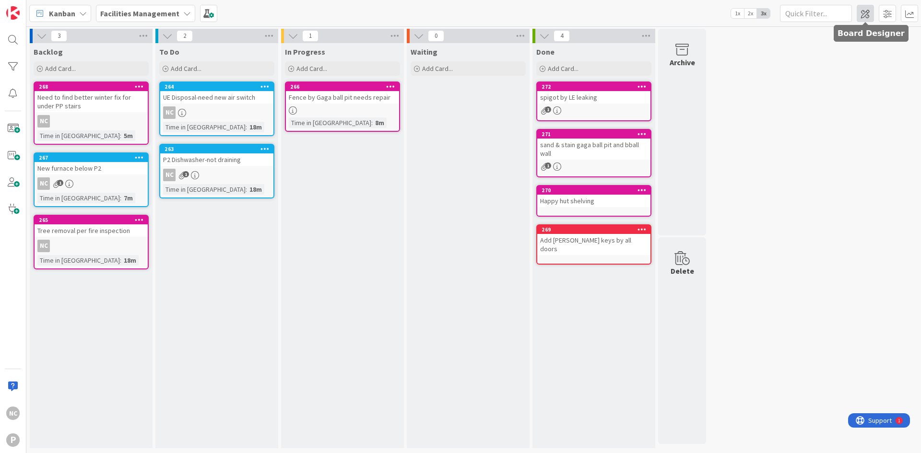
click at [868, 18] on span at bounding box center [865, 13] width 17 height 17
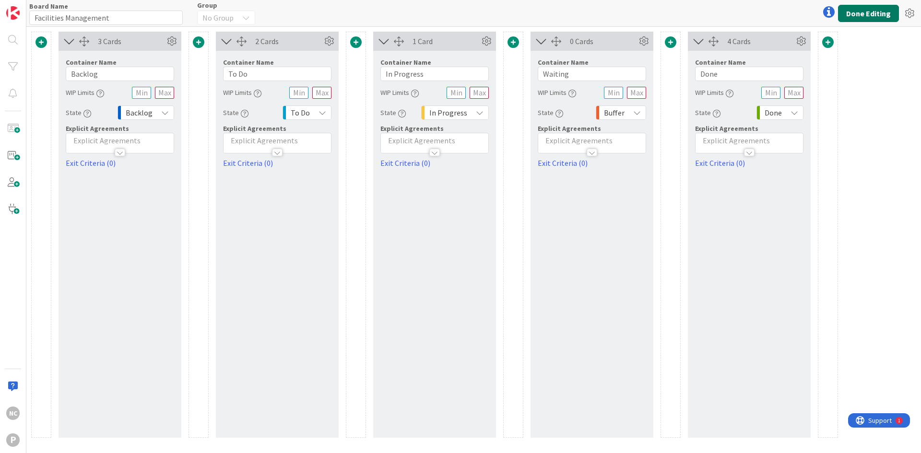
click at [878, 11] on button "Done Editing" at bounding box center [868, 13] width 61 height 17
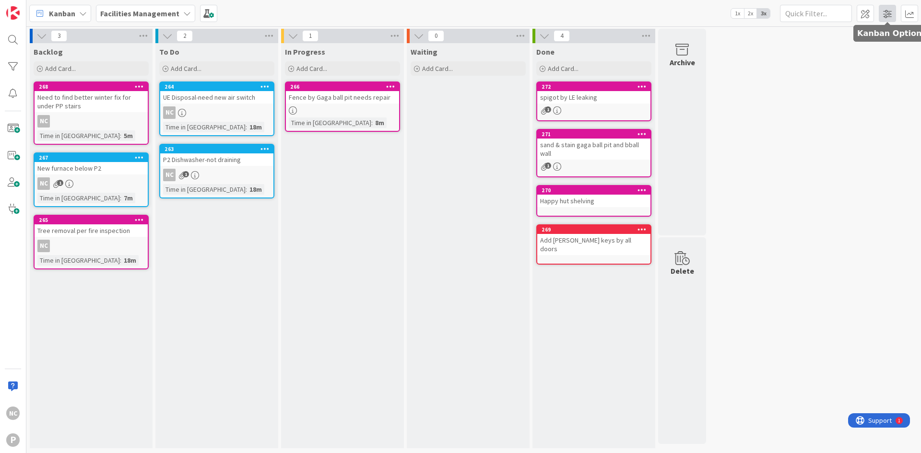
click at [885, 17] on span at bounding box center [887, 13] width 17 height 17
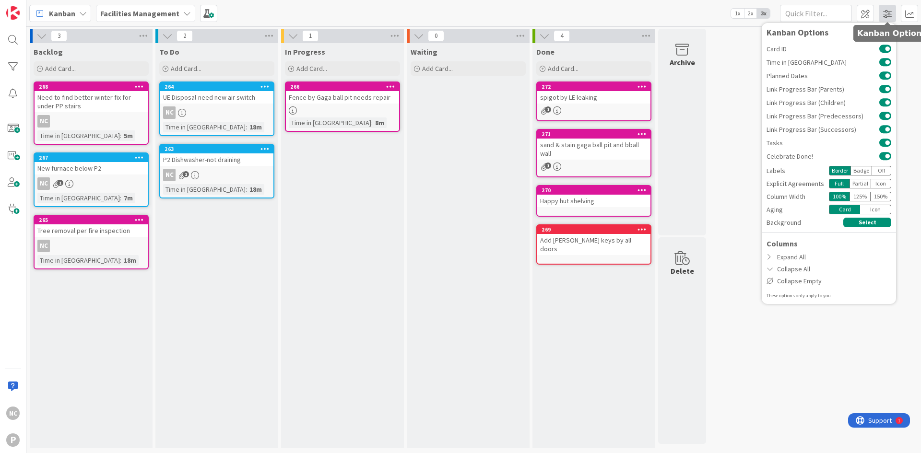
click at [885, 17] on span at bounding box center [887, 13] width 17 height 17
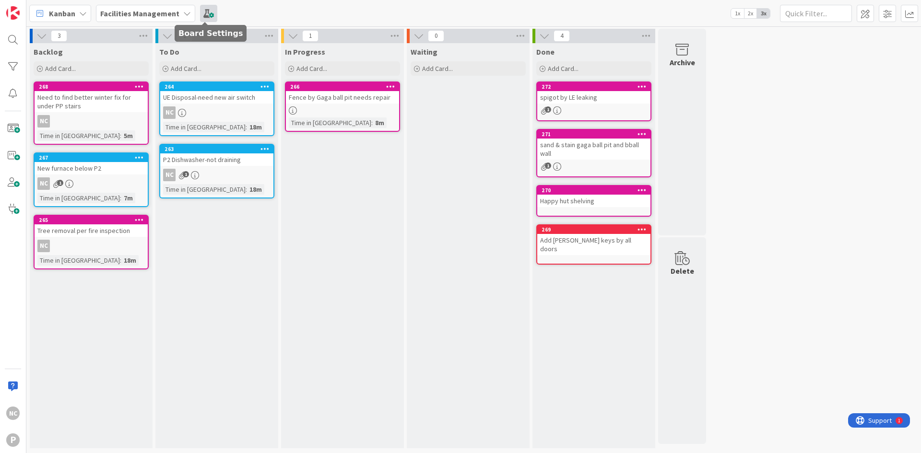
click at [208, 16] on span at bounding box center [208, 13] width 17 height 17
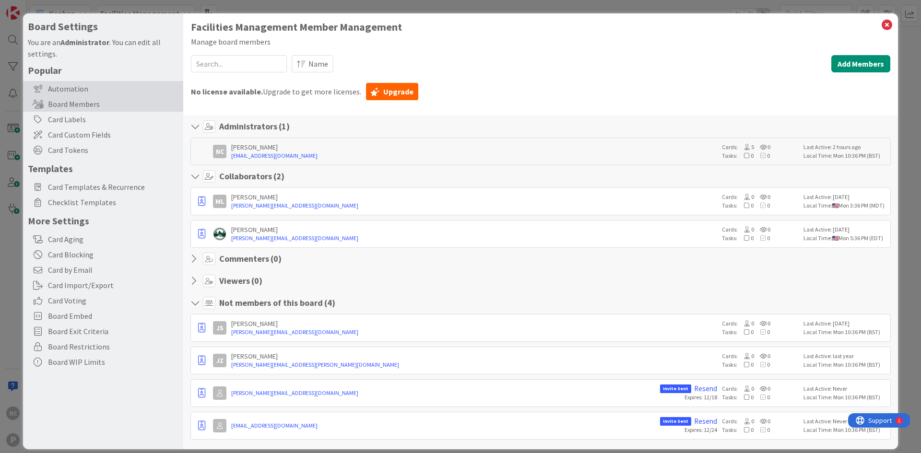
click at [112, 93] on div "Automation" at bounding box center [103, 88] width 160 height 15
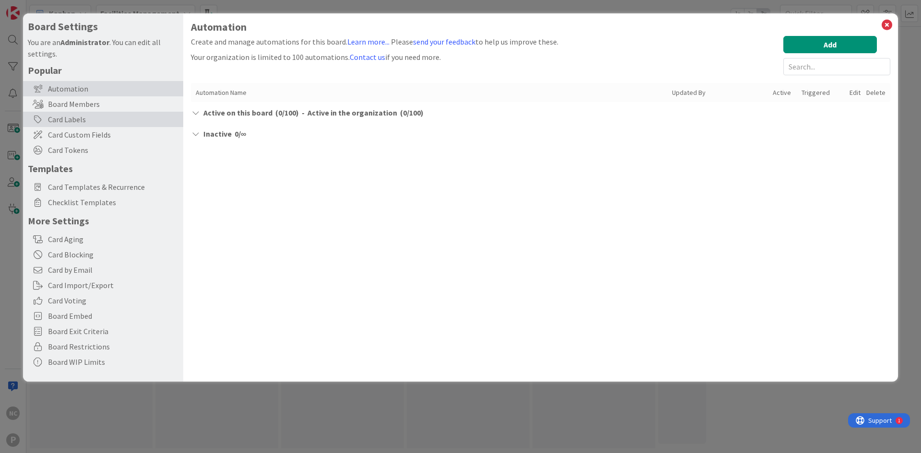
click at [119, 120] on div "Card Labels" at bounding box center [103, 119] width 160 height 15
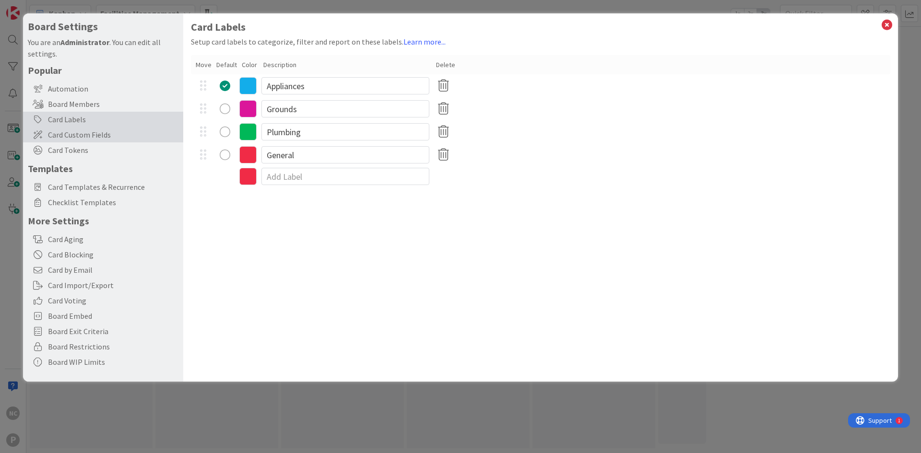
click at [118, 137] on span "Card Custom Fields" at bounding box center [113, 135] width 130 height 12
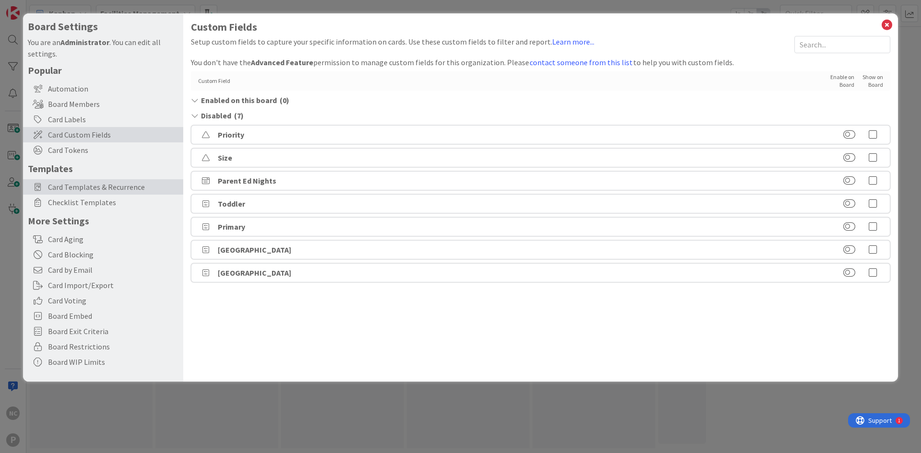
click at [131, 188] on span "Card Templates & Recurrence" at bounding box center [113, 187] width 130 height 12
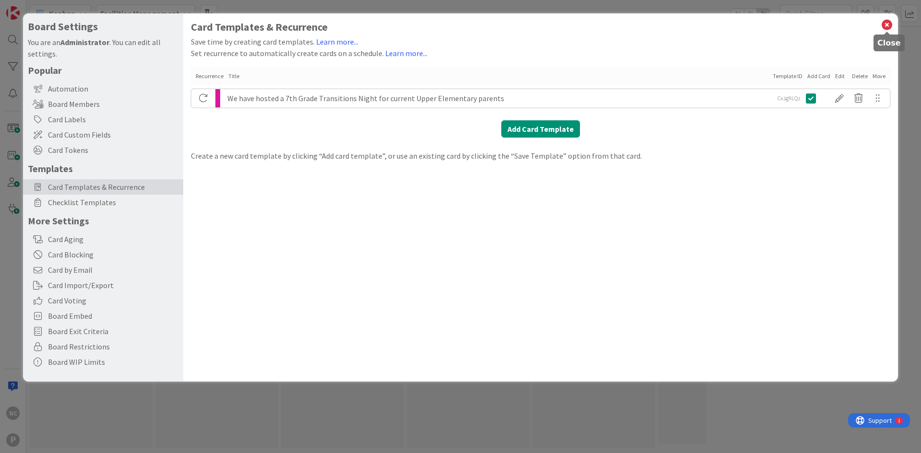
click at [884, 25] on icon at bounding box center [887, 24] width 12 height 13
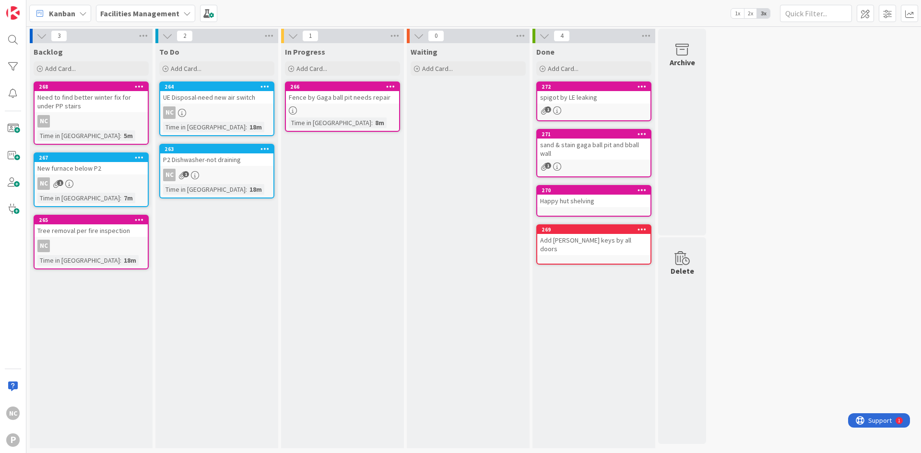
click at [583, 139] on div "sand & stain gaga ball pit and bball wall" at bounding box center [593, 149] width 113 height 21
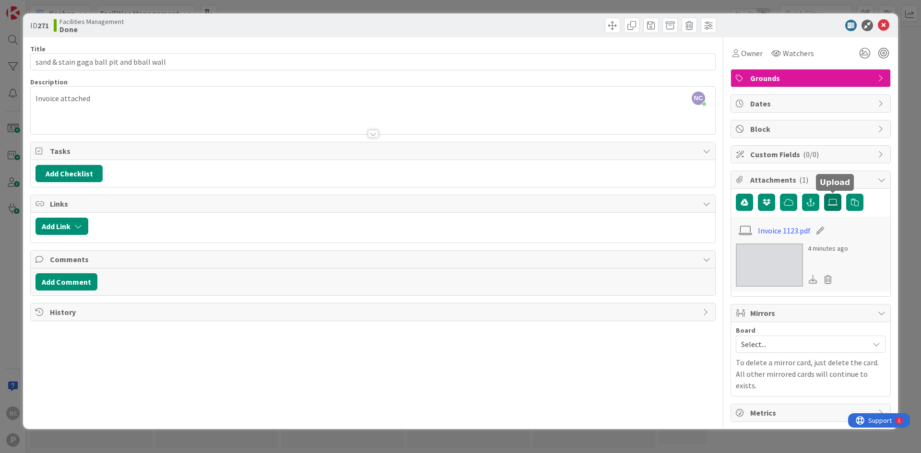
click at [830, 201] on icon at bounding box center [833, 203] width 10 height 8
click at [824, 194] on input "file" at bounding box center [824, 194] width 0 height 0
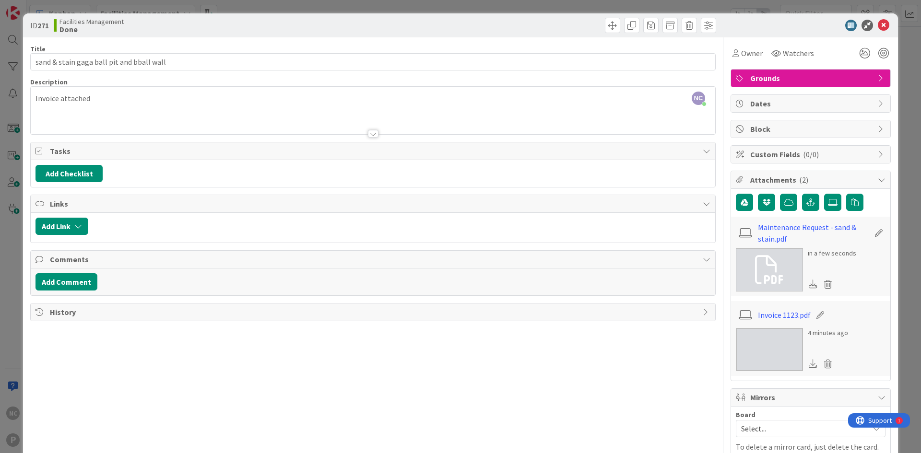
click at [35, 98] on div "NC [PERSON_NAME] just joined Invoice attached" at bounding box center [373, 110] width 685 height 47
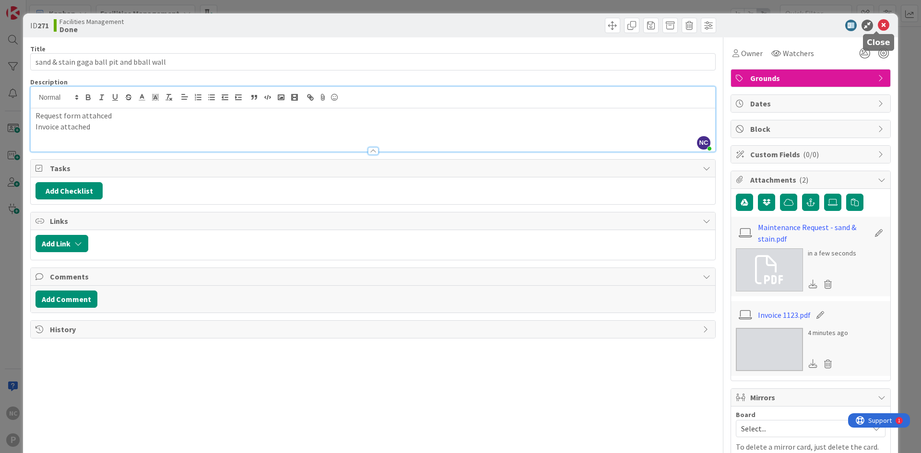
click at [879, 29] on icon at bounding box center [884, 26] width 12 height 12
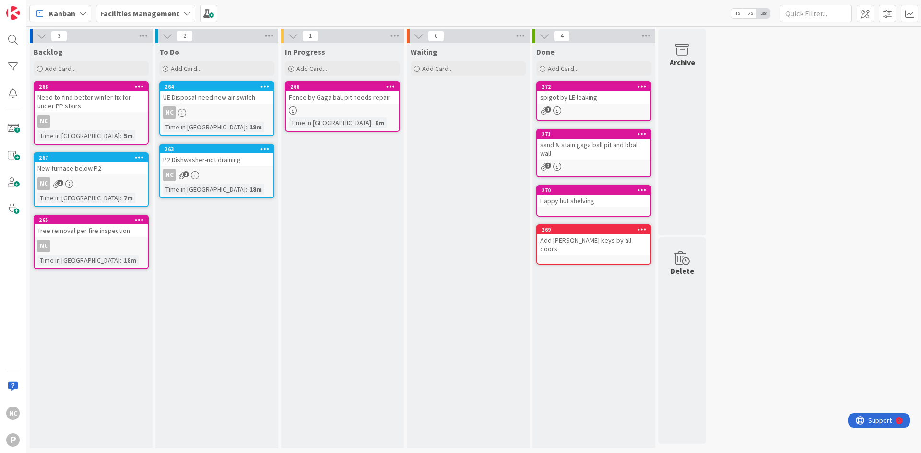
click at [255, 261] on div "To Do Add Card... 264 UE Disposal-need new air switch NC Time in [GEOGRAPHIC_DA…" at bounding box center [216, 245] width 123 height 405
click at [141, 21] on div "Facilities Management" at bounding box center [145, 13] width 99 height 17
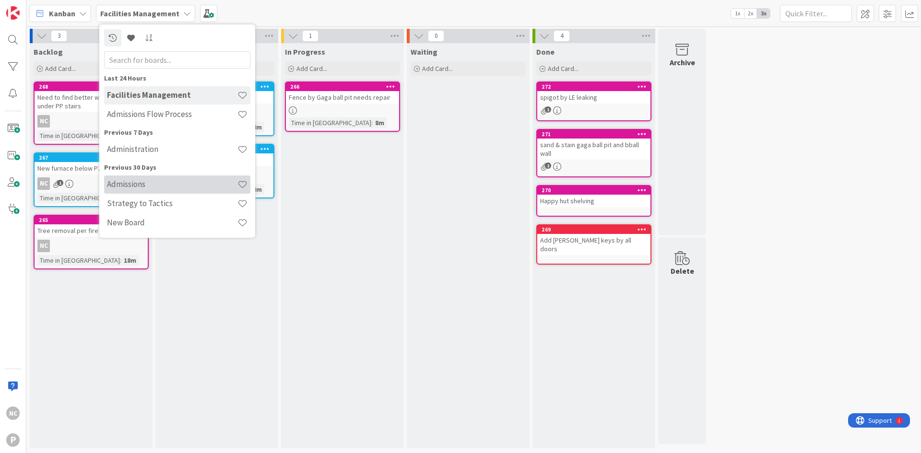
click at [152, 188] on h4 "Admissions" at bounding box center [172, 184] width 130 height 10
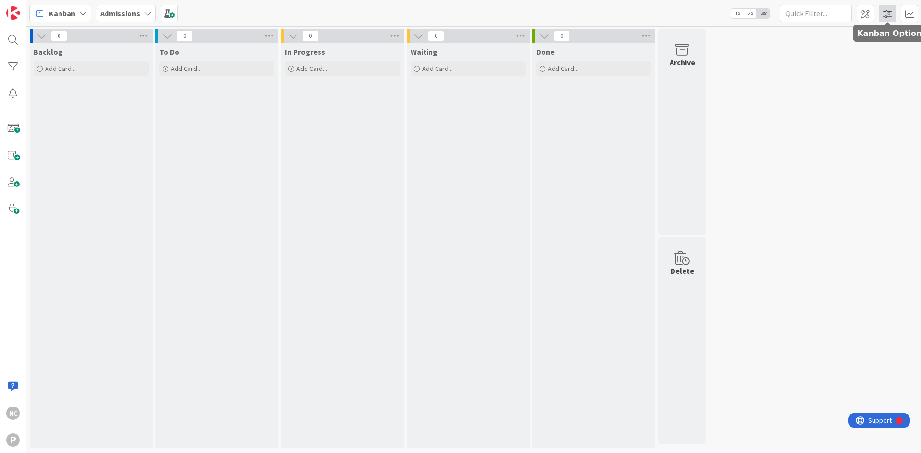
click at [886, 14] on span at bounding box center [887, 13] width 17 height 17
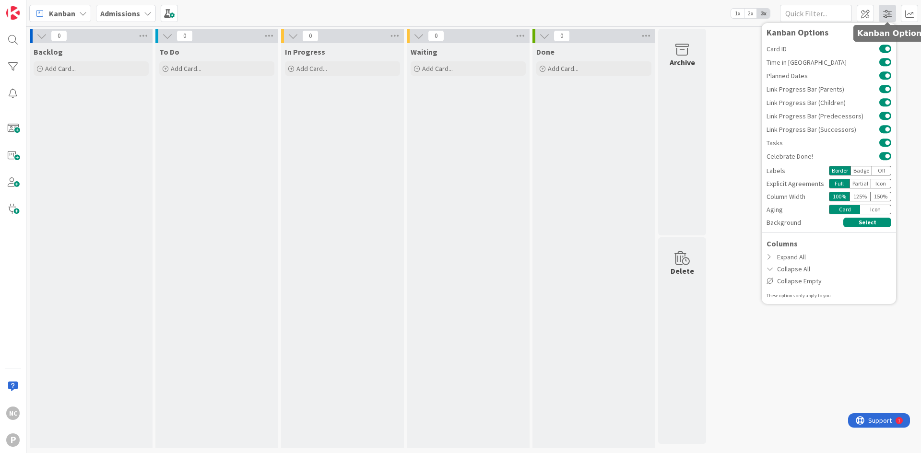
click at [886, 14] on span at bounding box center [887, 13] width 17 height 17
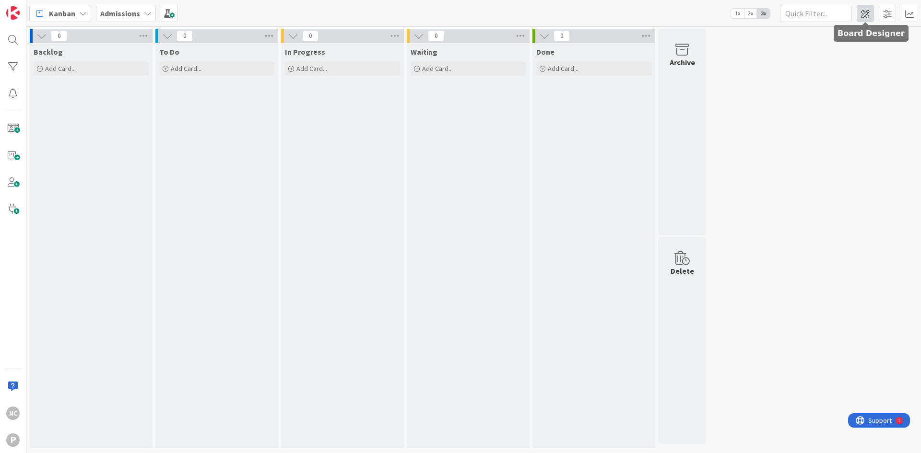
click at [866, 15] on span at bounding box center [865, 13] width 17 height 17
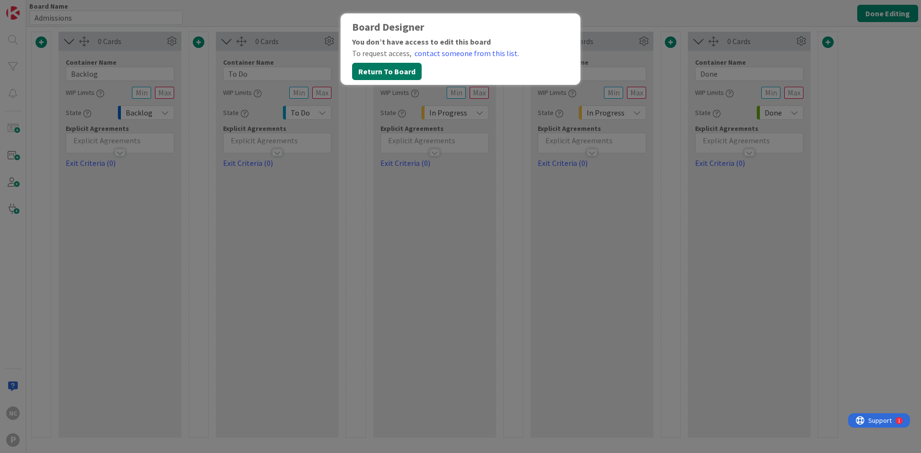
click at [380, 72] on button "Return To Board" at bounding box center [387, 71] width 70 height 17
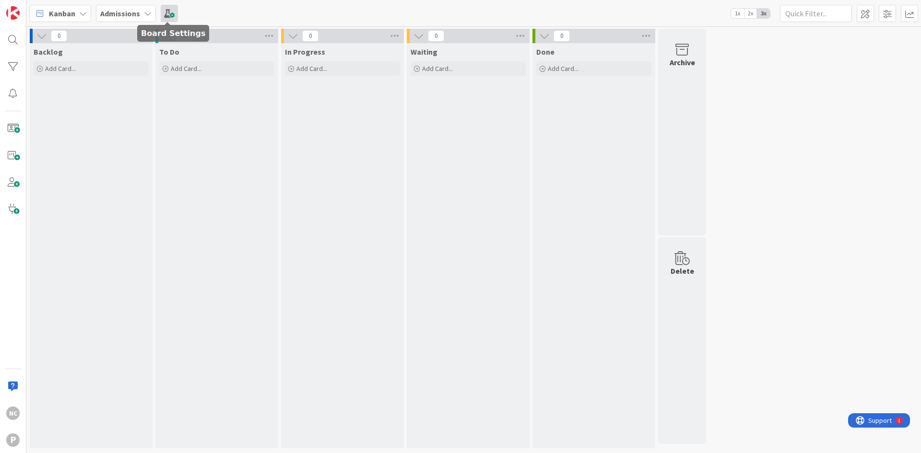
click at [165, 16] on span at bounding box center [169, 13] width 17 height 17
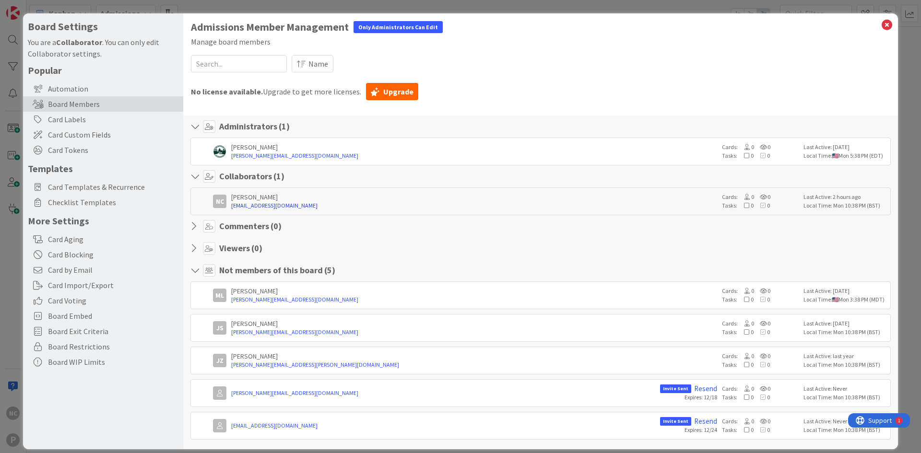
click at [289, 207] on link "[EMAIL_ADDRESS][DOMAIN_NAME]" at bounding box center [474, 205] width 486 height 9
click at [884, 27] on icon at bounding box center [887, 24] width 12 height 13
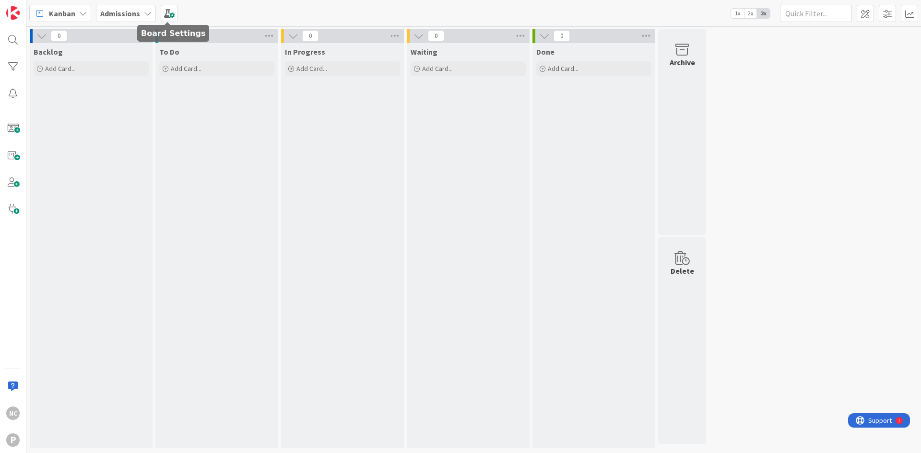
click at [178, 4] on div "Kanban Admissions 1x 2x 3x" at bounding box center [473, 13] width 895 height 26
click at [173, 11] on span at bounding box center [169, 13] width 17 height 17
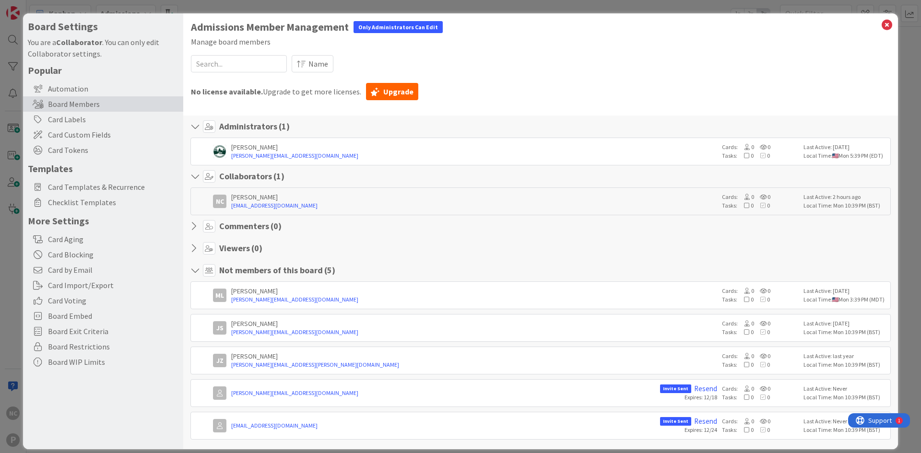
click at [209, 177] on icon at bounding box center [209, 176] width 12 height 12
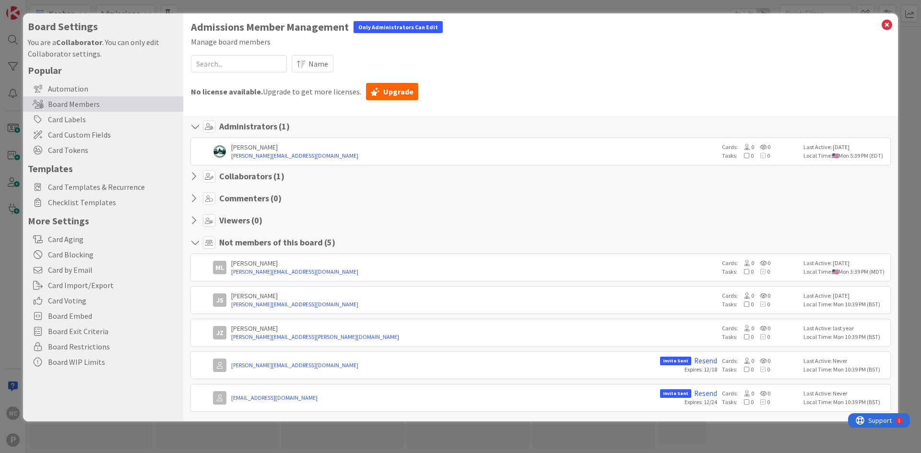
click at [209, 177] on icon at bounding box center [209, 176] width 12 height 12
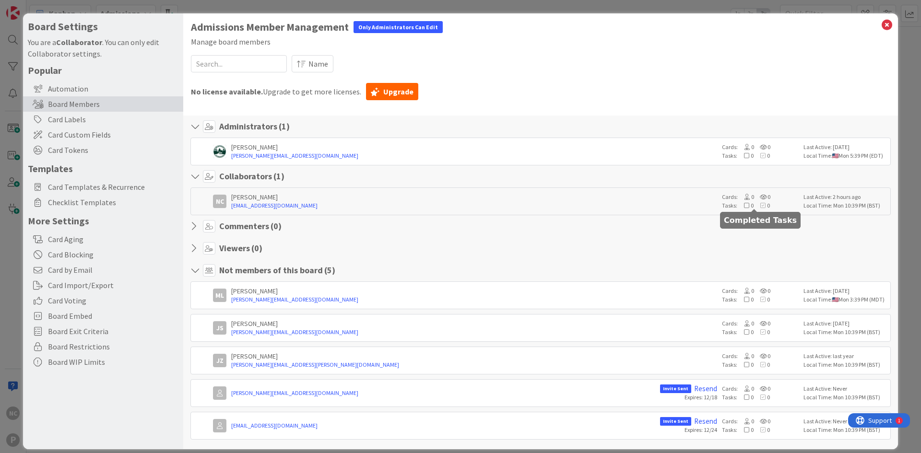
click at [754, 206] on span "0" at bounding box center [762, 205] width 16 height 7
click at [882, 24] on icon at bounding box center [887, 24] width 12 height 13
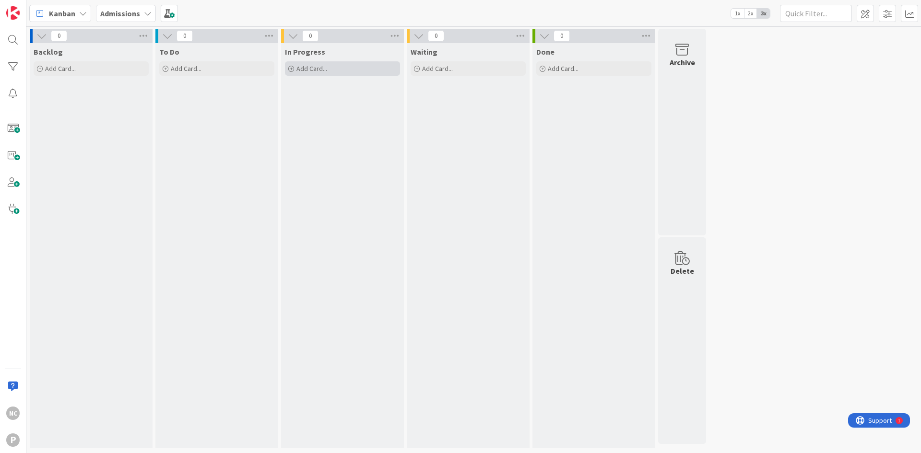
click at [315, 66] on span "Add Card..." at bounding box center [311, 68] width 31 height 9
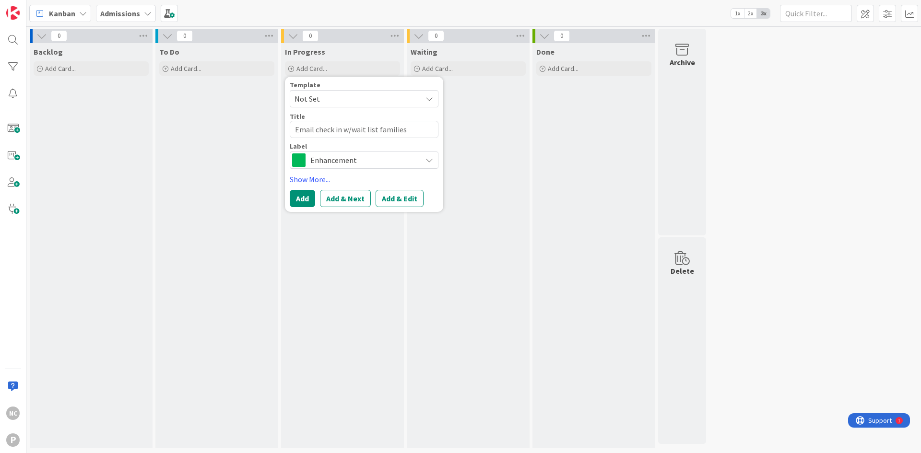
click at [339, 162] on span "Enhancement" at bounding box center [363, 160] width 106 height 13
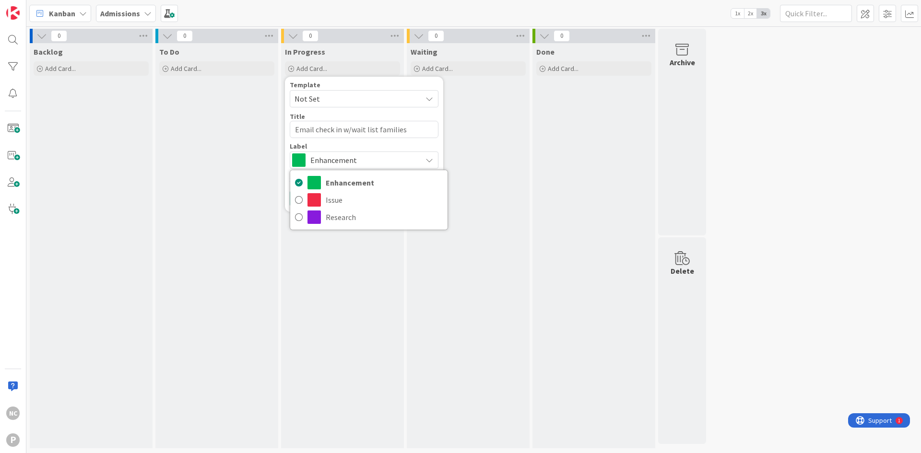
click at [339, 162] on span "Enhancement" at bounding box center [363, 160] width 106 height 13
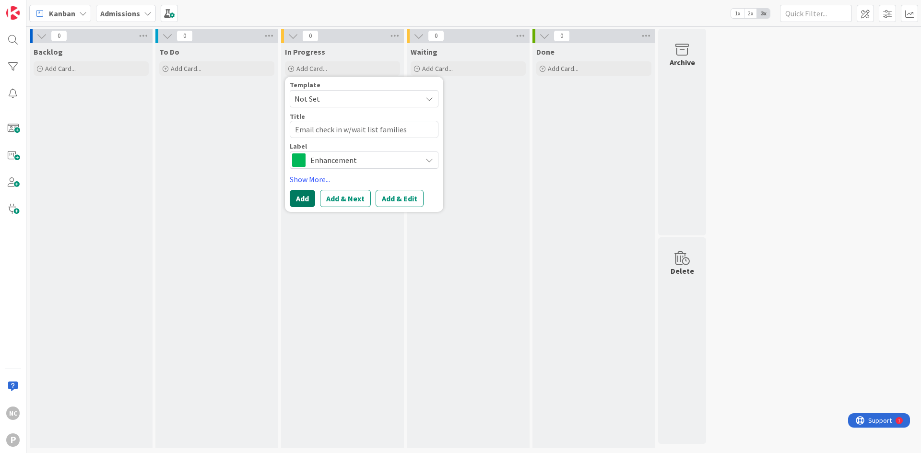
click at [295, 196] on button "Add" at bounding box center [302, 198] width 25 height 17
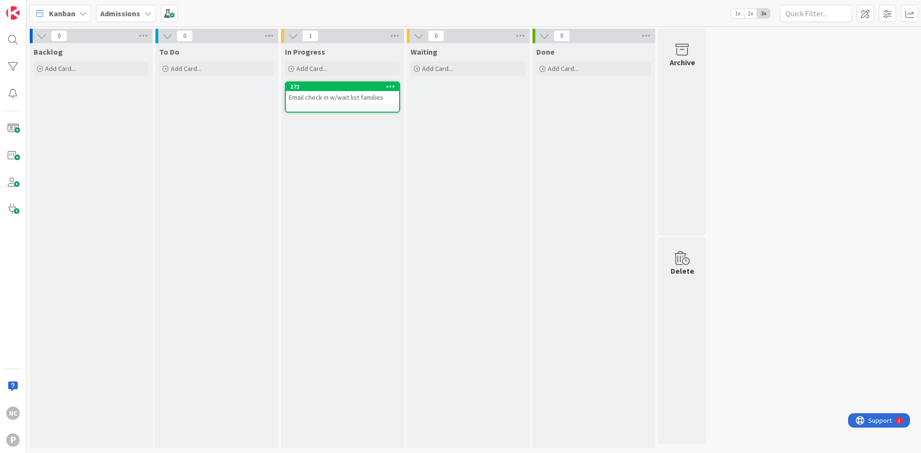
click at [339, 89] on div "273" at bounding box center [344, 86] width 109 height 7
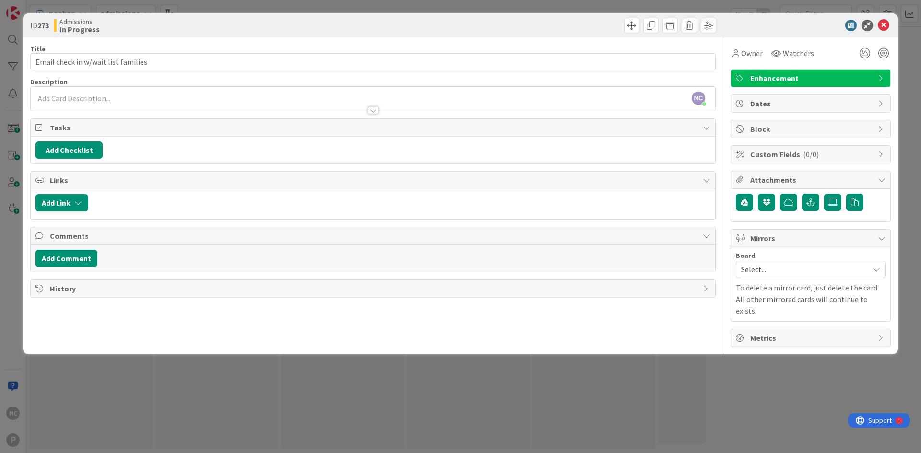
click at [820, 76] on span "Enhancement" at bounding box center [811, 78] width 123 height 12
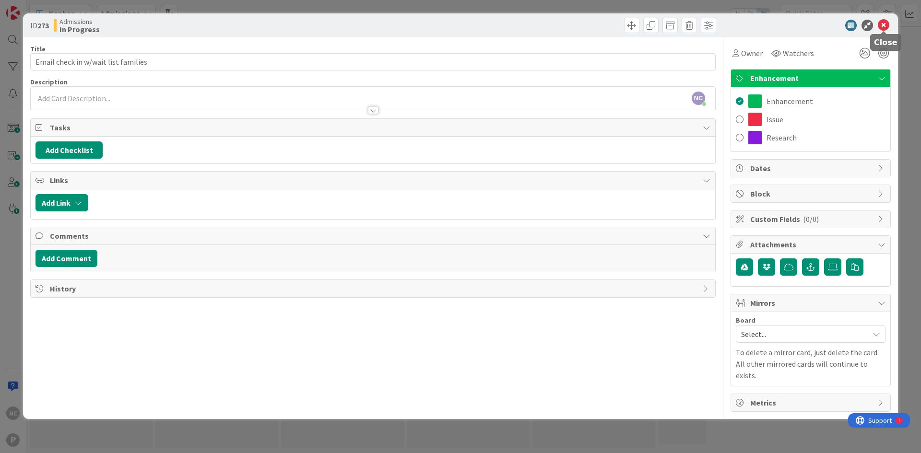
click at [884, 22] on icon at bounding box center [884, 26] width 12 height 12
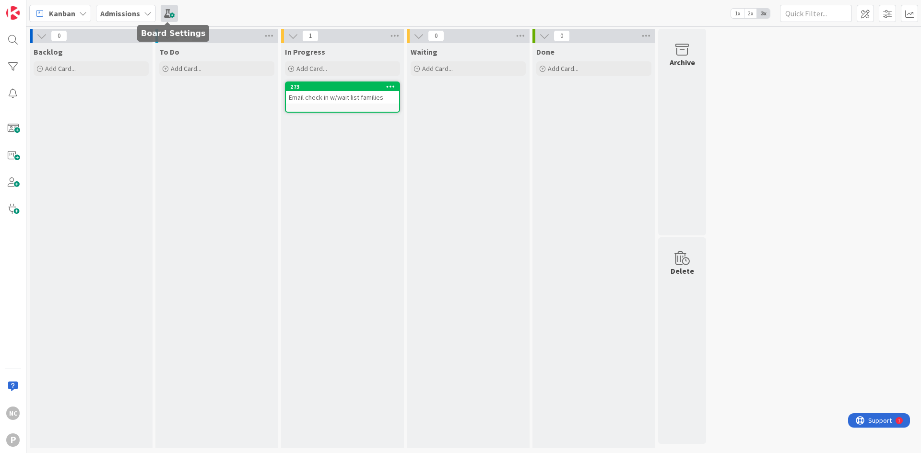
click at [167, 11] on span at bounding box center [169, 13] width 17 height 17
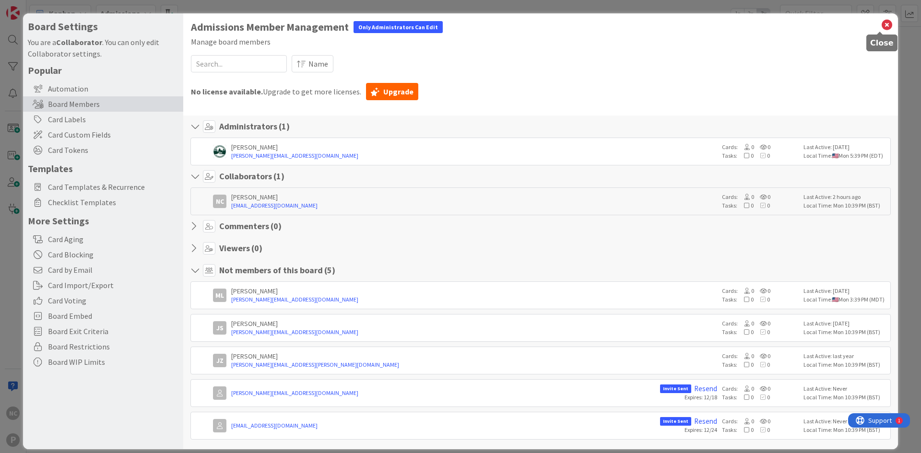
click at [881, 27] on icon at bounding box center [887, 24] width 12 height 13
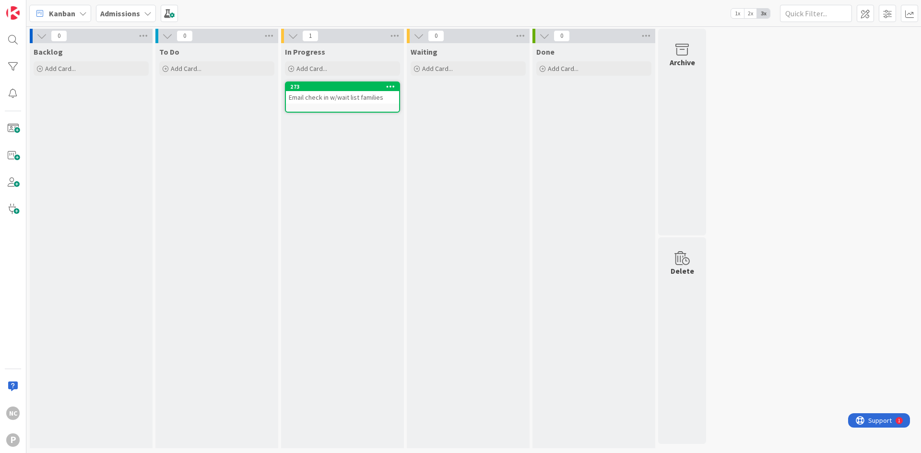
click at [134, 6] on div "Admissions" at bounding box center [126, 13] width 60 height 17
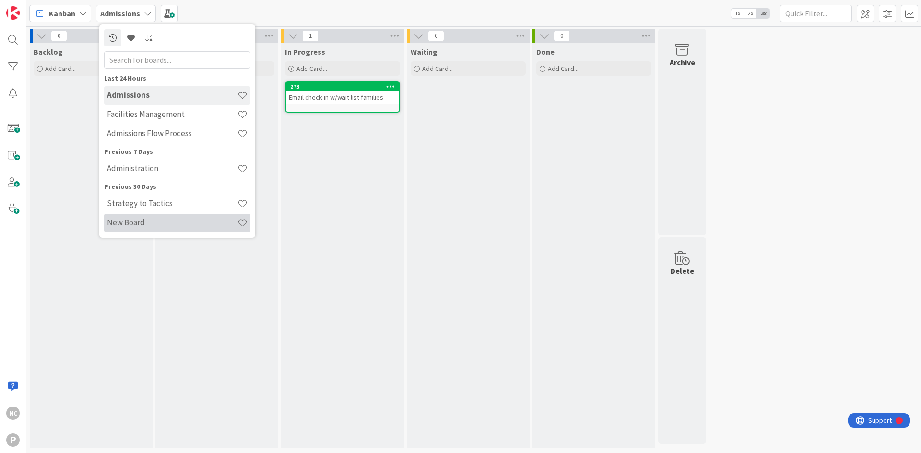
click at [168, 222] on h4 "New Board" at bounding box center [172, 223] width 130 height 10
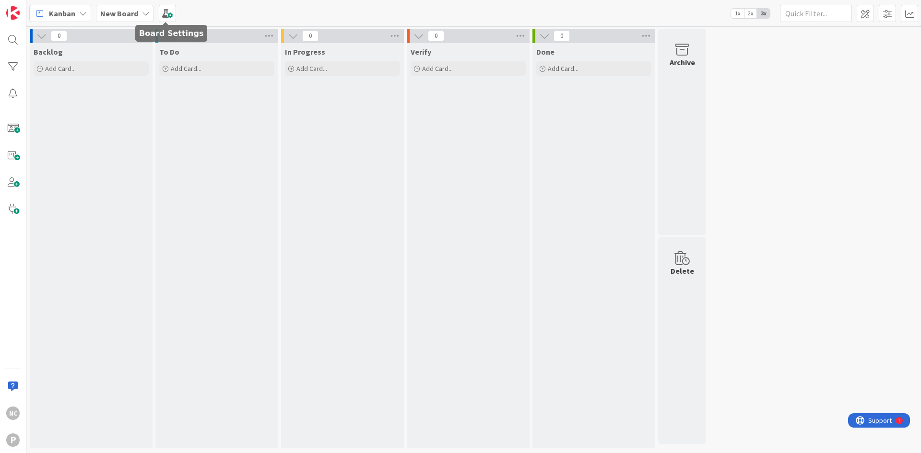
click at [166, 22] on div at bounding box center [166, 23] width 6 height 3
click at [167, 13] on span at bounding box center [167, 13] width 17 height 17
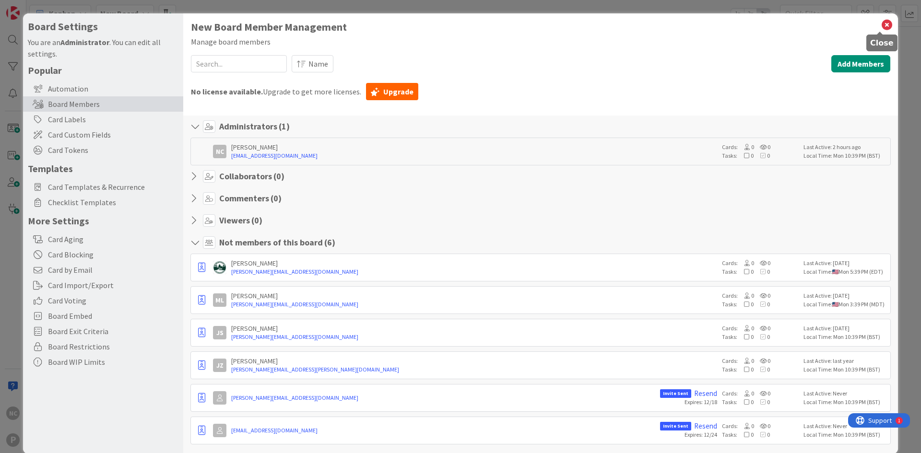
click at [881, 23] on icon at bounding box center [887, 24] width 12 height 13
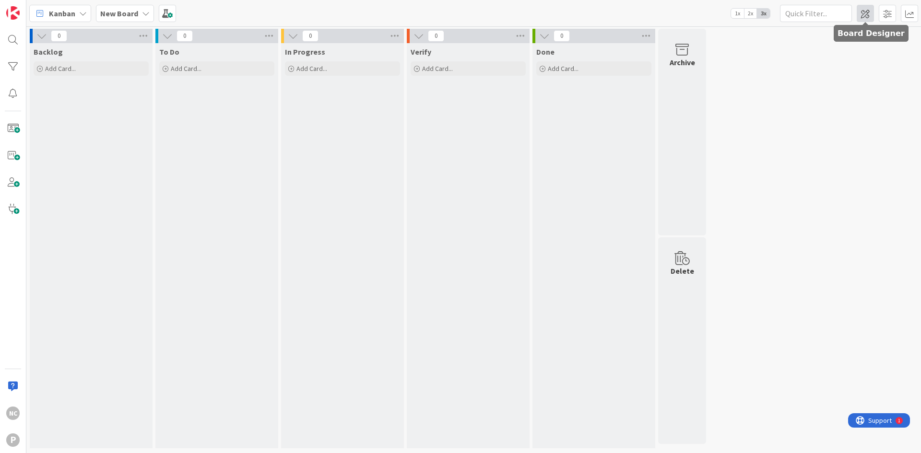
click at [866, 17] on span at bounding box center [865, 13] width 17 height 17
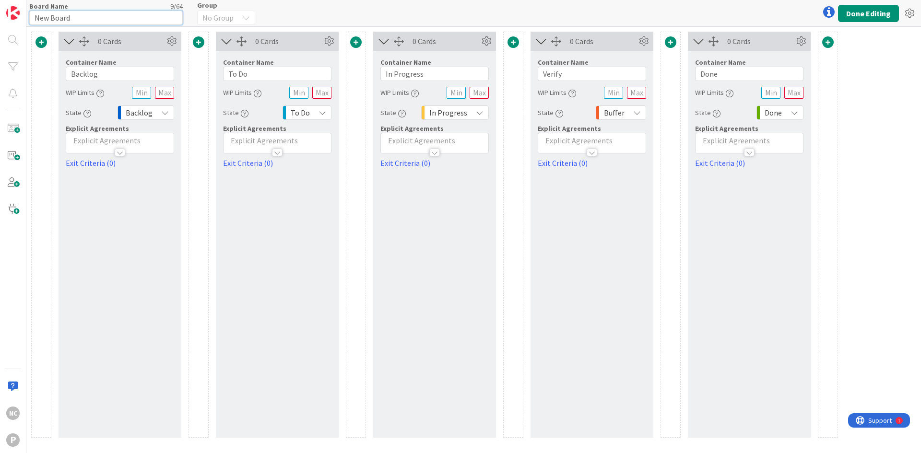
drag, startPoint x: 77, startPoint y: 17, endPoint x: 0, endPoint y: 27, distance: 77.9
click at [0, 27] on div "NC P Board Name 9 / 64 New Board Group No Group Done Editing 0 Cards Container …" at bounding box center [460, 226] width 921 height 453
click at [910, 12] on icon at bounding box center [909, 13] width 17 height 17
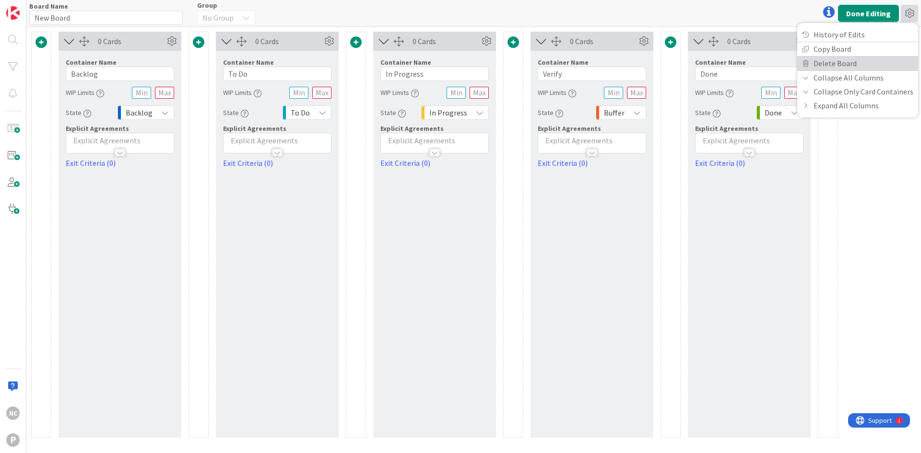
click at [860, 68] on link "Delete Board" at bounding box center [857, 64] width 121 height 14
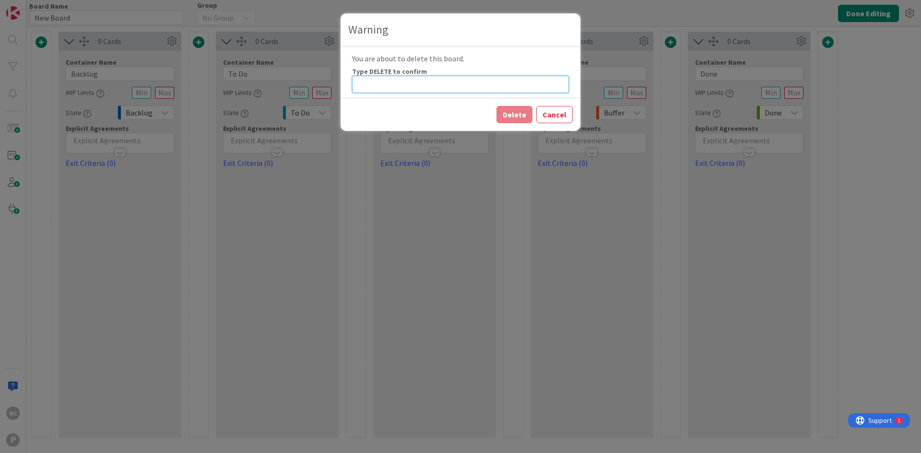
click at [398, 81] on input at bounding box center [460, 84] width 217 height 17
click at [518, 119] on button "Delete" at bounding box center [514, 114] width 36 height 17
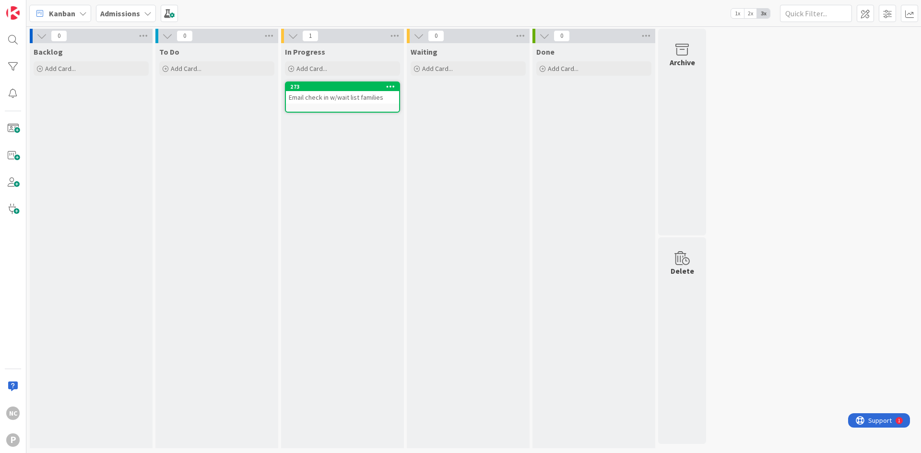
click at [136, 12] on b "Admissions" at bounding box center [120, 14] width 40 height 10
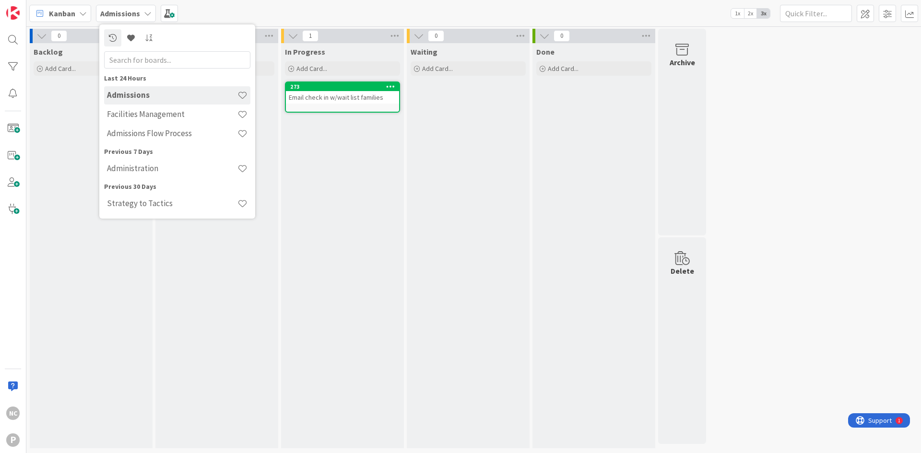
click at [136, 12] on b "Admissions" at bounding box center [120, 14] width 40 height 10
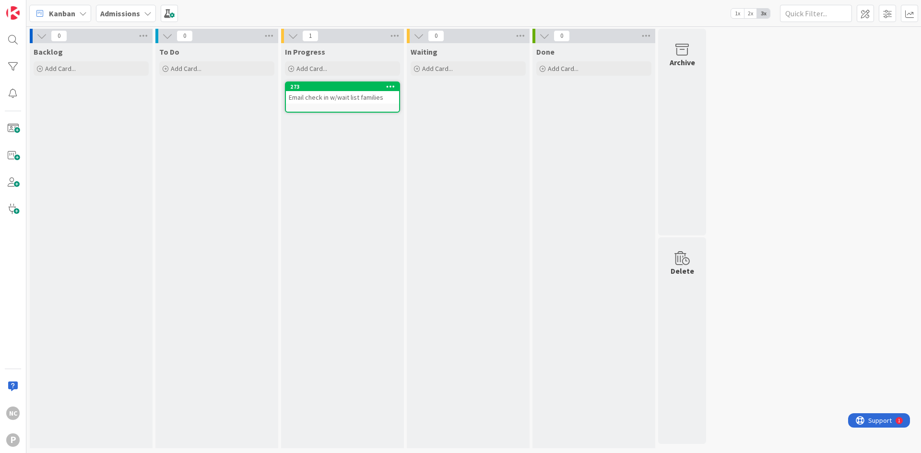
click at [82, 10] on icon at bounding box center [83, 14] width 8 height 8
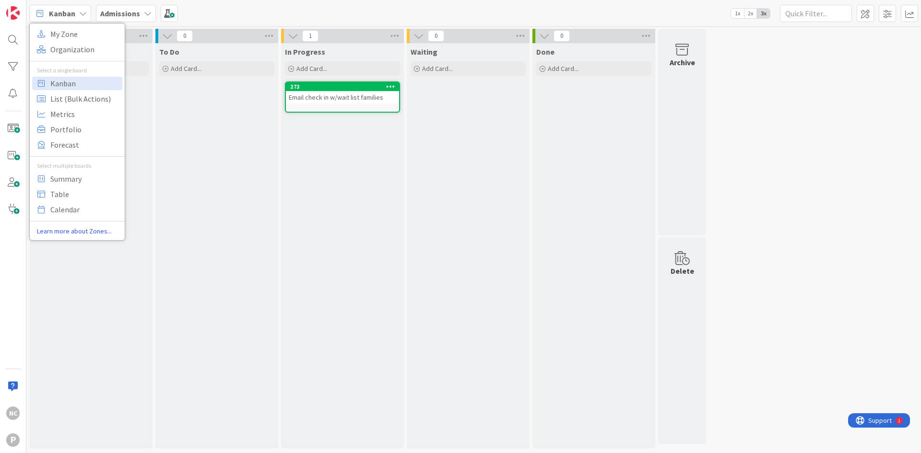
click at [114, 7] on div "Admissions" at bounding box center [126, 13] width 60 height 17
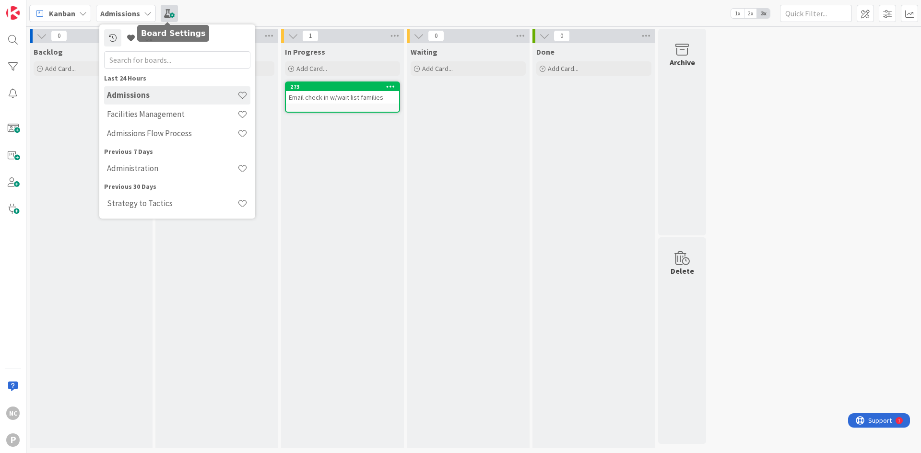
click at [170, 8] on span at bounding box center [169, 13] width 17 height 17
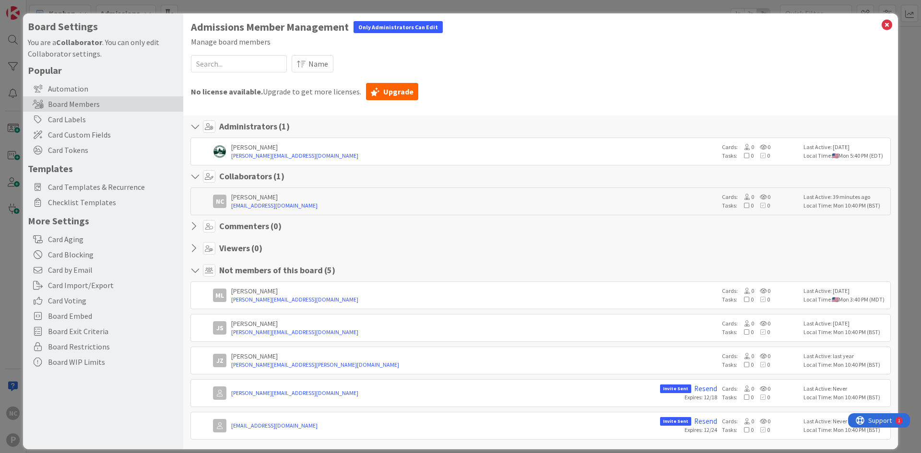
click at [391, 29] on div "Only Administrators Can Edit" at bounding box center [398, 27] width 89 height 12
click at [261, 157] on link "[PERSON_NAME][EMAIL_ADDRESS][DOMAIN_NAME]" at bounding box center [474, 156] width 486 height 9
drag, startPoint x: 876, startPoint y: 28, endPoint x: 878, endPoint y: 18, distance: 9.9
click at [881, 28] on icon at bounding box center [887, 24] width 12 height 13
